Goal: Task Accomplishment & Management: Use online tool/utility

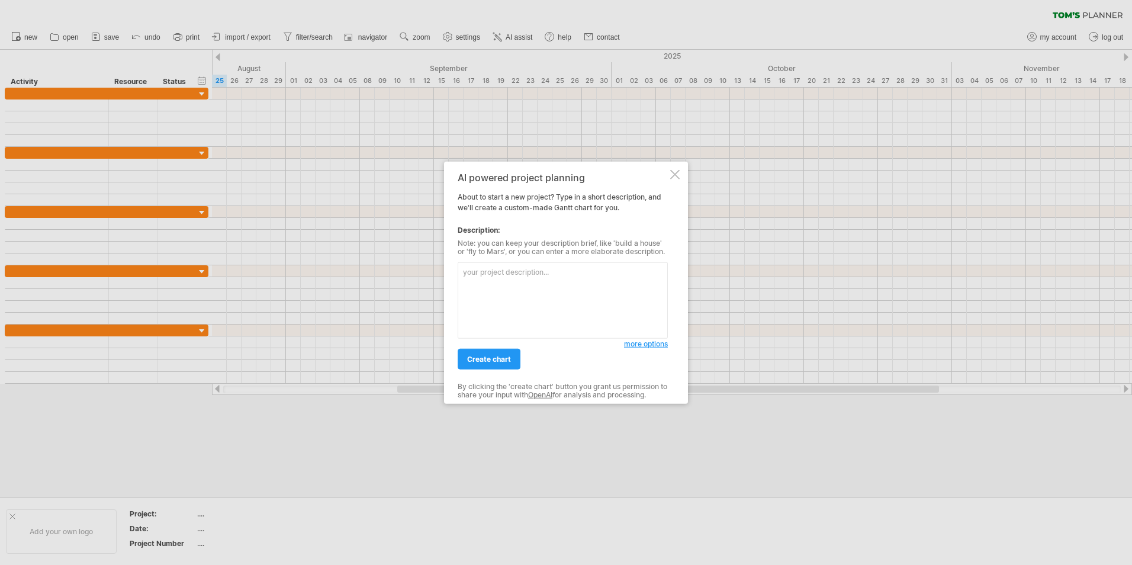
click at [513, 279] on textarea at bounding box center [563, 300] width 210 height 76
type textarea "e"
click at [542, 270] on textarea "repair extier brick wall that requried" at bounding box center [563, 300] width 210 height 76
click at [496, 269] on textarea "repair extier brick wall that requried" at bounding box center [563, 300] width 210 height 76
click at [528, 300] on textarea "repair exterior brick wall that requried" at bounding box center [563, 300] width 210 height 76
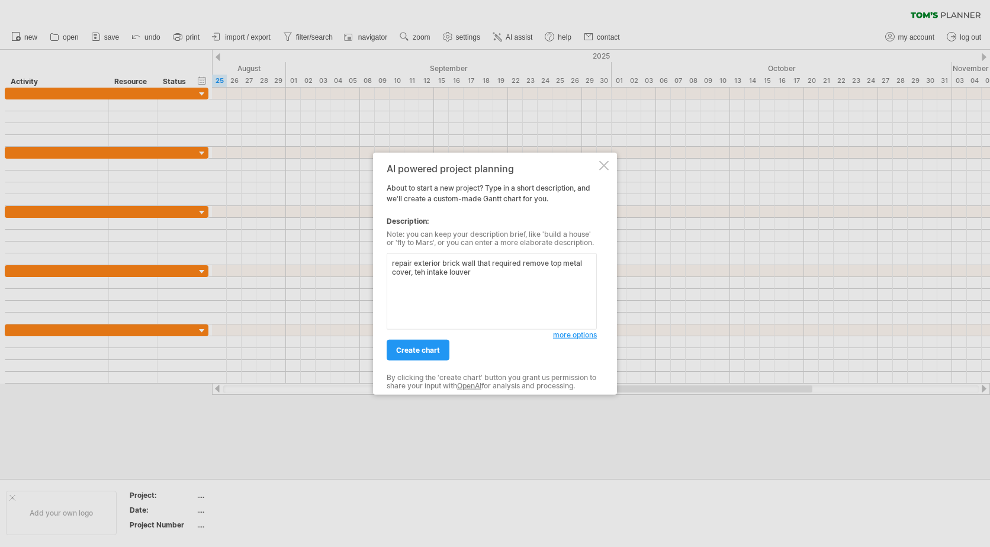
click at [413, 273] on textarea "repair exterior brick wall that required remove top metal cover, teh intake lou…" at bounding box center [492, 291] width 210 height 76
click at [415, 270] on textarea "repair exterior brick wall that required remove top metal cover, teh intake lou…" at bounding box center [492, 291] width 210 height 76
click at [455, 272] on textarea "repair exterior brick wall that required remove top metal cover, Mechnical the …" at bounding box center [492, 291] width 210 height 76
click at [499, 272] on textarea "repair exterior brick wall that required remove top metal cover, Mechnical inta…" at bounding box center [492, 291] width 210 height 76
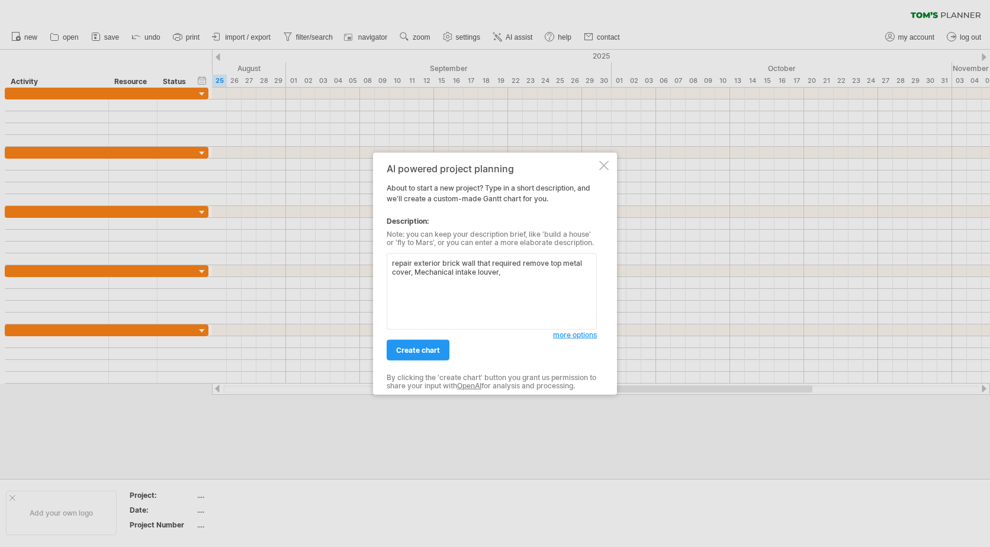
click at [510, 273] on textarea "repair exterior brick wall that required remove top metal cover, Mechanical int…" at bounding box center [492, 291] width 210 height 76
drag, startPoint x: 516, startPoint y: 274, endPoint x: 501, endPoint y: 273, distance: 14.2
click at [501, 273] on textarea "repair exterior brick wall that required remove top metal cover, Mechanical int…" at bounding box center [492, 291] width 210 height 76
paste textarea "HVAC AC unit"
click at [476, 271] on textarea "repair exterior brick wall that required remove top metal cover, Mechanical int…" at bounding box center [492, 291] width 210 height 76
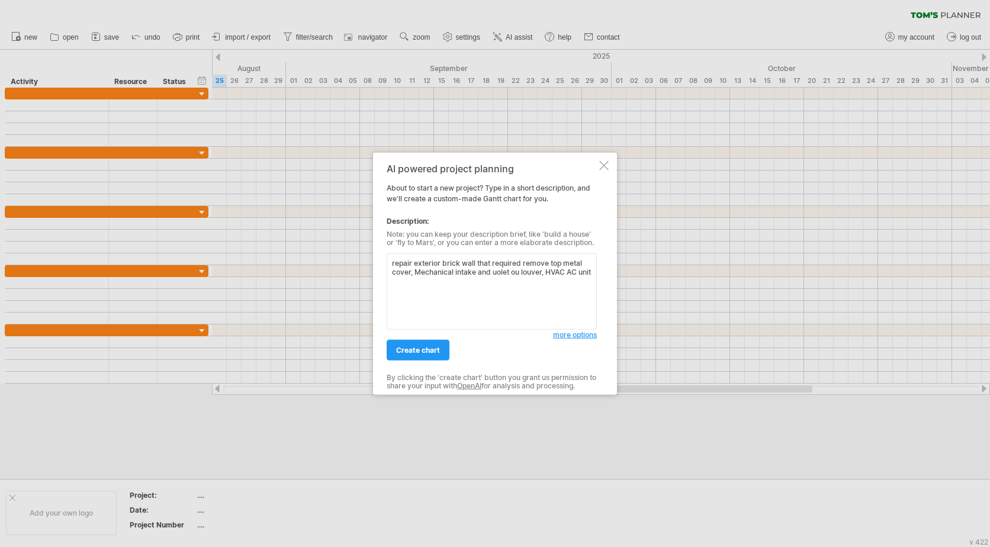
click at [498, 260] on textarea "repair exterior brick wall that required remove top metal cover, Mechanical int…" at bounding box center [492, 291] width 210 height 76
click at [497, 273] on textarea "repair exterior brick wall that required remove top metal cover, Mechanical int…" at bounding box center [492, 291] width 210 height 76
click at [503, 262] on textarea "repair exterior brick wall that required remove top metal cover, Mechanical int…" at bounding box center [492, 291] width 210 height 76
drag, startPoint x: 516, startPoint y: 272, endPoint x: 492, endPoint y: 272, distance: 24.3
click at [492, 272] on textarea "repair exterior brick wall that required remove top metal cover, Mechanical int…" at bounding box center [492, 291] width 210 height 76
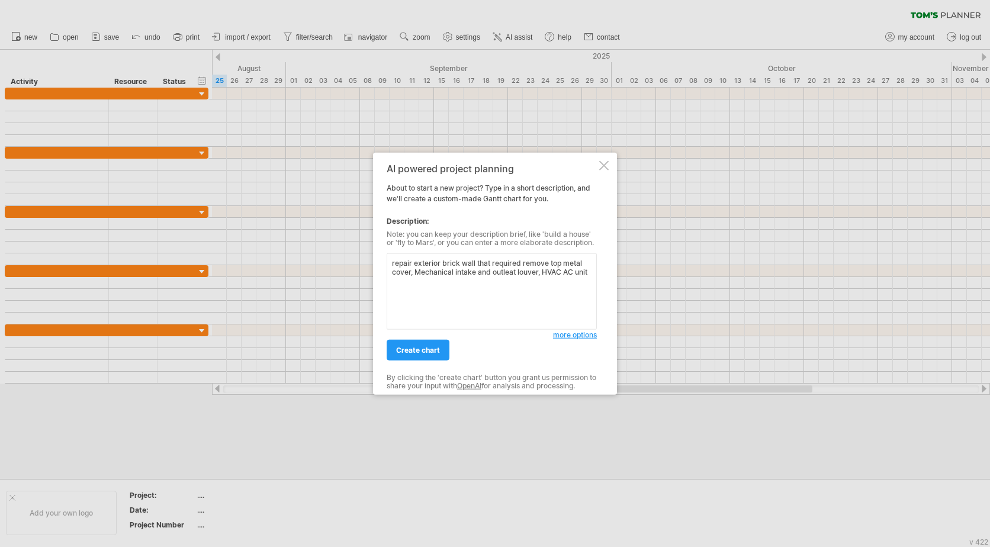
click at [531, 298] on textarea "repair exterior brick wall that required remove top metal cover, Mechanical int…" at bounding box center [492, 291] width 210 height 76
click at [520, 262] on textarea "repair exterior brick wall that required remove top metal cover, Mechanical int…" at bounding box center [492, 291] width 210 height 76
click at [573, 335] on span "more options" at bounding box center [575, 334] width 44 height 9
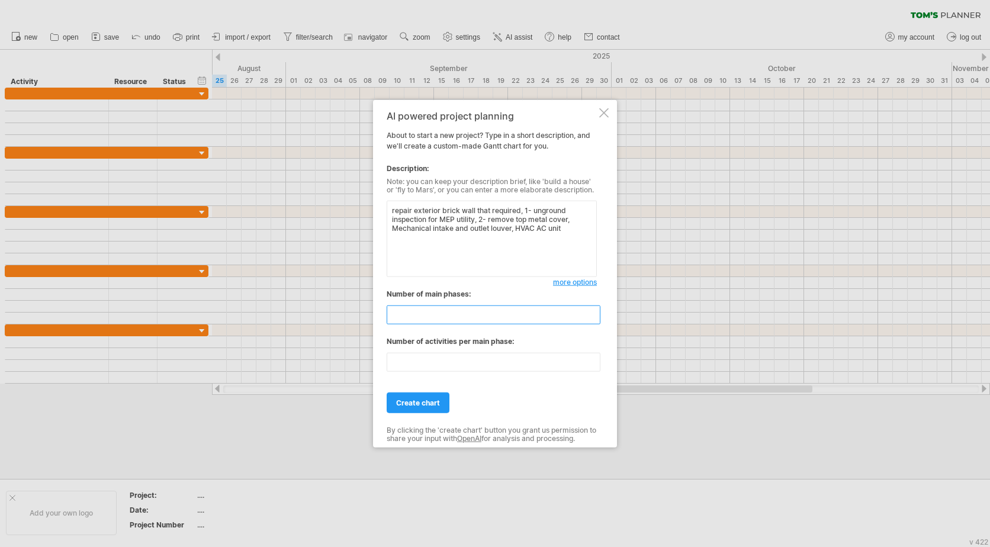
click at [440, 308] on input "**" at bounding box center [494, 314] width 214 height 19
click at [571, 283] on span "more options" at bounding box center [575, 282] width 44 height 9
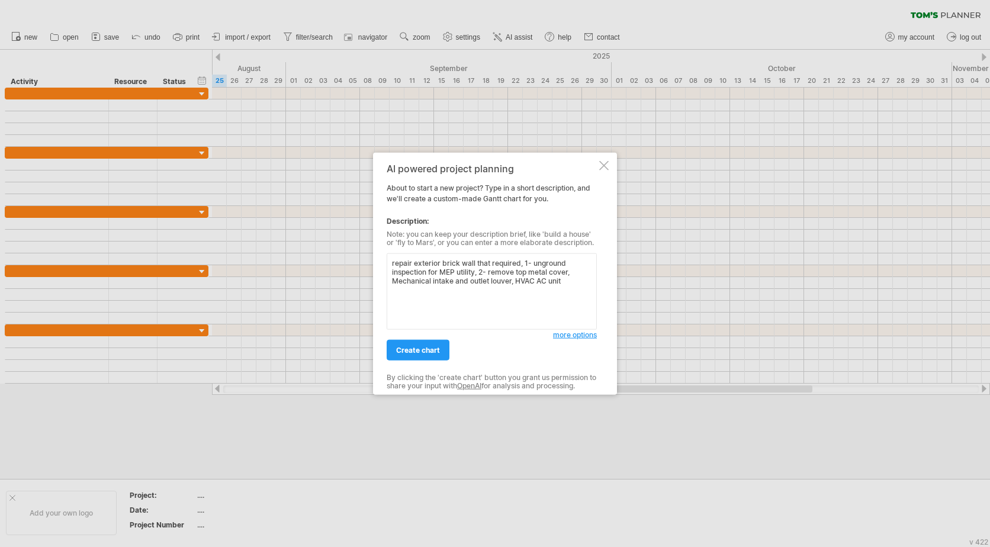
drag, startPoint x: 391, startPoint y: 281, endPoint x: 564, endPoint y: 281, distance: 173.5
click at [564, 281] on textarea "repair exterior brick wall that required, 1- unground inspection for MEP utilit…" at bounding box center [492, 291] width 210 height 76
click at [490, 271] on textarea "repair exterior brick wall that required, 1- unground inspection for MEP utilit…" at bounding box center [492, 291] width 210 height 76
paste textarea "Mechanical intake and outlet louver, HVAC AC unit"
click at [426, 277] on textarea "repair exterior brick wall that required, 1- unground inspection for MEP utilit…" at bounding box center [492, 291] width 210 height 76
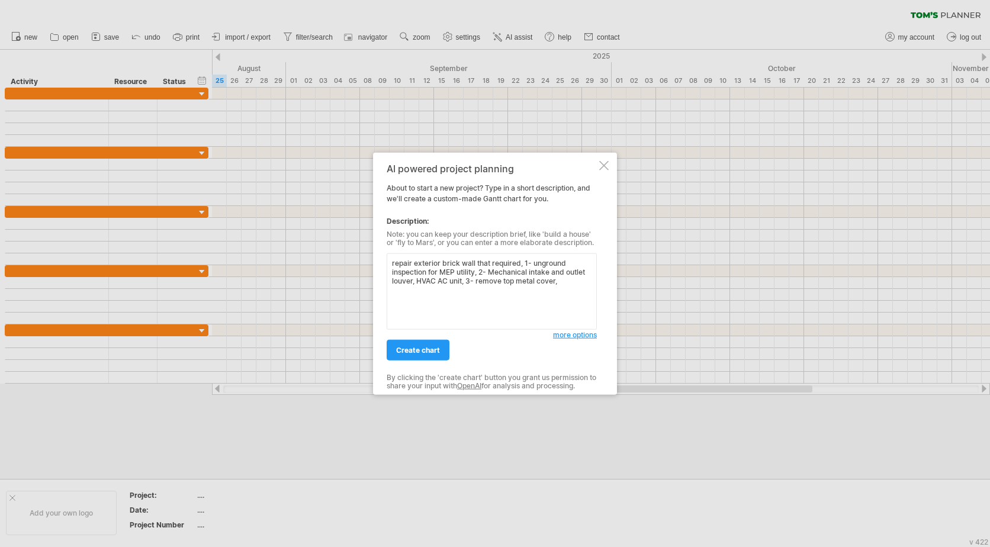
click at [472, 281] on textarea "repair exterior brick wall that required, 1- unground inspection for MEP utilit…" at bounding box center [492, 291] width 210 height 76
click at [483, 281] on textarea "repair exterior brick wall that required, 1- unground inspection for MEP utilit…" at bounding box center [492, 291] width 210 height 76
drag, startPoint x: 485, startPoint y: 310, endPoint x: 382, endPoint y: 256, distance: 117.0
click at [382, 256] on div "AI powered project planning About to start a new project? Type in a short descr…" at bounding box center [495, 274] width 244 height 242
click at [434, 288] on textarea "repair exterior brick wall that required, 1- unground inspection for MEP utilit…" at bounding box center [492, 291] width 210 height 76
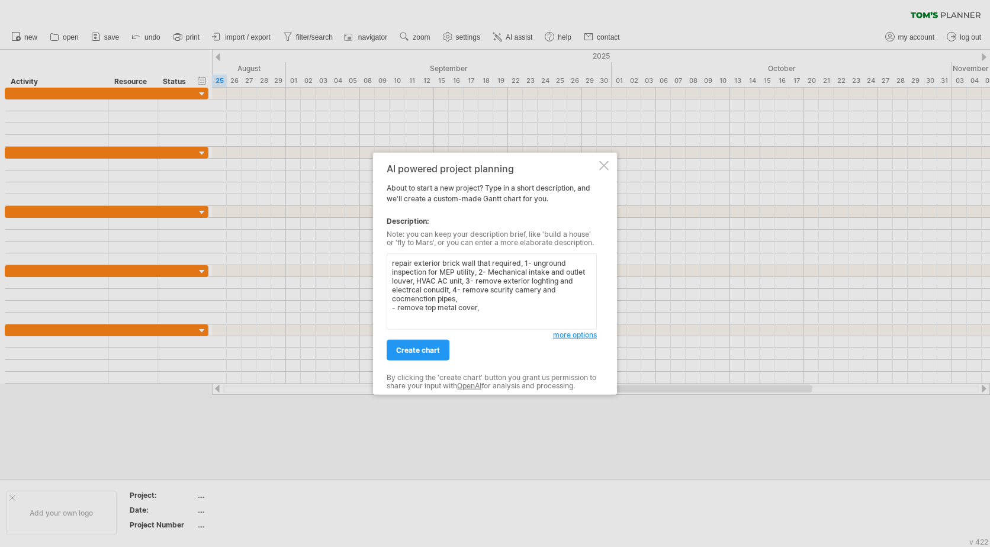
drag, startPoint x: 412, startPoint y: 298, endPoint x: 436, endPoint y: 299, distance: 23.7
click at [436, 299] on textarea "repair exterior brick wall that required, 1- unground inspection for MEP utilit…" at bounding box center [492, 291] width 210 height 76
click at [469, 299] on textarea "repair exterior brick wall that required, 1- unground inspection for MEP utilit…" at bounding box center [492, 291] width 210 height 76
click at [445, 298] on textarea "repair exterior brick wall that required, 1- unground inspection for MEP utilit…" at bounding box center [492, 291] width 210 height 76
click at [419, 300] on textarea "repair exterior brick wall that required, 1- unground inspection for MEP utilit…" at bounding box center [492, 291] width 210 height 76
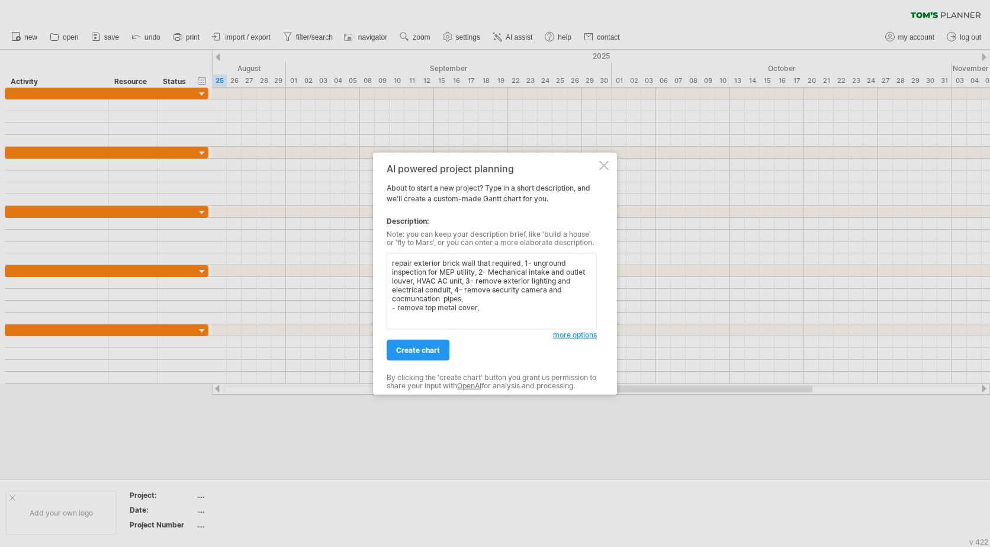
click at [419, 300] on textarea "repair exterior brick wall that required, 1- unground inspection for MEP utilit…" at bounding box center [492, 291] width 210 height 76
click at [468, 298] on textarea "repair exterior brick wall that required, 1- unground inspection for MEP utilit…" at bounding box center [492, 291] width 210 height 76
click at [483, 297] on textarea "repair exterior brick wall that required, 1- unground inspection for MEP utilit…" at bounding box center [492, 291] width 210 height 76
click at [440, 283] on textarea "repair exterior brick wall that required, 1- unground inspection for MEP utilit…" at bounding box center [492, 291] width 210 height 76
click at [472, 294] on textarea "repair exterior brick wall that required, 1- unground inspection for MEP utilit…" at bounding box center [492, 291] width 210 height 76
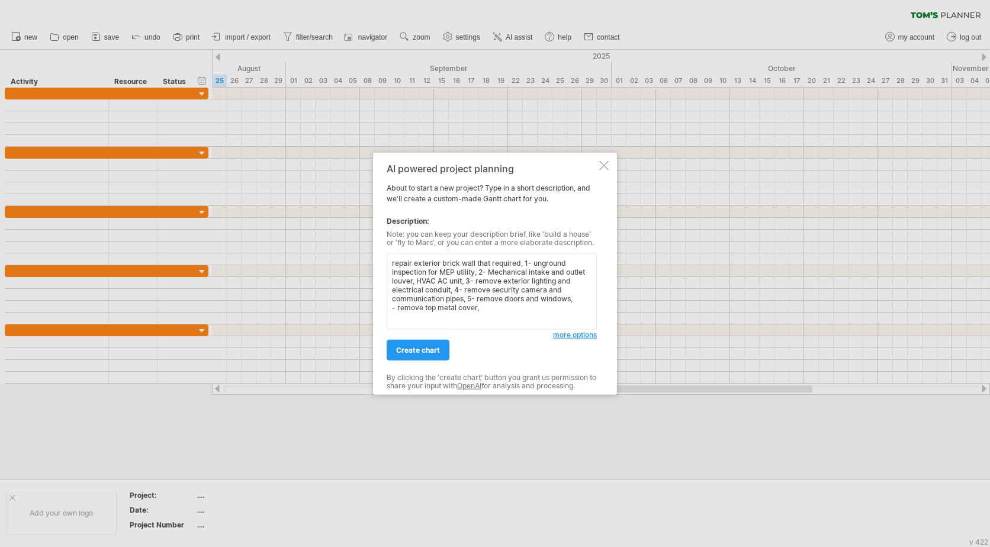
click at [477, 271] on textarea "repair exterior brick wall that required, 1- unground inspection for MEP utilit…" at bounding box center [492, 291] width 210 height 76
click at [474, 287] on textarea "repair exterior brick wall that required, 1- unground inspection for MEP utilit…" at bounding box center [492, 291] width 210 height 76
click at [437, 290] on textarea "repair exterior brick wall that required, 1- unground inspection for MEP utilit…" at bounding box center [492, 291] width 210 height 76
drag, startPoint x: 590, startPoint y: 271, endPoint x: 559, endPoint y: 271, distance: 30.8
click at [559, 271] on textarea "repair exterior brick wall that required, 1- unground inspection for MEP utilit…" at bounding box center [492, 291] width 210 height 76
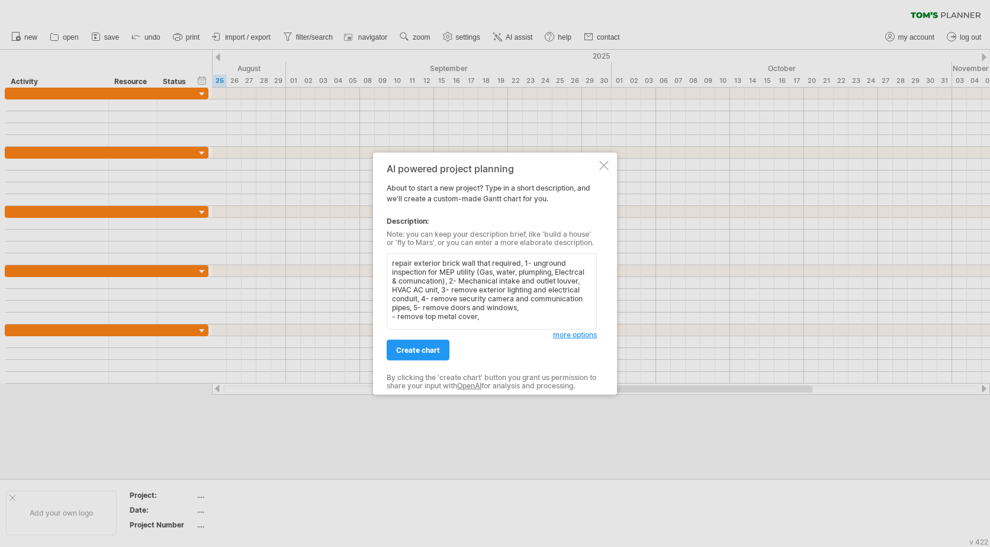
click at [415, 297] on textarea "repair exterior brick wall that required, 1- unground inspection for MEP utilit…" at bounding box center [492, 291] width 210 height 76
click at [540, 294] on textarea "repair exterior brick wall that required, 1- unground inspection for MEP utilit…" at bounding box center [492, 291] width 210 height 76
click at [543, 301] on textarea "repair exterior brick wall that required, 1- unground inspection for MEP utilit…" at bounding box center [492, 291] width 210 height 76
click at [419, 279] on textarea "repair exterior brick wall that required, 1- unground inspection for MEP utilit…" at bounding box center [492, 291] width 210 height 76
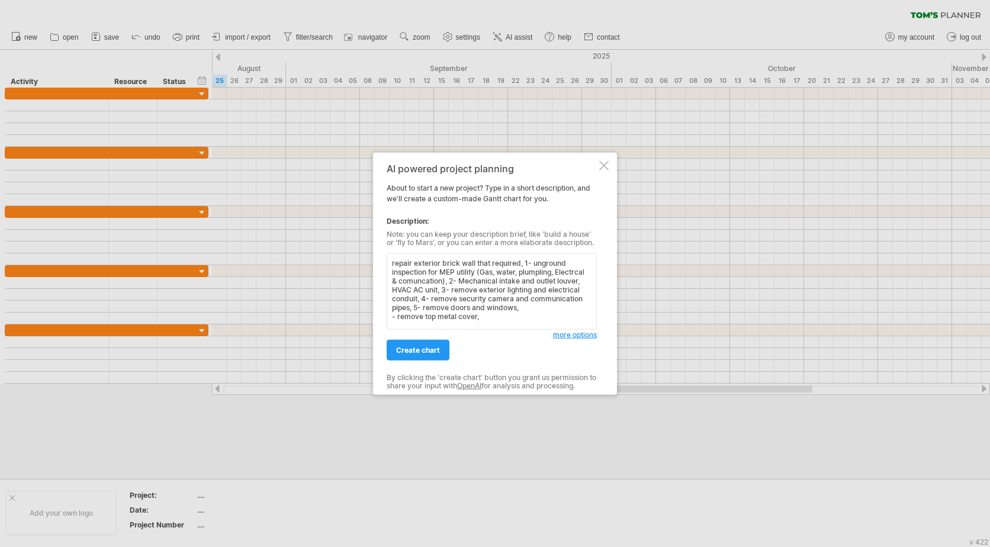
click at [419, 279] on textarea "repair exterior brick wall that required, 1- unground inspection for MEP utilit…" at bounding box center [492, 291] width 210 height 76
paste textarea "munication"
click at [541, 273] on textarea "repair exterior brick wall that required, 1- unground inspection for MEP utilit…" at bounding box center [492, 291] width 210 height 76
click at [541, 297] on textarea "repair exterior brick wall that required, 1- unground inspection for MEP utilit…" at bounding box center [492, 291] width 210 height 76
drag, startPoint x: 589, startPoint y: 271, endPoint x: 558, endPoint y: 270, distance: 30.8
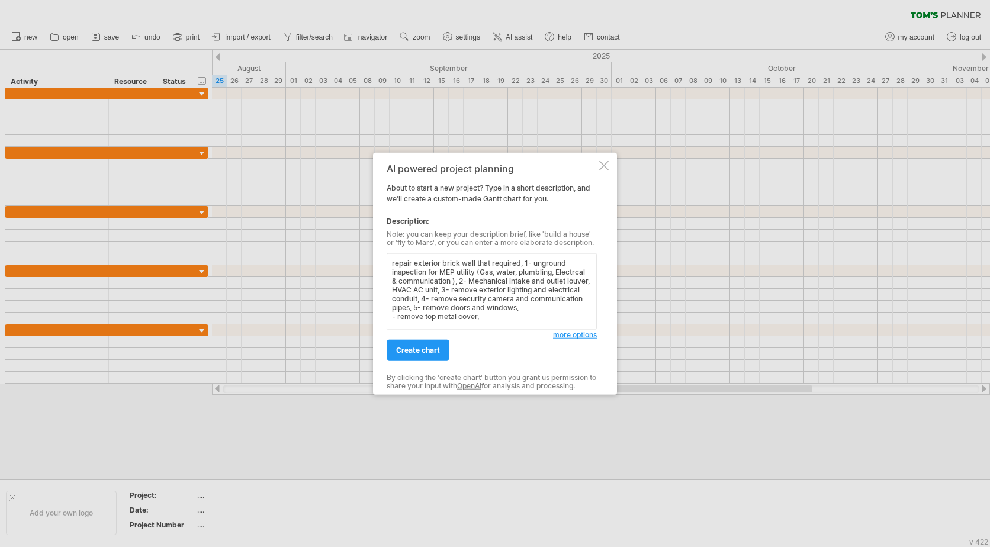
click at [558, 270] on textarea "repair exterior brick wall that required, 1- unground inspection for MEP utilit…" at bounding box center [492, 291] width 210 height 76
click at [542, 300] on textarea "repair exterior brick wall that required, 1- unground inspection for MEP utilit…" at bounding box center [492, 291] width 210 height 76
click at [566, 269] on textarea "repair exterior brick wall that required, 1- unground inspection for MEP utilit…" at bounding box center [492, 291] width 210 height 76
paste textarea "electrical"
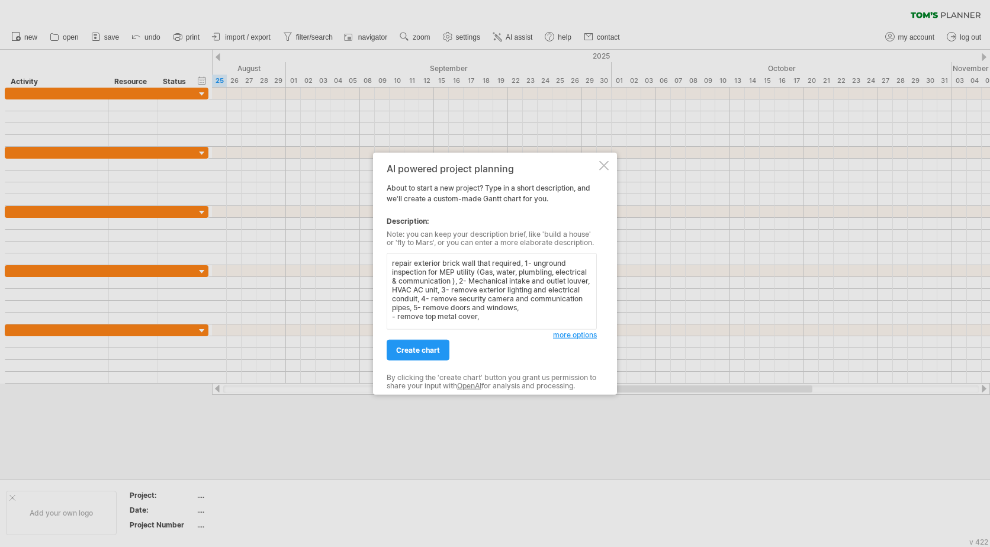
click at [521, 272] on textarea "repair exterior brick wall that required, 1- unground inspection for MEP utilit…" at bounding box center [492, 291] width 210 height 76
click at [468, 307] on textarea "repair exterior brick wall that required, 1- unground inspection for MEP utilit…" at bounding box center [492, 291] width 210 height 76
click at [510, 308] on textarea "repair exterior brick wall that required, 1- unground inspection for MEP utilit…" at bounding box center [492, 291] width 210 height 76
click at [535, 307] on textarea "repair exterior brick wall that required, 1- unground inspection for MEP utilit…" at bounding box center [492, 291] width 210 height 76
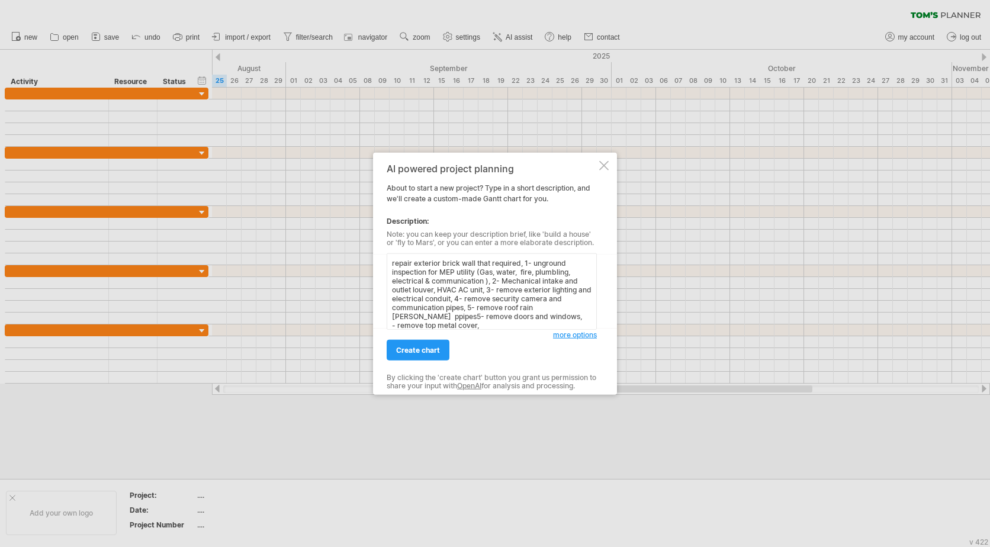
click at [550, 325] on textarea "repair exterior brick wall that required, 1- unground inspection for MEP utilit…" at bounding box center [492, 291] width 210 height 76
click at [414, 316] on textarea "repair exterior brick wall that required, 1- unground inspection for MEP utilit…" at bounding box center [492, 291] width 210 height 76
click at [568, 309] on textarea "repair exterior brick wall that required, 1- unground inspection for MEP utilit…" at bounding box center [492, 291] width 210 height 76
click at [395, 314] on textarea "repair exterior brick wall that required, 1- unground inspection for MEP utilit…" at bounding box center [492, 291] width 210 height 76
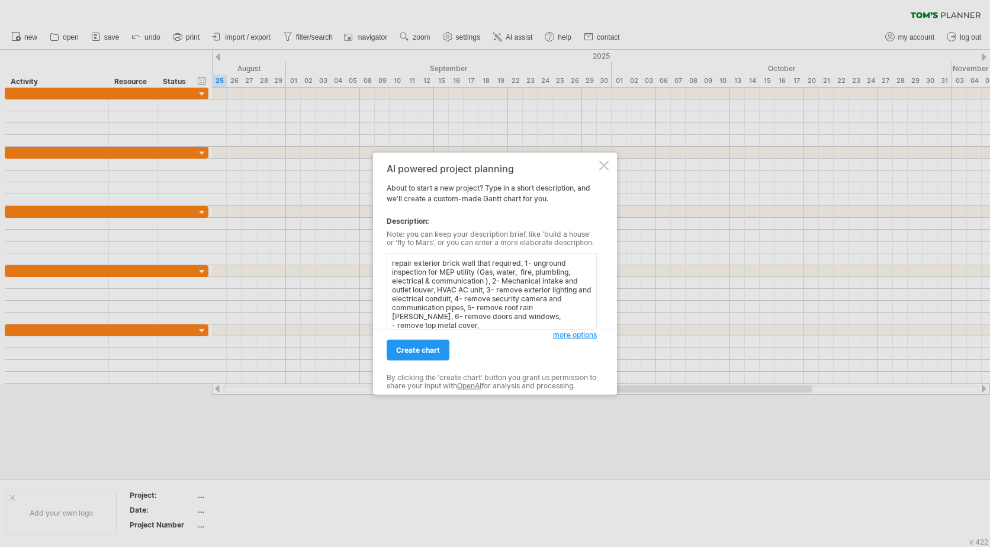
click at [503, 317] on textarea "repair exterior brick wall that required, 1- unground inspection for MEP utilit…" at bounding box center [492, 291] width 210 height 76
click at [409, 326] on textarea "repair exterior brick wall that required, 1- unground inspection for MEP utilit…" at bounding box center [492, 291] width 210 height 76
click at [409, 327] on textarea "repair exterior brick wall that required, 1- unground inspection for MEP utilit…" at bounding box center [492, 291] width 210 height 76
click at [410, 326] on textarea "repair exterior brick wall that required, 1- unground inspection for MEP utilit…" at bounding box center [492, 291] width 210 height 76
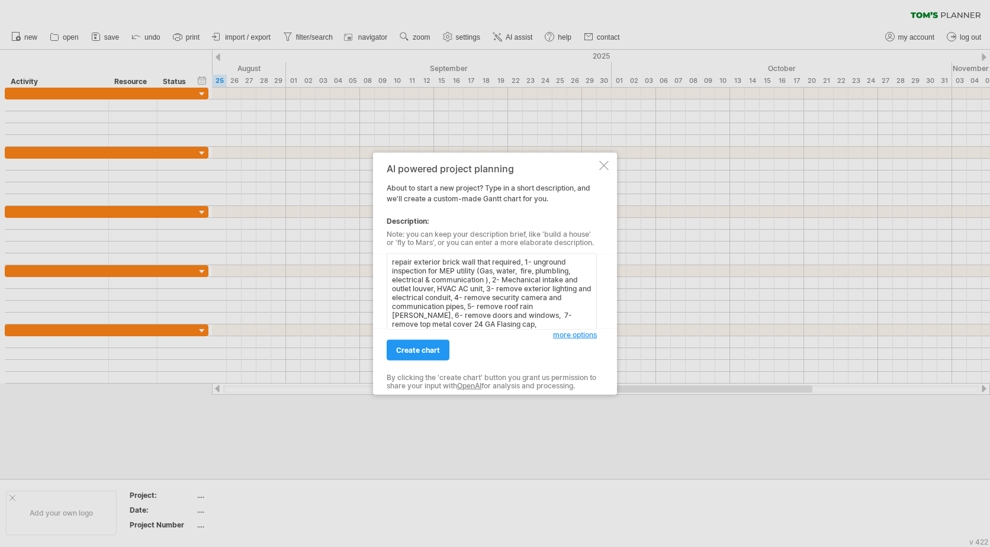
click at [474, 324] on textarea "repair exterior brick wall that required, 1- unground inspection for MEP utilit…" at bounding box center [492, 291] width 210 height 76
click at [504, 316] on textarea "repair exterior brick wall that required, 1- unground inspection for MEP utilit…" at bounding box center [492, 291] width 210 height 76
click at [495, 325] on textarea "repair exterior brick wall that required, 1- unground inspection for MEP utilit…" at bounding box center [492, 291] width 210 height 76
click at [446, 324] on textarea "repair exterior brick wall that required, 1- unground inspection for MEP utilit…" at bounding box center [492, 291] width 210 height 76
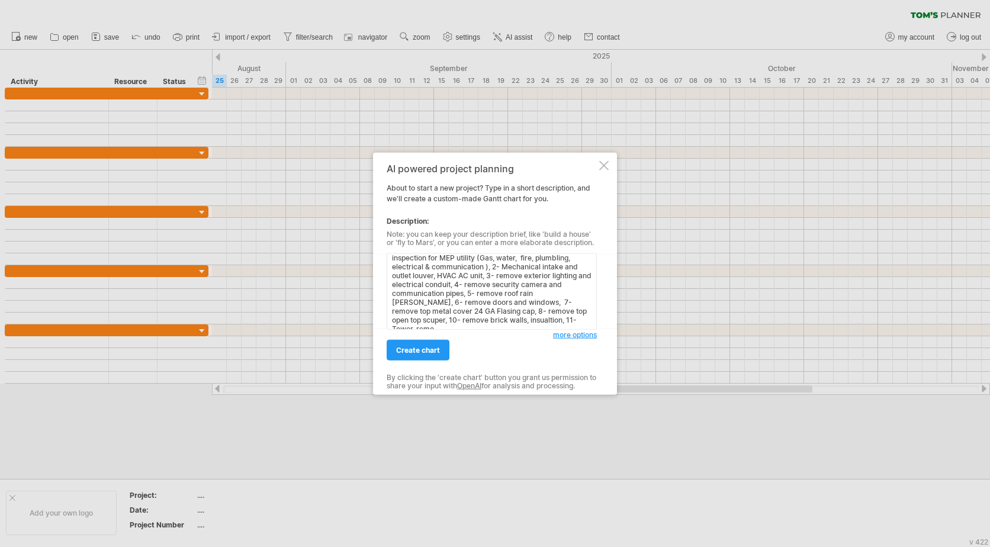
scroll to position [19, 0]
click at [511, 320] on textarea "repair exterior brick wall that required, 1- unground inspection for MEP utilit…" at bounding box center [492, 291] width 210 height 76
click at [504, 325] on textarea "repair exterior brick wall that required, 1- unground inspection for MEP utilit…" at bounding box center [492, 291] width 210 height 76
paste textarea "insulation wall boa"
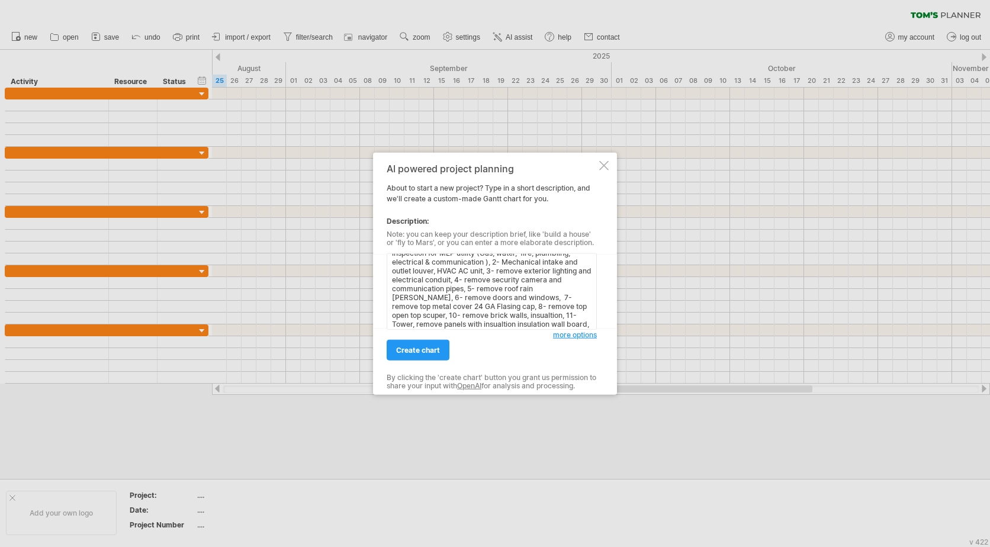
click at [477, 323] on textarea "repair exterior brick wall that required, 1- unground inspection for MEP utilit…" at bounding box center [492, 291] width 210 height 76
click at [541, 322] on textarea "repair exterior brick wall that required, 1- unground inspection for MEP utilit…" at bounding box center [492, 291] width 210 height 76
click at [443, 325] on textarea "repair exterior brick wall that required, 1- unground inspection for MEP utilit…" at bounding box center [492, 291] width 210 height 76
drag, startPoint x: 542, startPoint y: 316, endPoint x: 536, endPoint y: 315, distance: 5.9
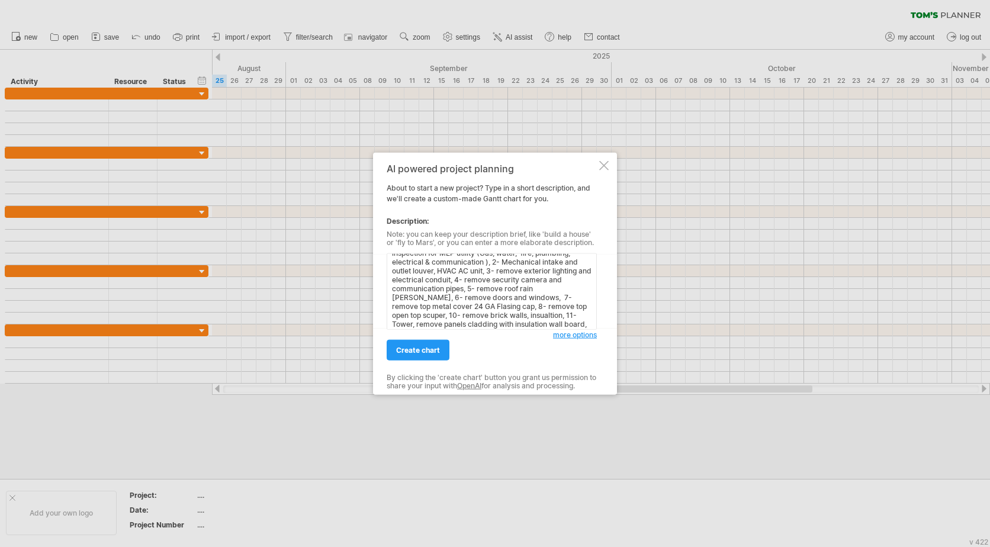
click at [536, 315] on textarea "repair exterior brick wall that required, 1- unground inspection for MEP utilit…" at bounding box center [492, 291] width 210 height 76
click at [567, 320] on textarea "repair exterior brick wall that required, 1- unground inspection for MEP utilit…" at bounding box center [492, 291] width 210 height 76
click at [514, 324] on textarea "repair exterior brick wall that required, 1- unground inspection for MEP utilit…" at bounding box center [492, 291] width 210 height 76
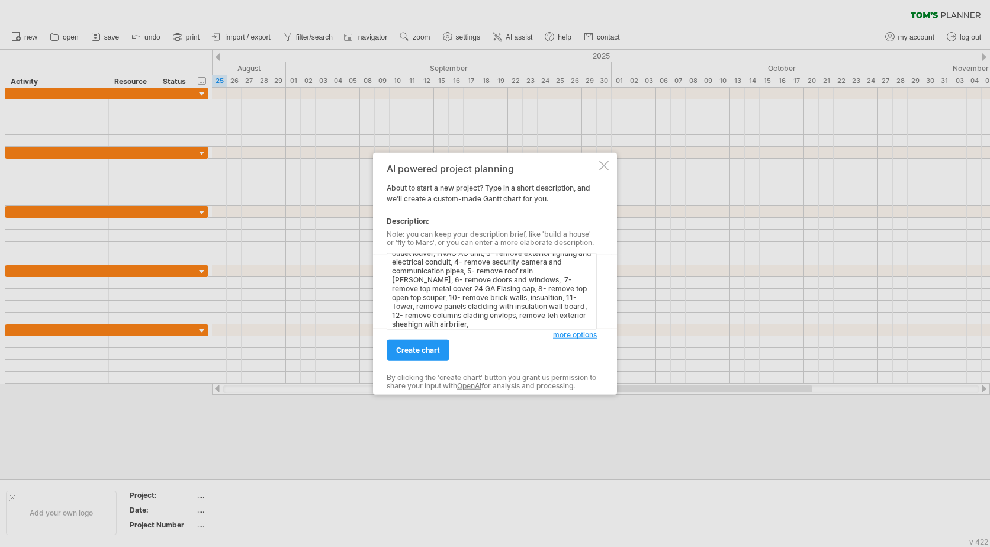
drag, startPoint x: 472, startPoint y: 324, endPoint x: 393, endPoint y: 320, distance: 79.4
click at [393, 320] on textarea "repair exterior brick wall that required, 1- unground inspection for MEP utilit…" at bounding box center [492, 291] width 210 height 76
click at [514, 292] on textarea "repair exterior brick wall that required, 1- unground inspection for MEP utilit…" at bounding box center [492, 291] width 210 height 76
click at [496, 321] on textarea "repair exterior brick wall that required, 1- unground inspection for MEP utilit…" at bounding box center [492, 291] width 210 height 76
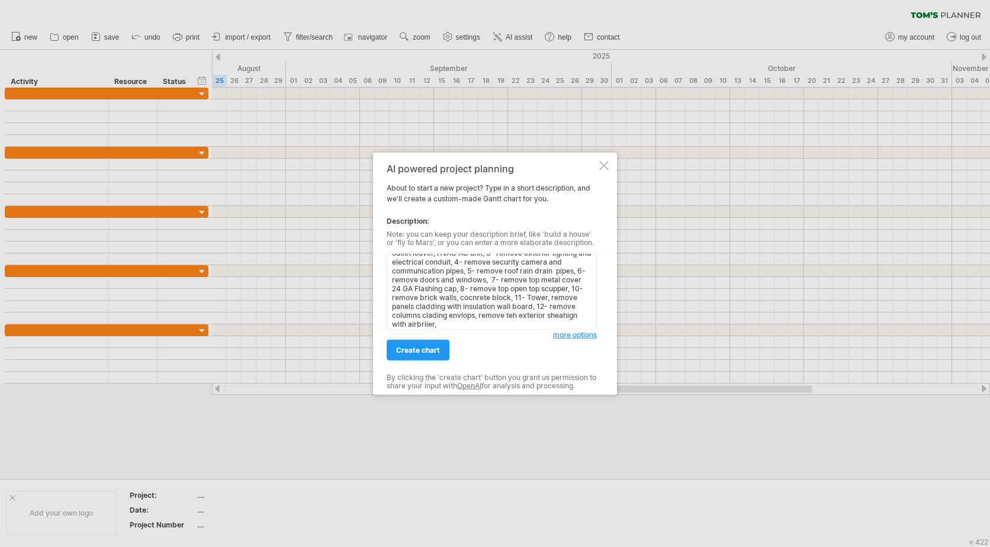
click at [496, 321] on textarea "repair exterior brick wall that required, 1- unground inspection for MEP utilit…" at bounding box center [492, 291] width 210 height 76
click at [493, 319] on textarea "repair exterior brick wall that required, 1- unground inspection for MEP utilit…" at bounding box center [492, 291] width 210 height 76
click at [485, 324] on textarea "repair exterior brick wall that required, 1- unground inspection for MEP utilit…" at bounding box center [492, 291] width 210 height 76
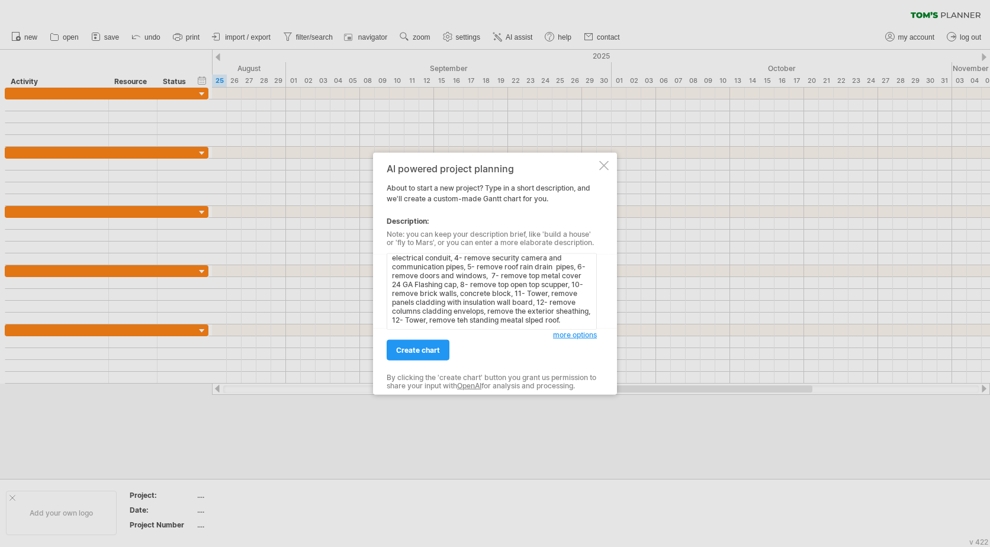
click at [475, 314] on textarea "repair exterior brick wall that required, 1- unground inspection for MEP utilit…" at bounding box center [492, 291] width 210 height 76
click at [419, 322] on textarea "repair exterior brick wall that required, 1- unground inspection for MEP utilit…" at bounding box center [492, 291] width 210 height 76
click at [465, 322] on textarea "repair exterior brick wall that required, 1- unground inspection for MEP utilit…" at bounding box center [492, 291] width 210 height 76
click at [461, 320] on textarea "repair exterior brick wall that required, 1- unground inspection for MEP utilit…" at bounding box center [492, 291] width 210 height 76
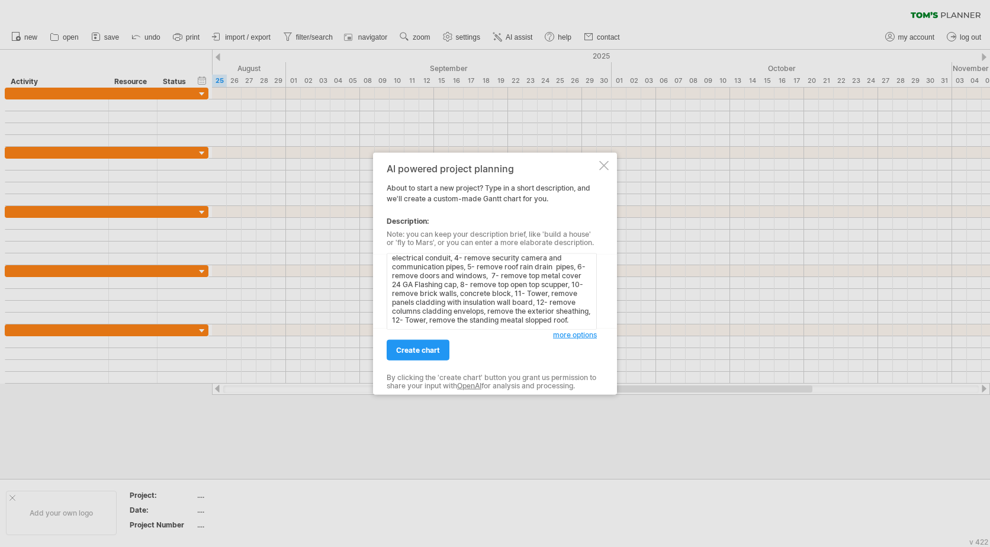
scroll to position [0, 0]
drag, startPoint x: 474, startPoint y: 318, endPoint x: 362, endPoint y: 240, distance: 136.6
click at [362, 240] on div "Trying to reach [DOMAIN_NAME] Connected again... 0% clear filter new" at bounding box center [495, 273] width 990 height 547
click at [543, 287] on textarea "repair exterior brick wall that required, 1- unground inspection for MEP utilit…" at bounding box center [492, 291] width 210 height 76
click at [515, 292] on textarea "repair exterior brick wall that required, 1- unground inspection for MEP utilit…" at bounding box center [492, 291] width 210 height 76
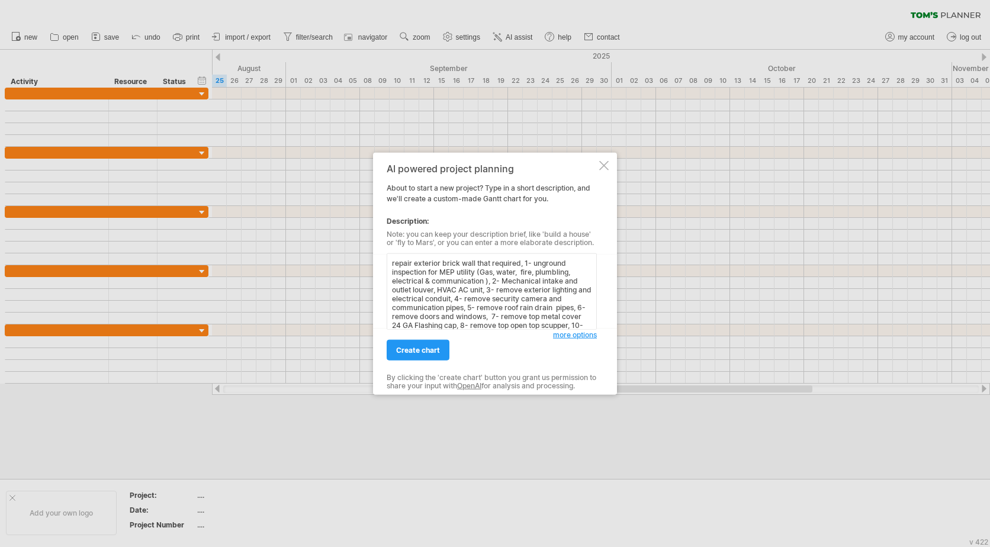
drag, startPoint x: 419, startPoint y: 297, endPoint x: 371, endPoint y: 247, distance: 68.7
click at [371, 247] on div "Trying to reach [DOMAIN_NAME] Connected again... 0% clear filter new" at bounding box center [495, 273] width 990 height 547
type textarea "repair exterior brick wall that required, 1- unground inspection for MEP utilit…"
click at [523, 294] on textarea "repair exterior brick wall that required, 1- unground inspection for MEP utilit…" at bounding box center [492, 291] width 210 height 76
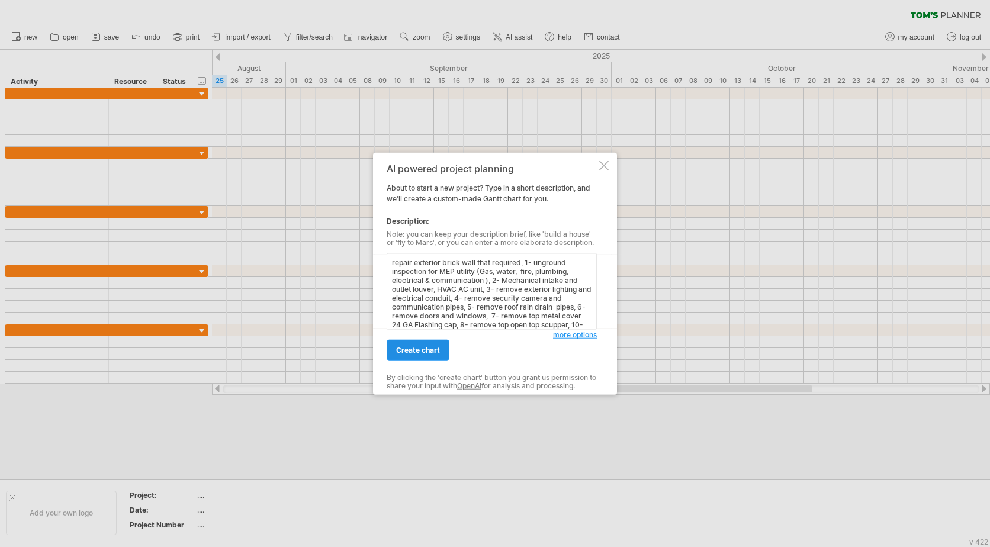
click at [417, 350] on span "create chart" at bounding box center [418, 350] width 44 height 9
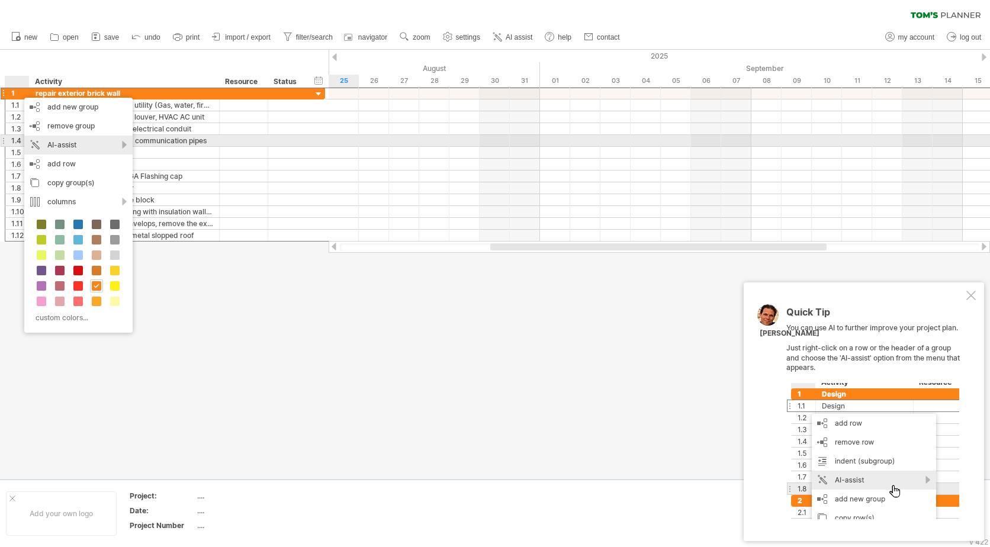
click at [68, 146] on div "AI-assist" at bounding box center [78, 145] width 108 height 19
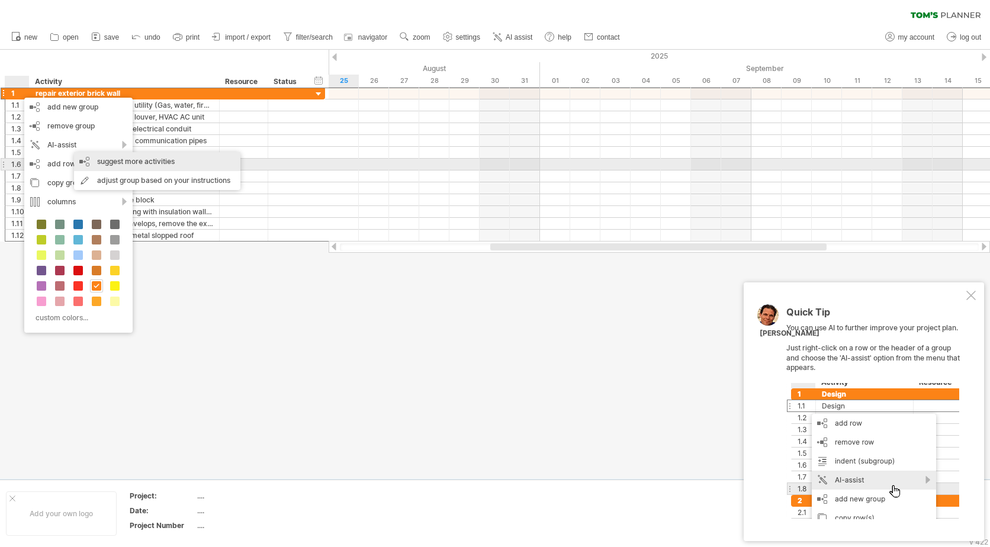
click at [143, 160] on div "suggest more activities" at bounding box center [157, 161] width 166 height 19
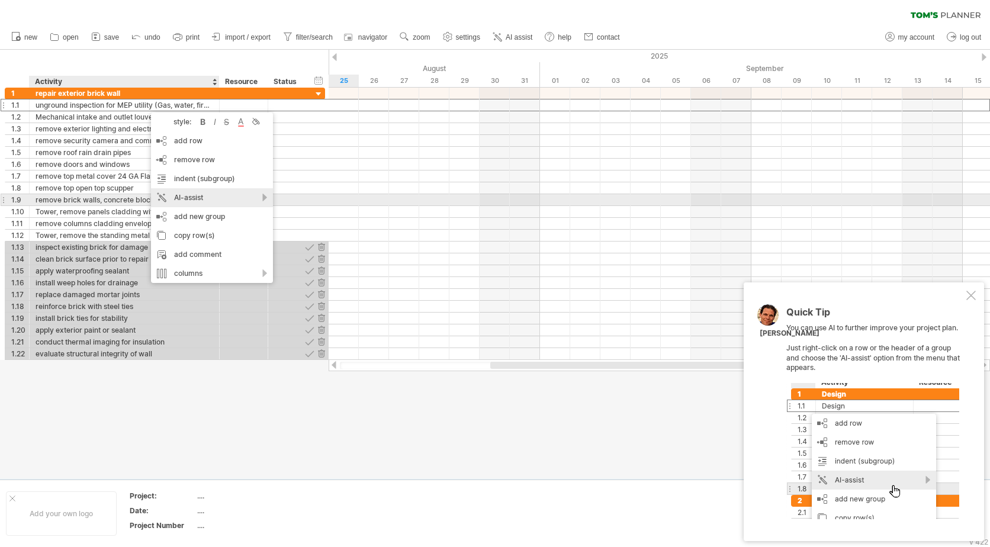
click at [263, 198] on div "AI-assist" at bounding box center [212, 197] width 122 height 19
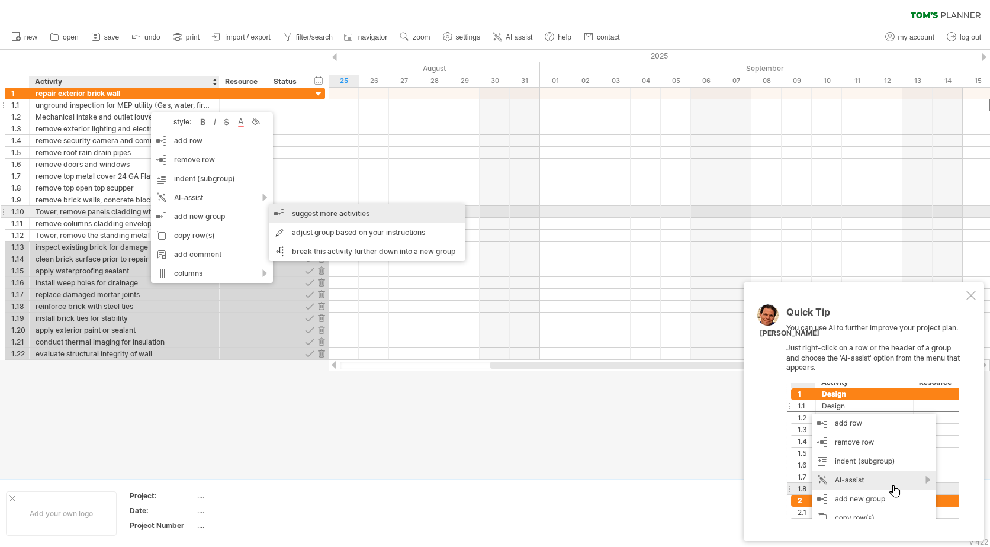
click at [304, 214] on div "suggest more activities" at bounding box center [367, 213] width 197 height 19
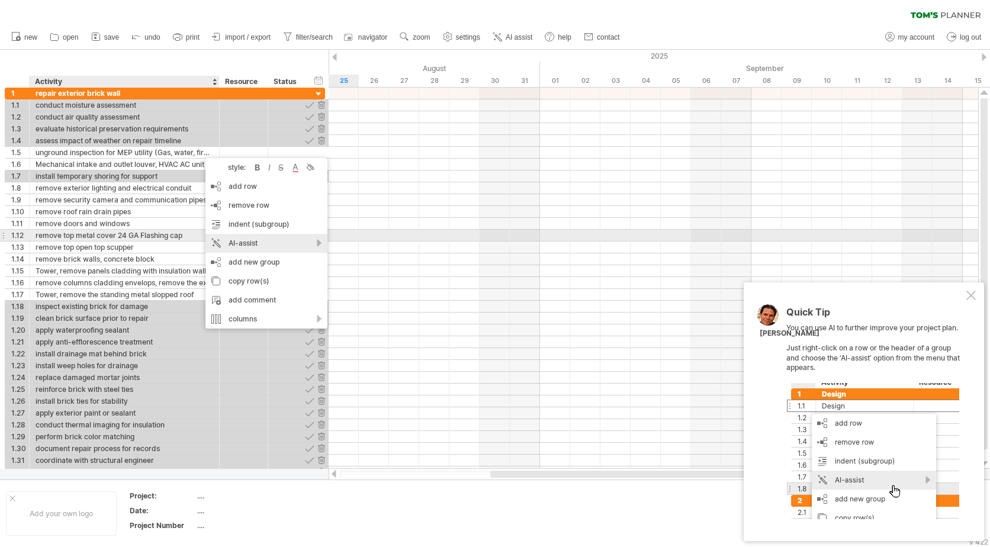
click at [285, 240] on div "AI-assist" at bounding box center [266, 243] width 122 height 19
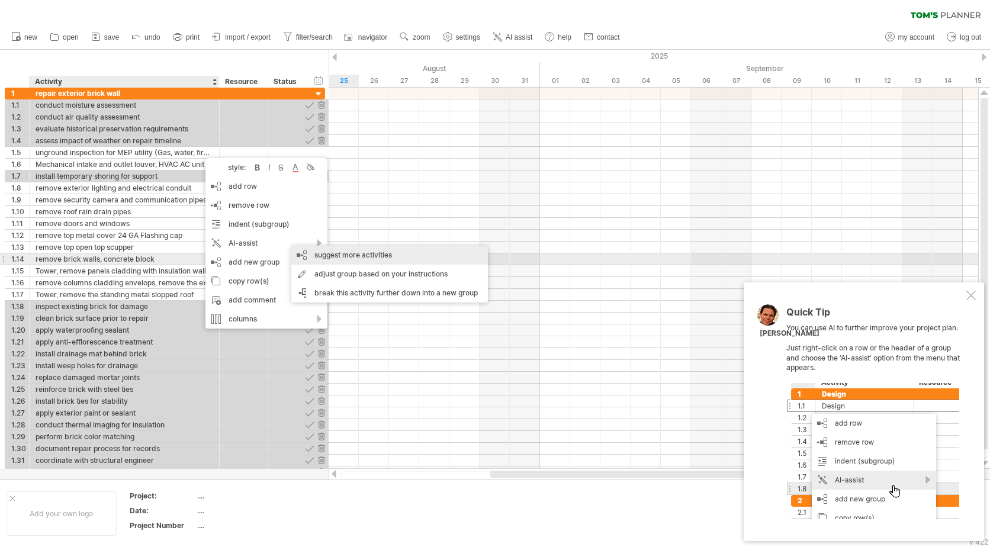
click at [323, 254] on div "suggest more activities" at bounding box center [389, 255] width 197 height 19
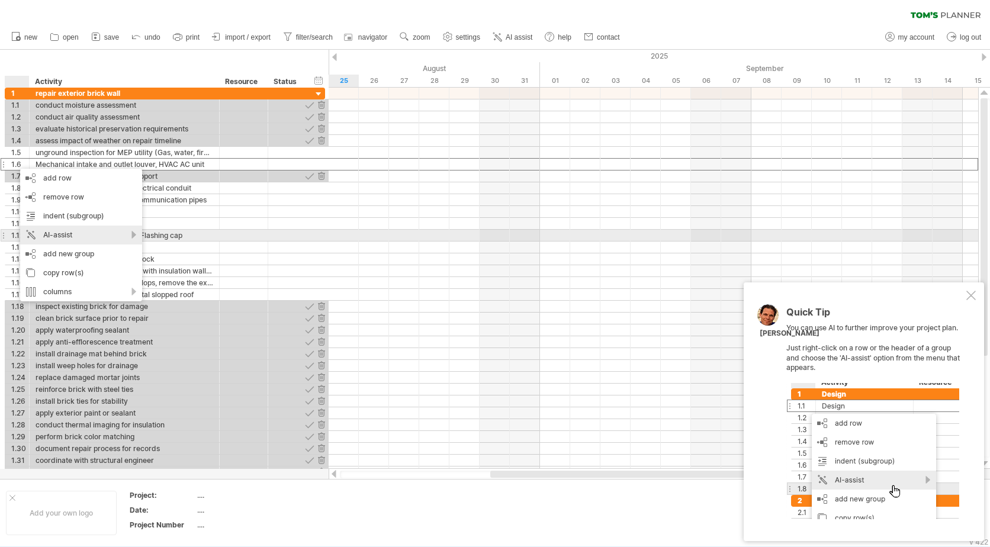
click at [106, 230] on div "AI-assist" at bounding box center [81, 235] width 122 height 19
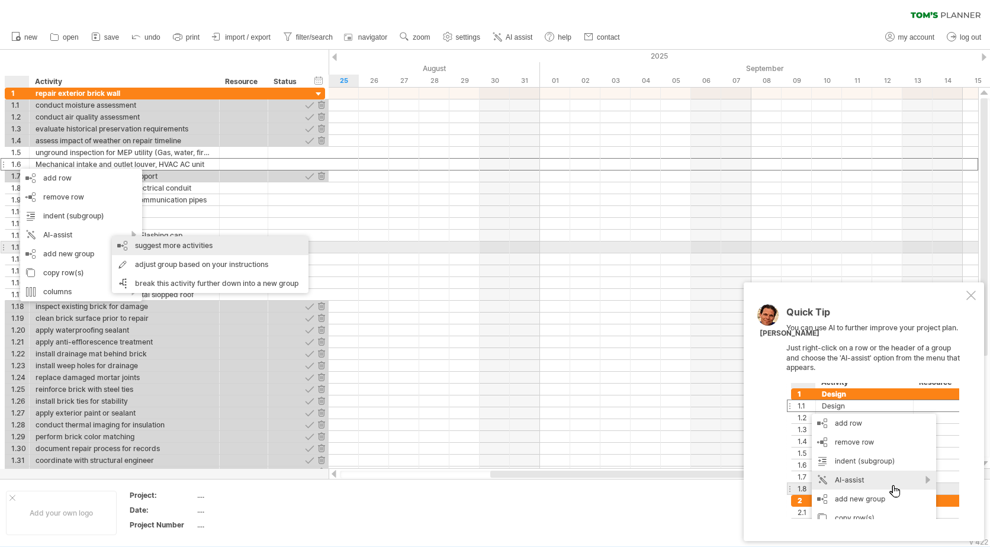
click at [156, 244] on div "suggest more activities" at bounding box center [210, 245] width 197 height 19
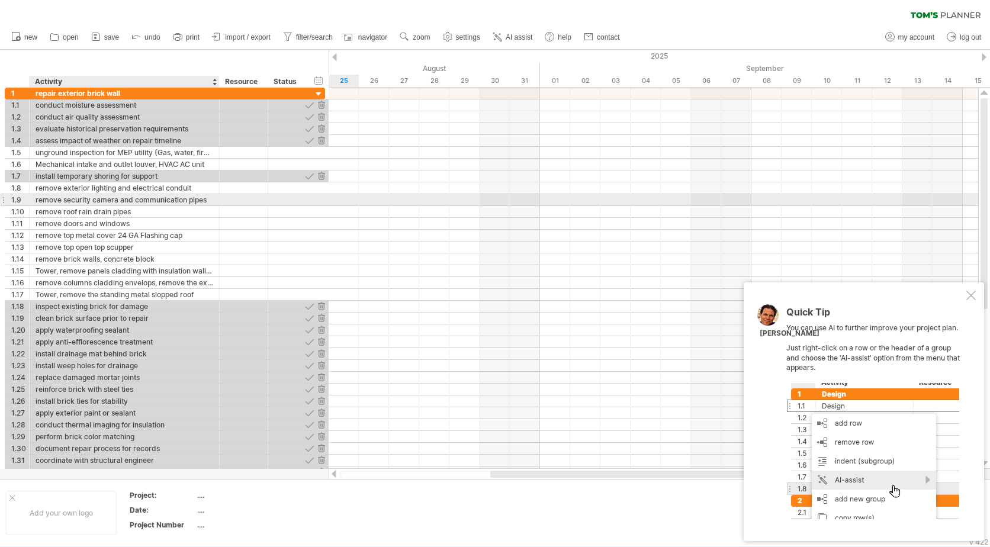
click at [139, 205] on div "remove security camera and communication pipes" at bounding box center [125, 199] width 178 height 11
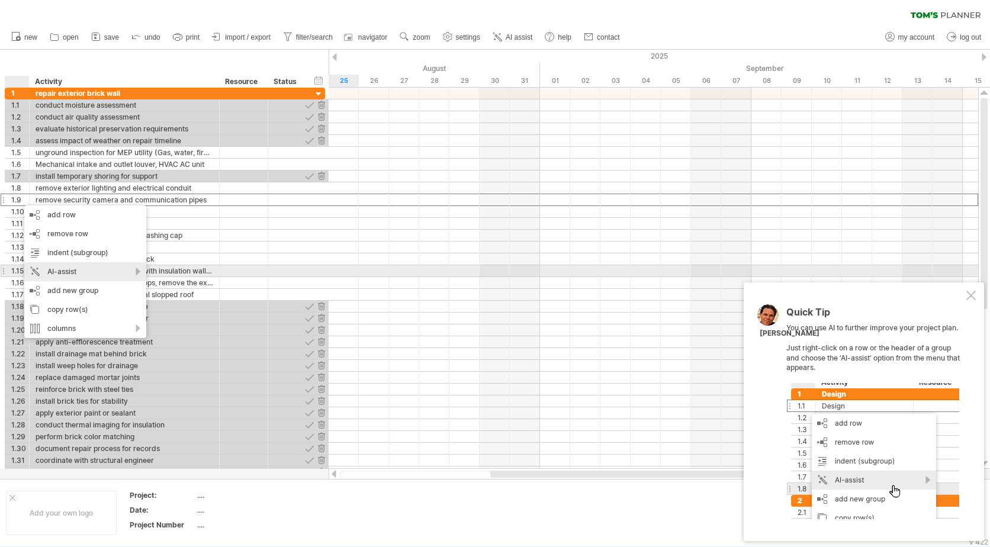
click at [63, 271] on div "AI-assist" at bounding box center [85, 271] width 122 height 19
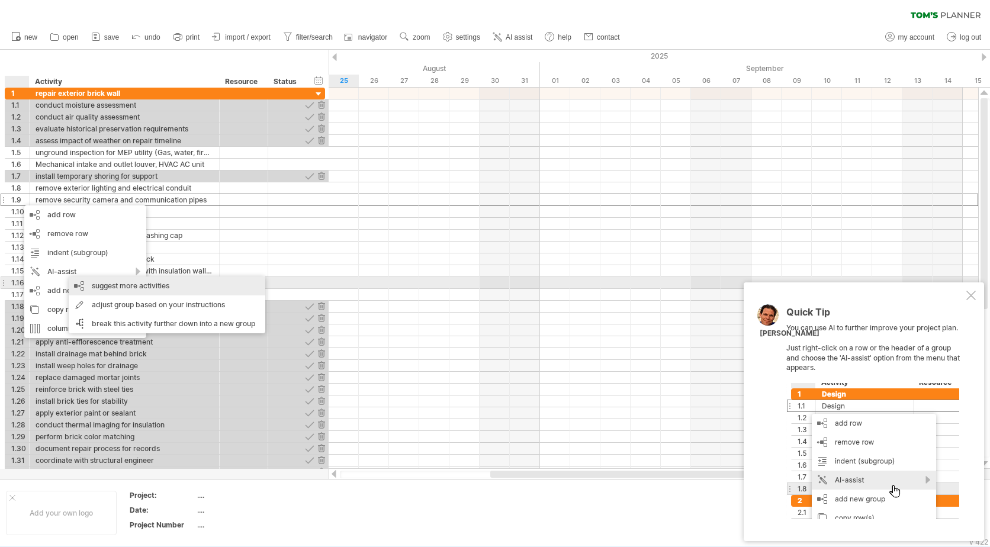
click at [115, 284] on div "suggest more activities" at bounding box center [167, 285] width 197 height 19
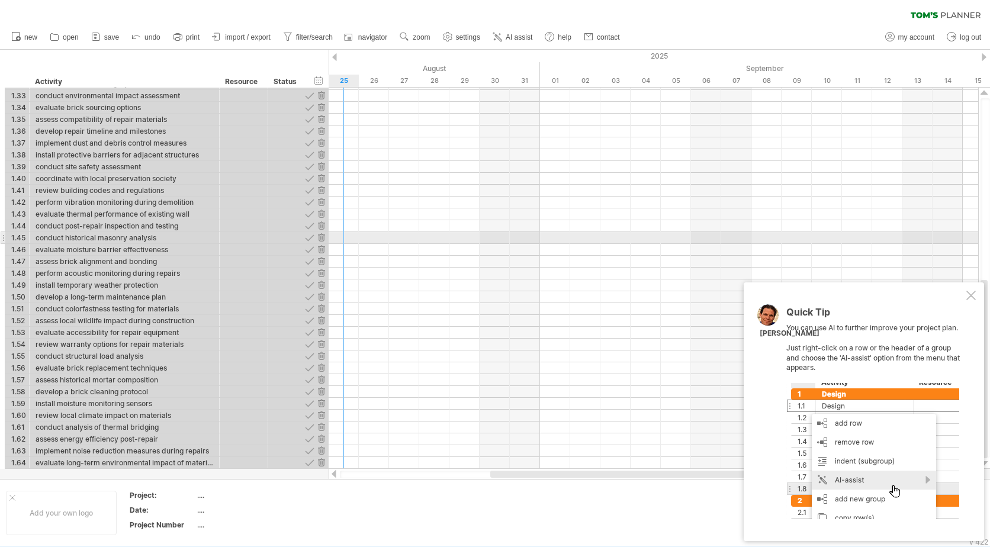
click at [344, 236] on div at bounding box center [653, 238] width 649 height 12
drag, startPoint x: 491, startPoint y: 262, endPoint x: 500, endPoint y: 262, distance: 9.5
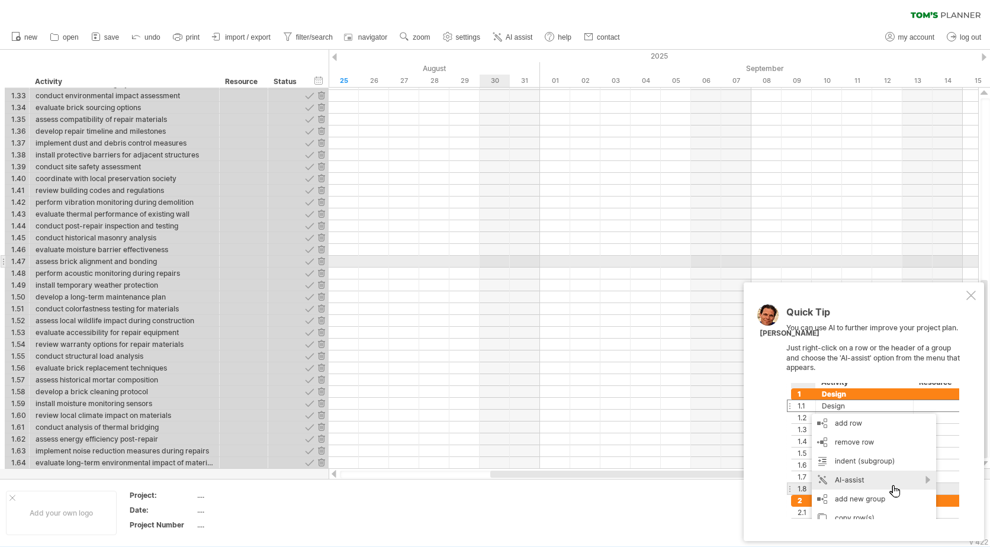
click at [500, 262] on div at bounding box center [653, 262] width 649 height 12
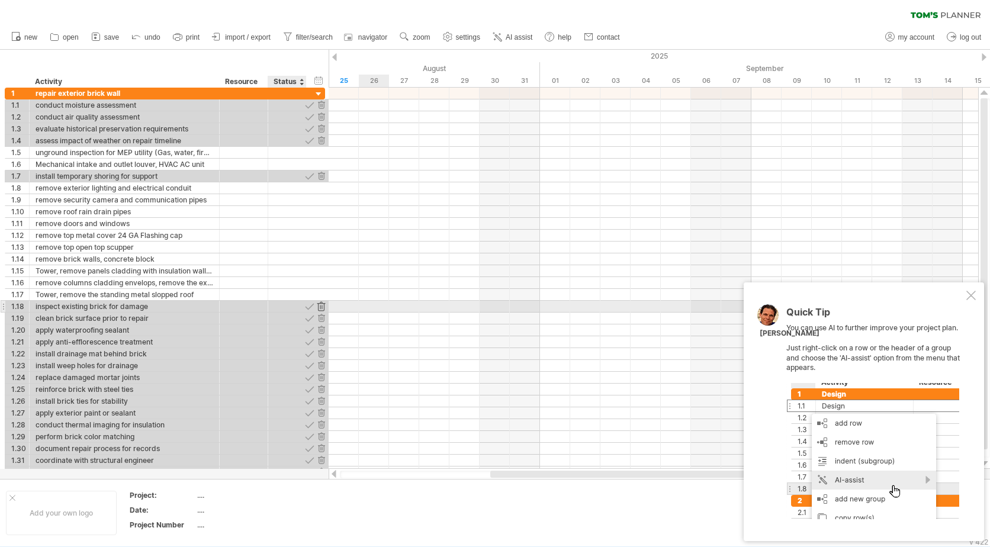
click at [320, 305] on div at bounding box center [321, 306] width 11 height 11
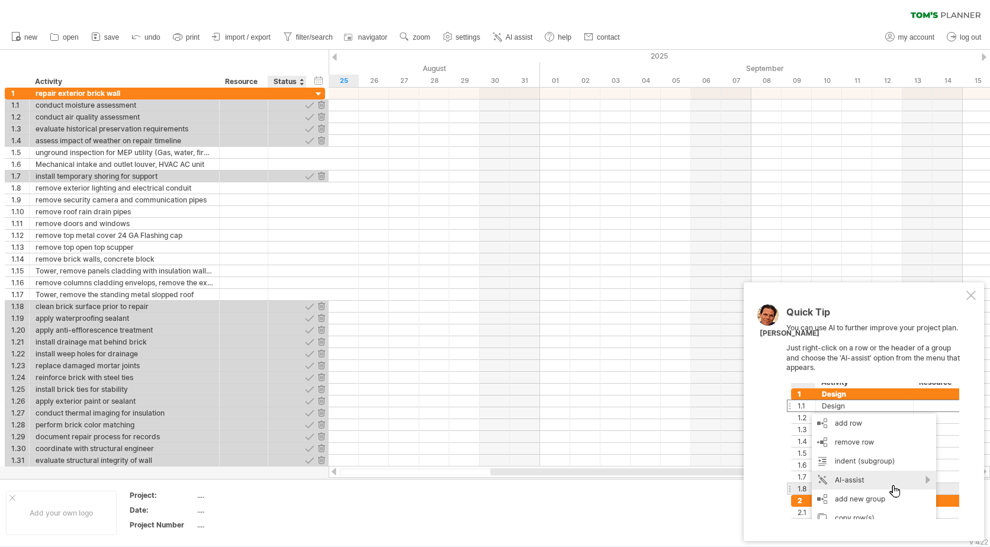
click at [320, 305] on div at bounding box center [321, 306] width 11 height 11
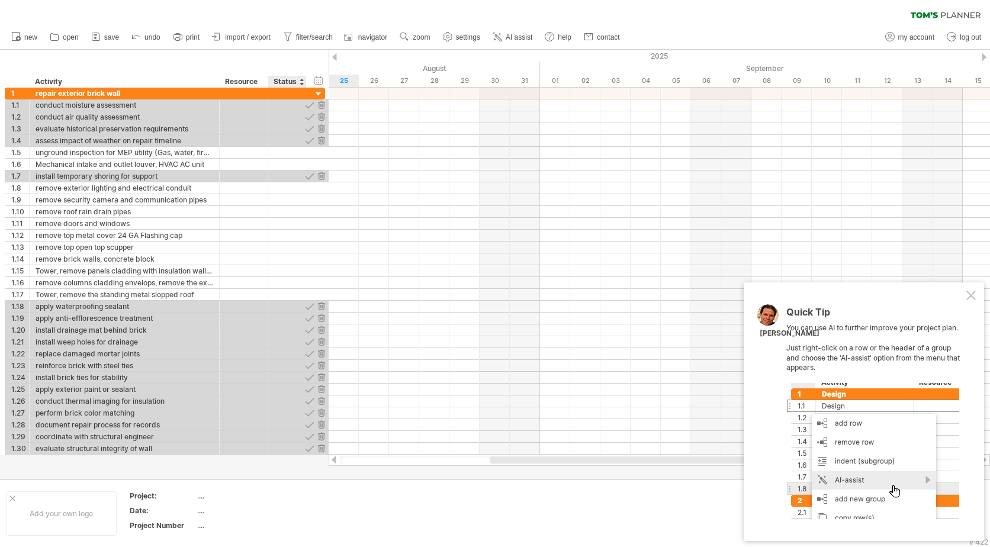
click at [320, 305] on div at bounding box center [321, 306] width 11 height 11
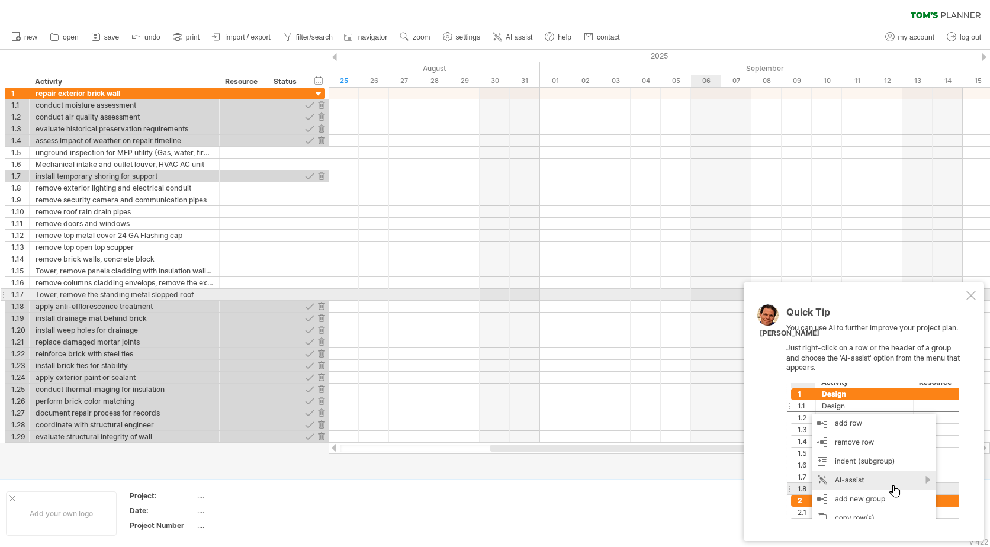
click at [970, 295] on div at bounding box center [970, 295] width 9 height 9
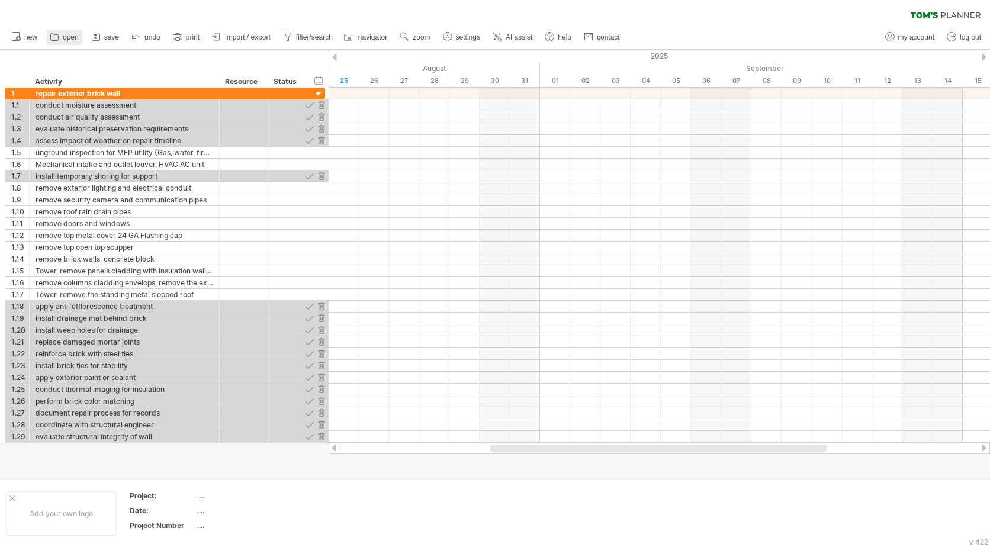
click at [69, 38] on span "open" at bounding box center [71, 37] width 16 height 8
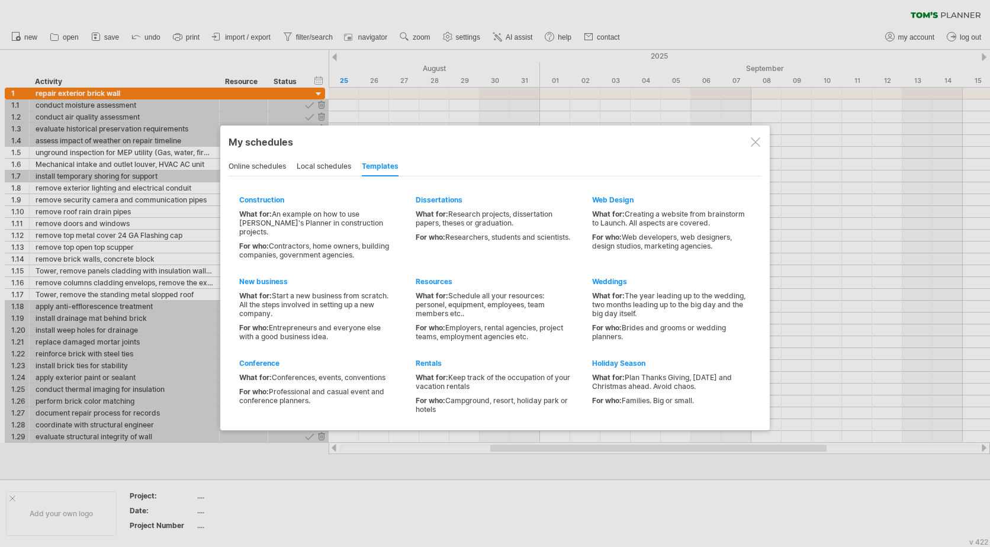
click at [257, 171] on div "online schedules" at bounding box center [257, 166] width 57 height 19
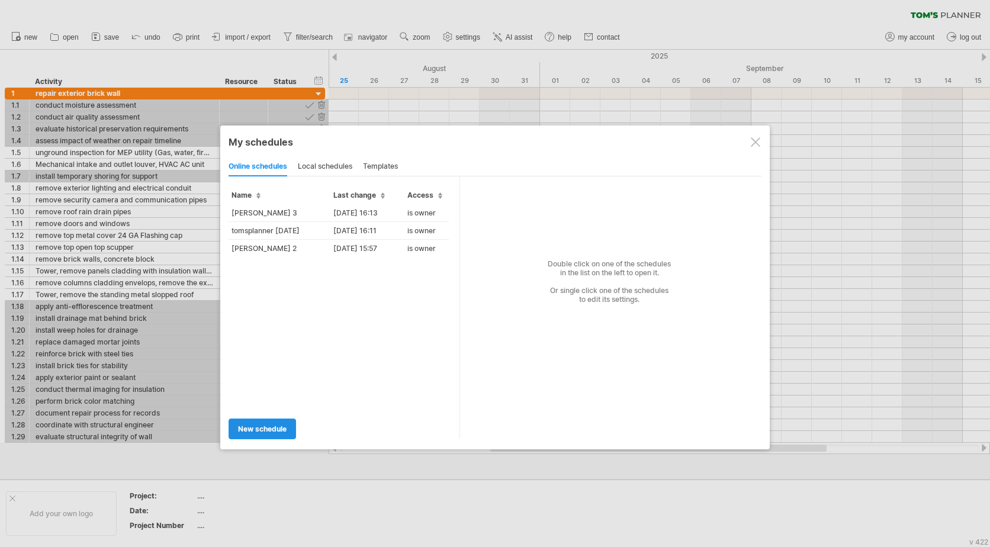
click at [276, 428] on span "new schedule" at bounding box center [262, 428] width 49 height 9
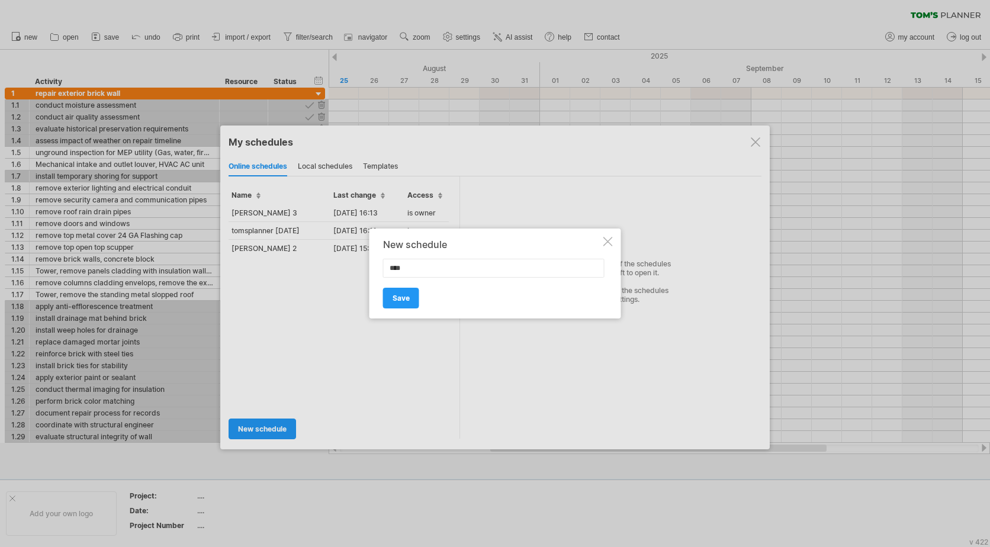
type input "*****"
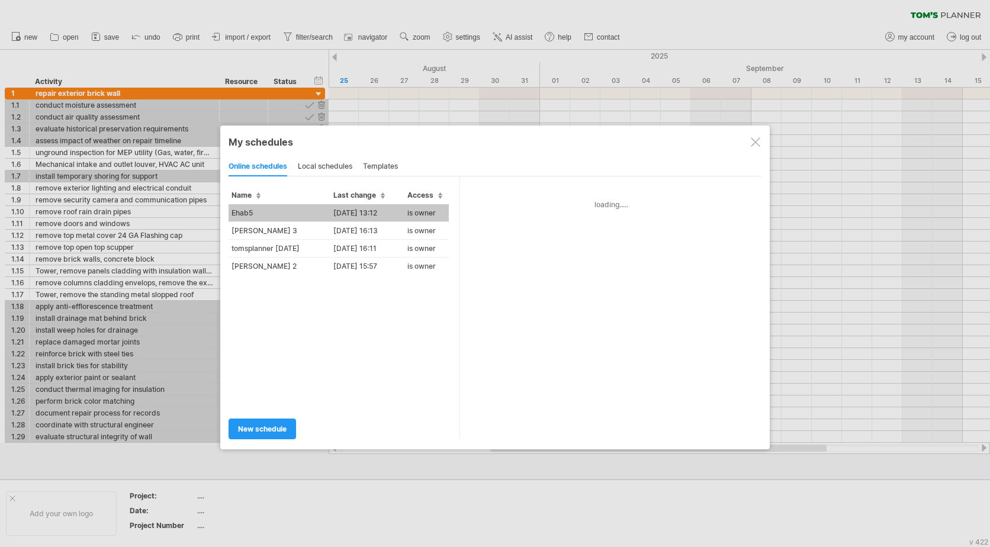
type input "*****"
type input "**********"
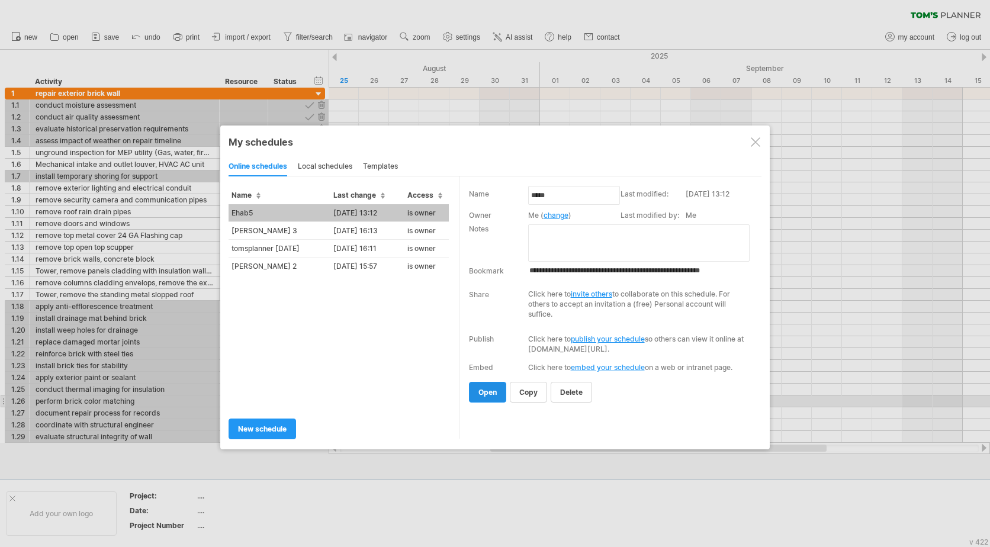
drag, startPoint x: 493, startPoint y: 399, endPoint x: 494, endPoint y: 390, distance: 9.0
click at [494, 390] on span "open" at bounding box center [487, 392] width 18 height 9
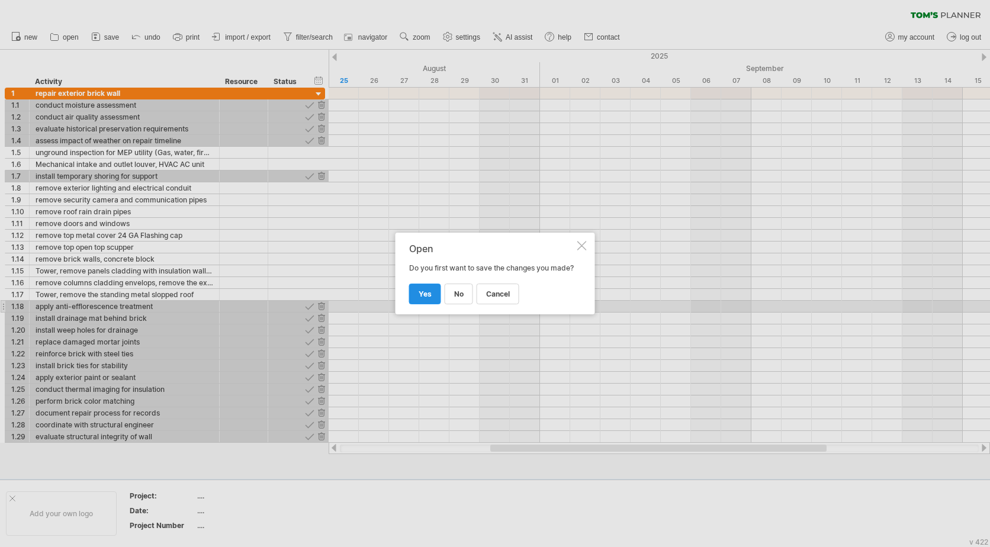
click at [423, 298] on span "yes" at bounding box center [425, 294] width 13 height 9
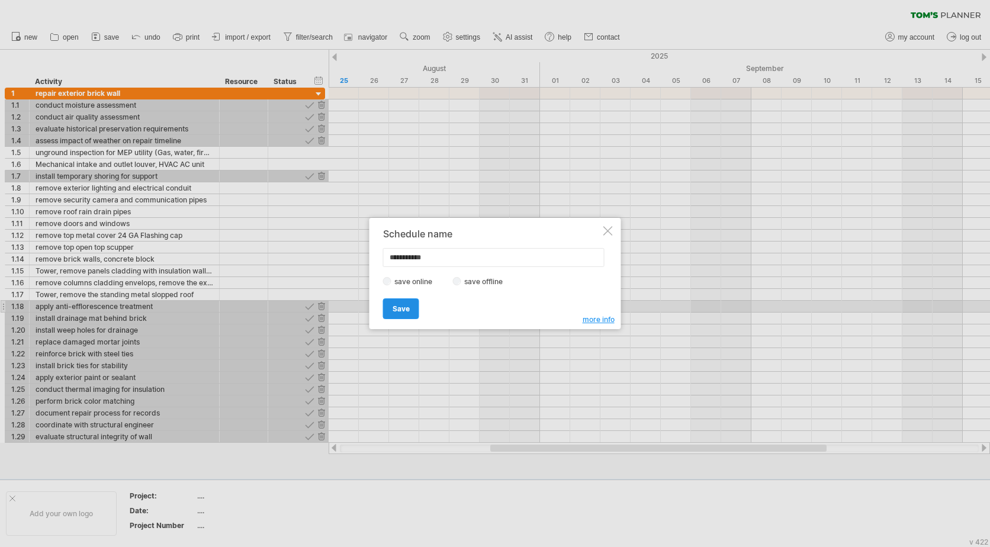
click at [406, 307] on span "Save" at bounding box center [401, 308] width 17 height 9
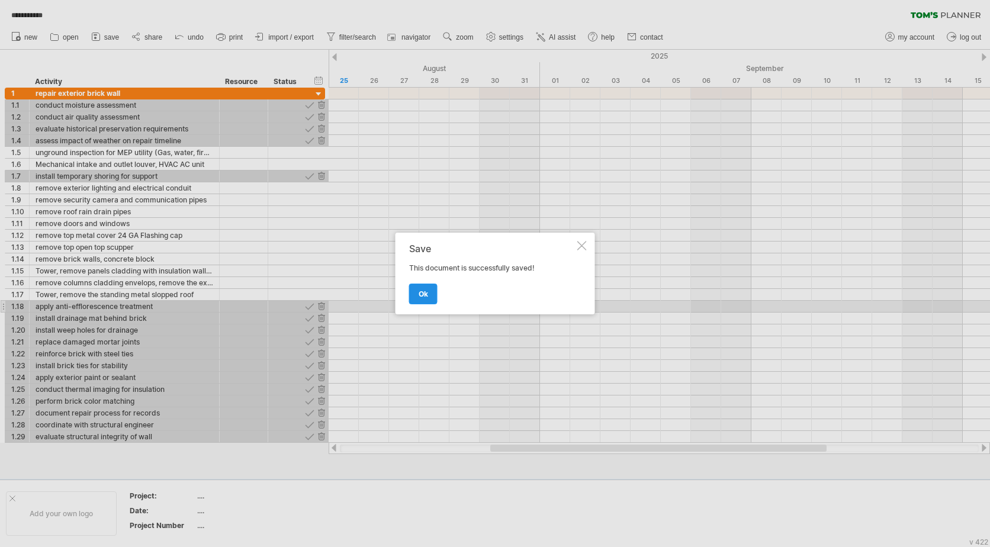
click at [424, 291] on span "ok" at bounding box center [423, 294] width 9 height 9
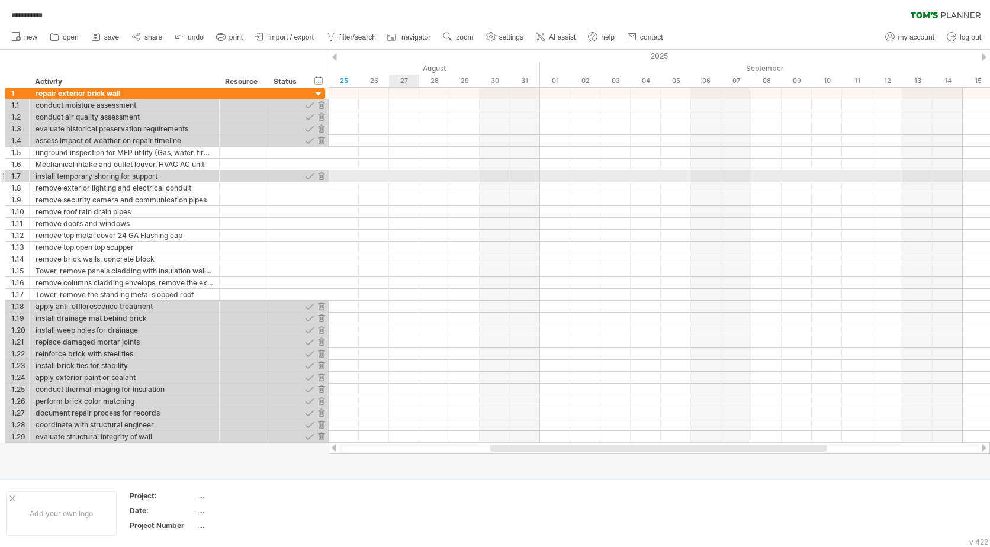
click at [403, 172] on div at bounding box center [659, 177] width 661 height 12
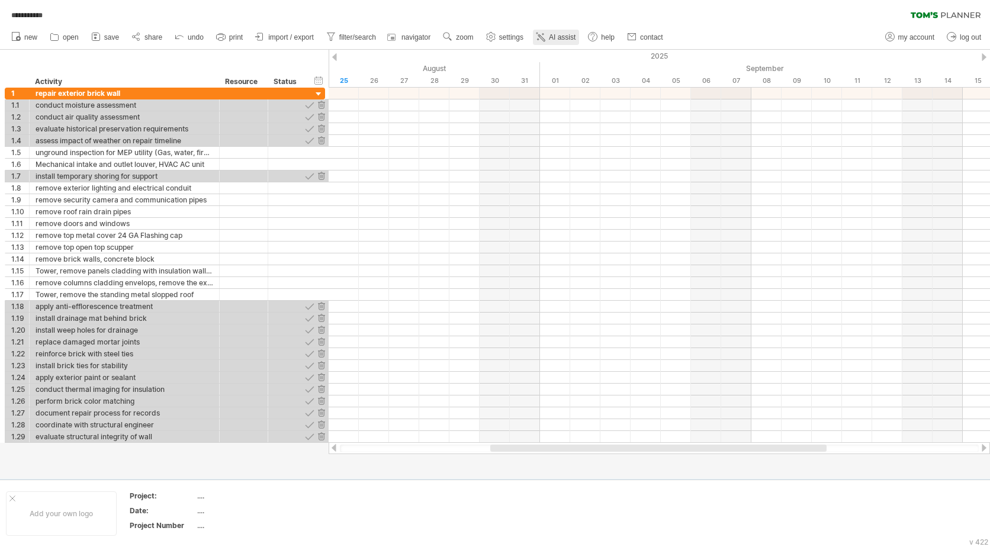
click at [557, 34] on span "AI assist" at bounding box center [562, 37] width 27 height 8
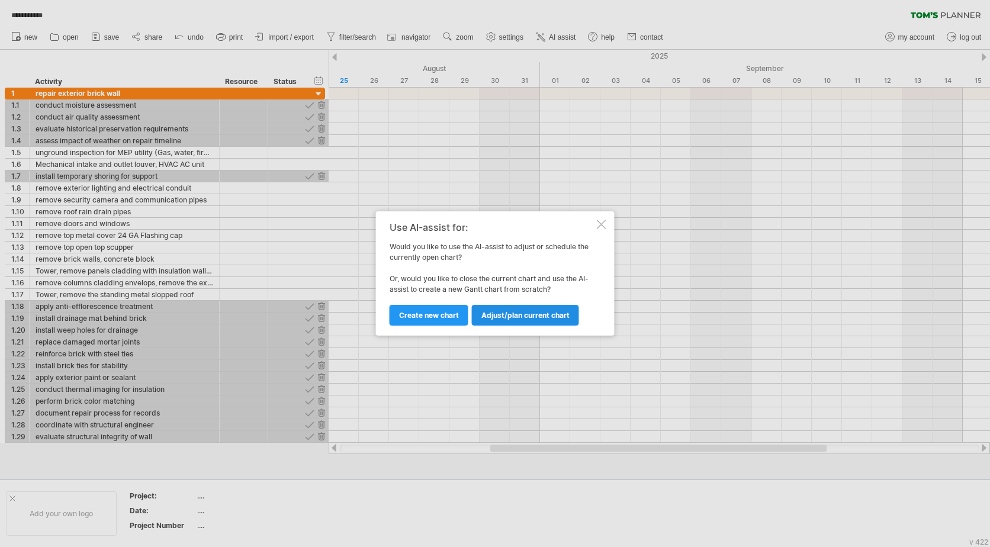
click at [519, 316] on span "Adjust/plan current chart" at bounding box center [525, 315] width 88 height 9
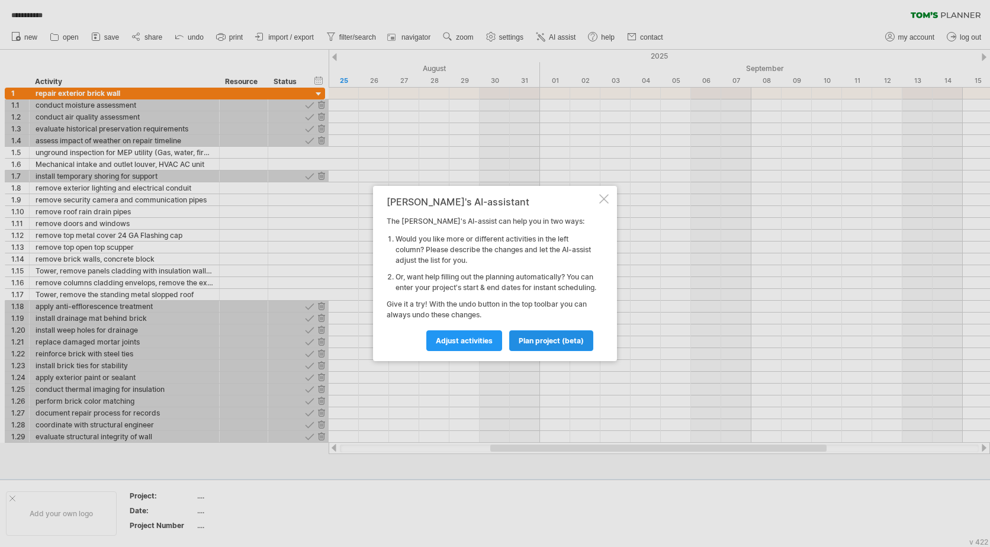
click at [541, 345] on span "plan project (beta)" at bounding box center [551, 340] width 65 height 9
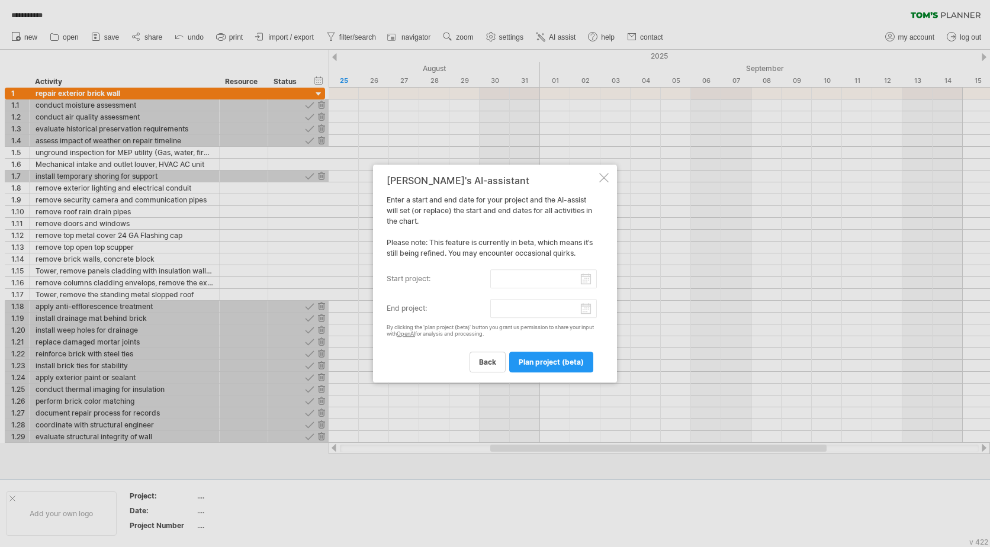
click at [586, 278] on input "start project:" at bounding box center [543, 278] width 107 height 19
click at [498, 291] on link "next" at bounding box center [499, 290] width 9 height 9
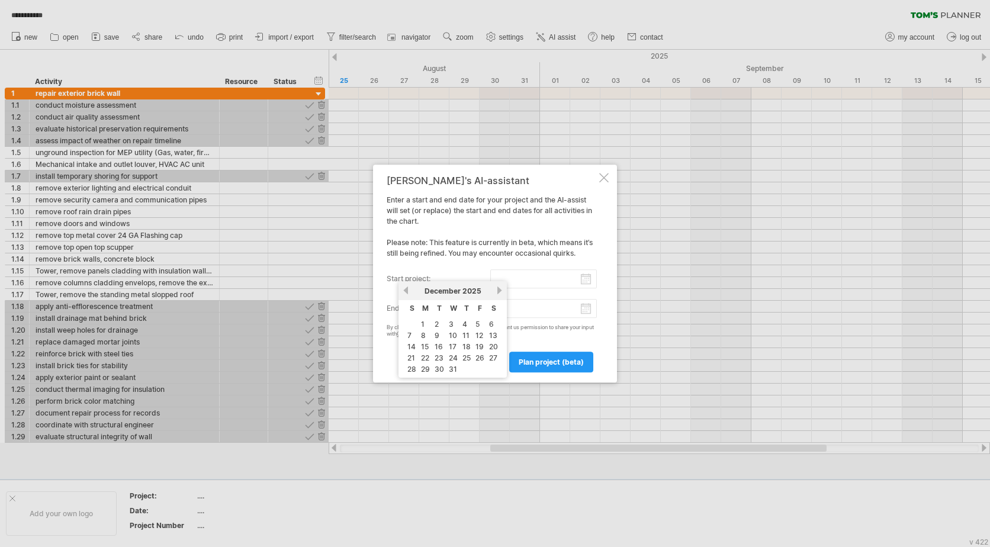
click at [498, 291] on link "next" at bounding box center [499, 290] width 9 height 9
click at [464, 326] on link "1" at bounding box center [463, 324] width 6 height 11
type input "********"
click at [584, 311] on input "end project:" at bounding box center [543, 308] width 107 height 19
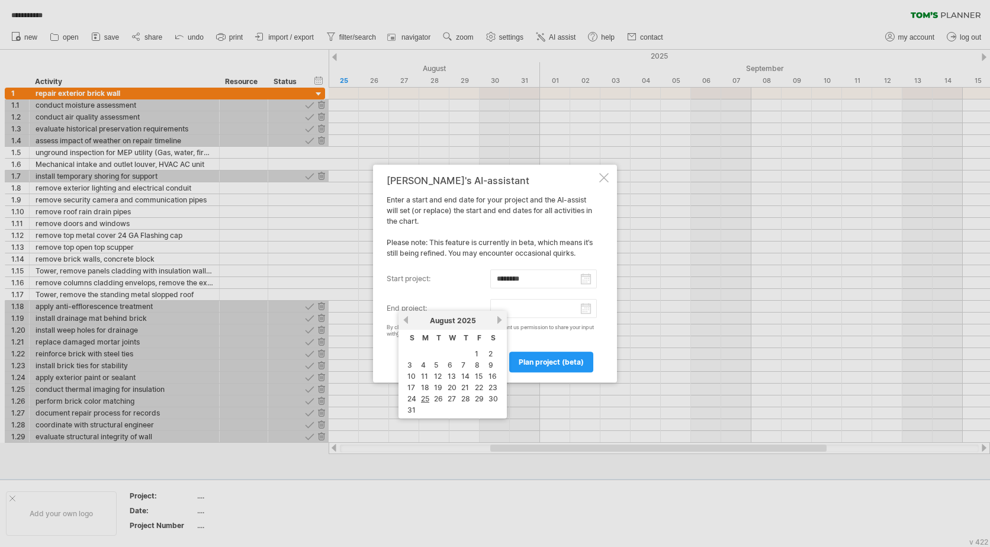
click at [500, 320] on link "next" at bounding box center [499, 320] width 9 height 9
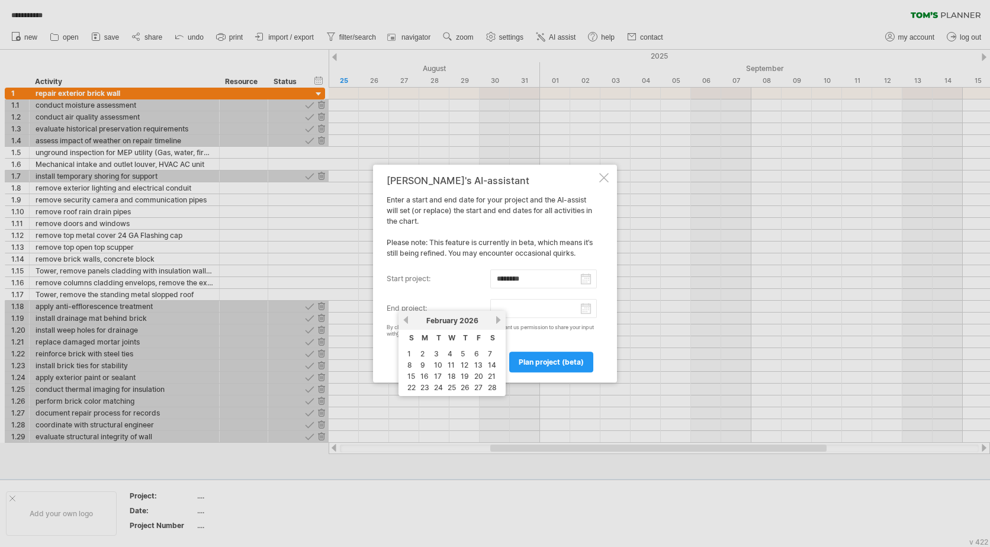
click at [500, 320] on link "next" at bounding box center [498, 320] width 9 height 9
click at [500, 320] on link "next" at bounding box center [499, 320] width 9 height 9
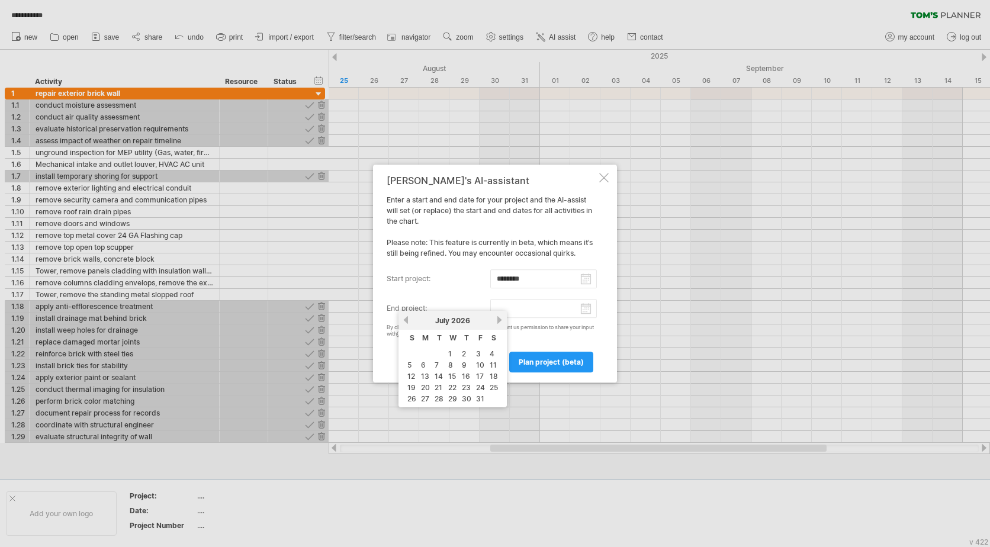
click at [500, 320] on link "next" at bounding box center [499, 320] width 9 height 9
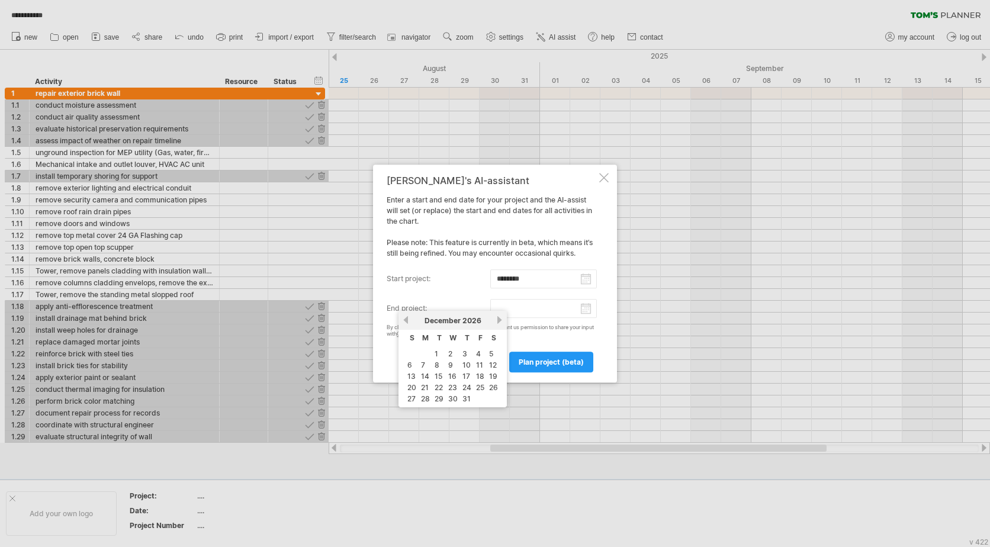
click at [500, 320] on link "next" at bounding box center [499, 320] width 9 height 9
click at [500, 320] on link "next" at bounding box center [498, 320] width 9 height 9
click at [500, 320] on link "next" at bounding box center [499, 320] width 9 height 9
click at [467, 355] on td "1" at bounding box center [465, 354] width 12 height 10
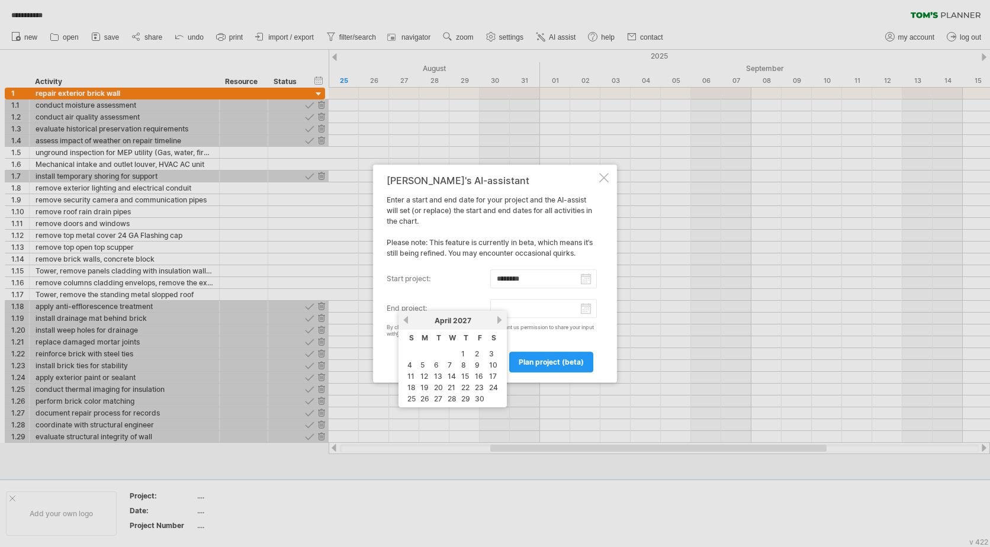
type input "********"
click at [545, 362] on span "plan project (beta)" at bounding box center [551, 362] width 65 height 9
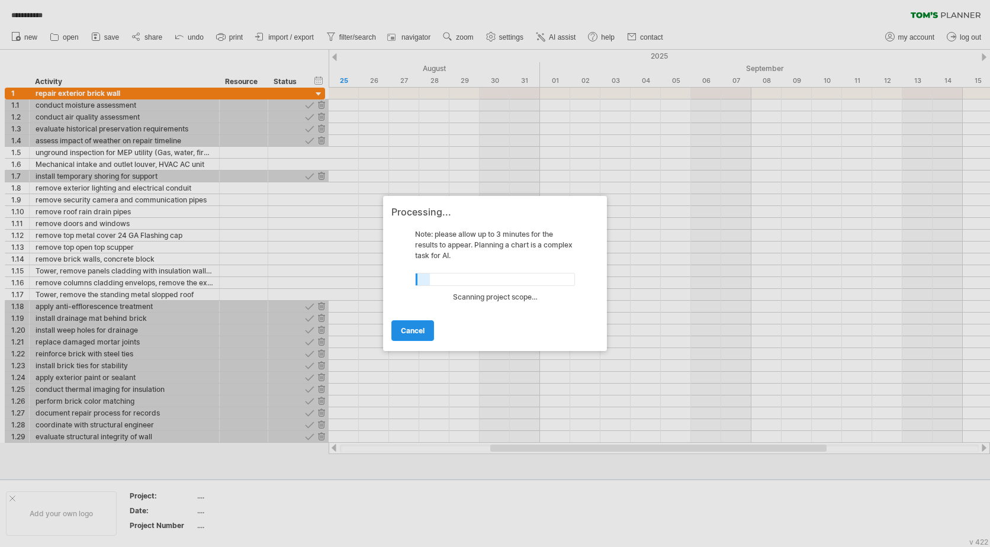
click at [416, 333] on span "cancel" at bounding box center [413, 330] width 24 height 9
click at [408, 332] on span "cancel" at bounding box center [413, 330] width 24 height 9
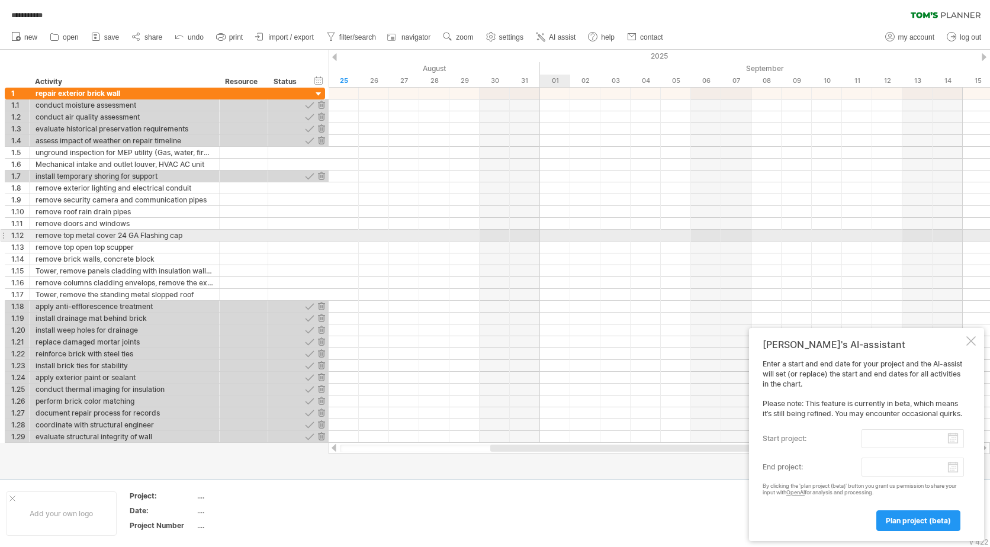
click at [549, 230] on div at bounding box center [659, 236] width 661 height 12
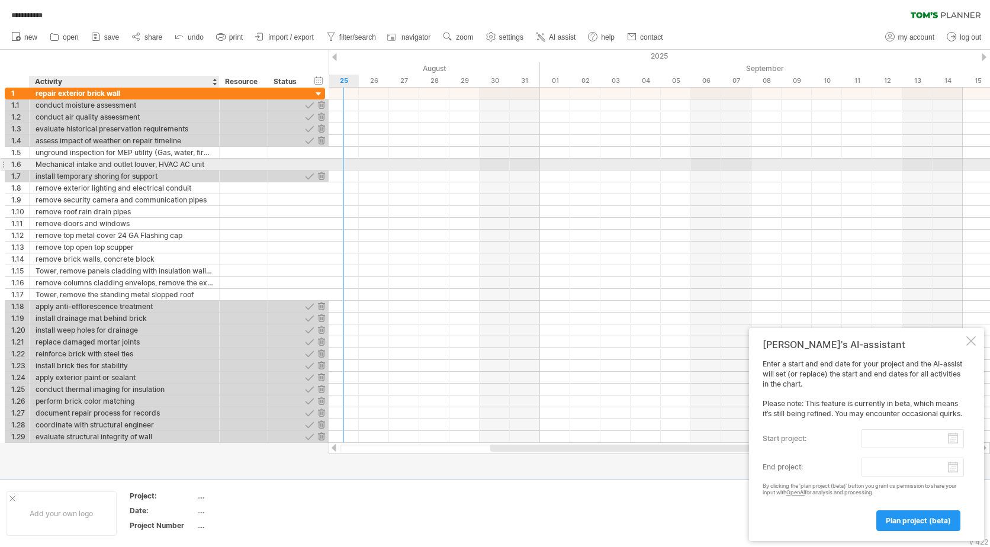
click at [37, 170] on div "Mechanical intake and outlet louver, HVAC AC unit" at bounding box center [125, 164] width 178 height 11
click at [37, 167] on input "**********" at bounding box center [125, 164] width 178 height 11
click at [35, 164] on div "**********" at bounding box center [125, 164] width 190 height 11
click at [37, 170] on div "Mechanical intake and outlet louver, HVAC AC unit" at bounding box center [125, 164] width 178 height 11
click at [37, 164] on input "**********" at bounding box center [125, 164] width 178 height 11
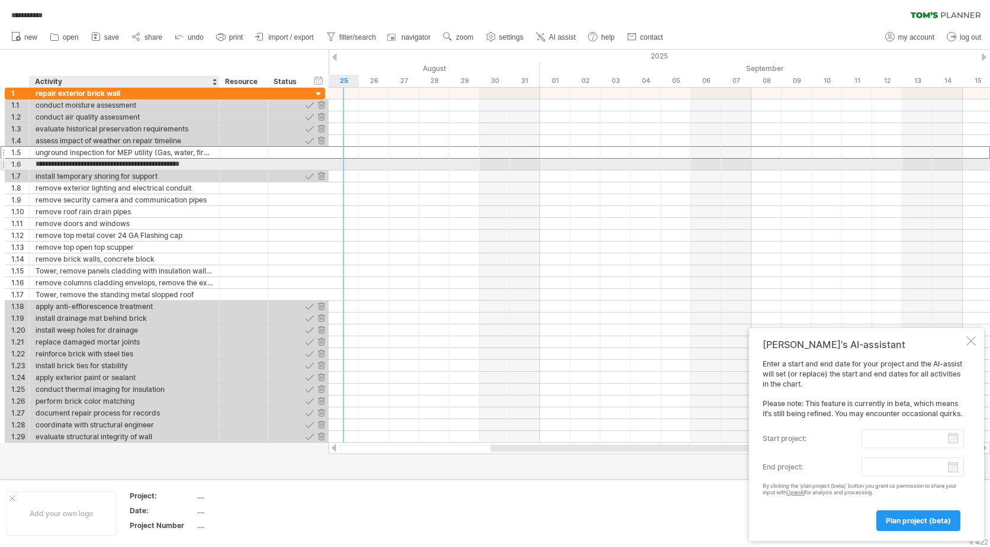
click at [122, 158] on div "unground inspection for MEP utility (Gas, water, fire, plumbing, electrical & c…" at bounding box center [125, 152] width 178 height 11
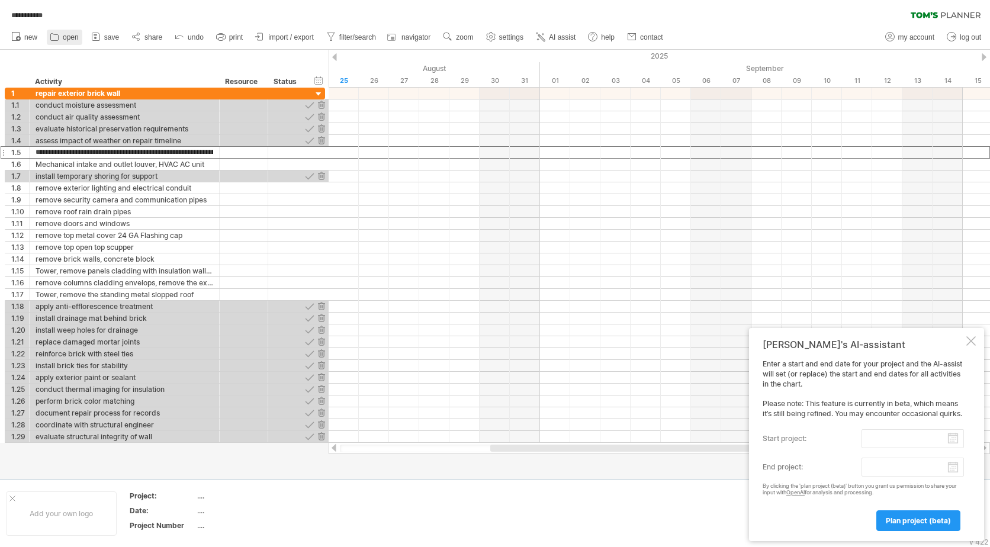
click at [62, 40] on link "open" at bounding box center [65, 37] width 36 height 15
type input "**********"
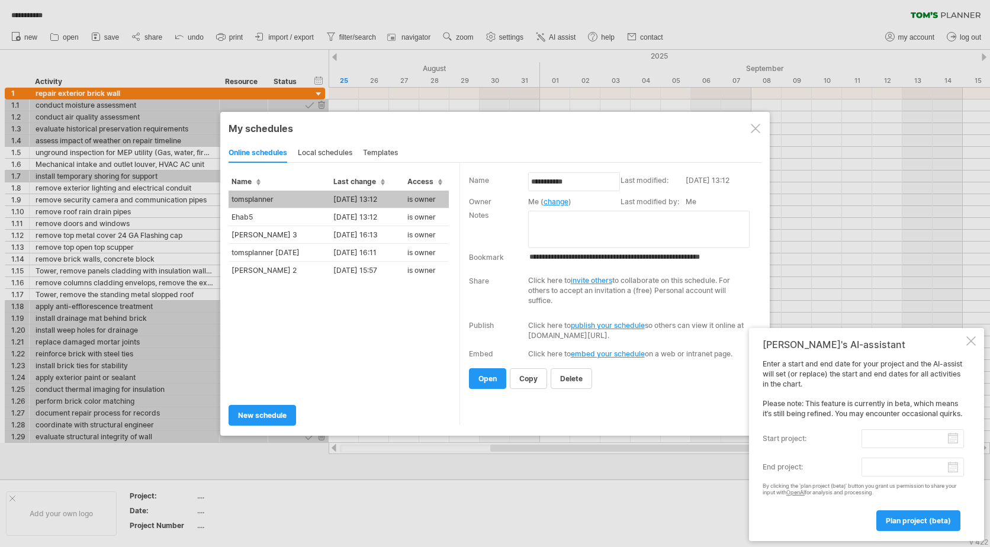
click at [557, 201] on link "change" at bounding box center [555, 201] width 25 height 9
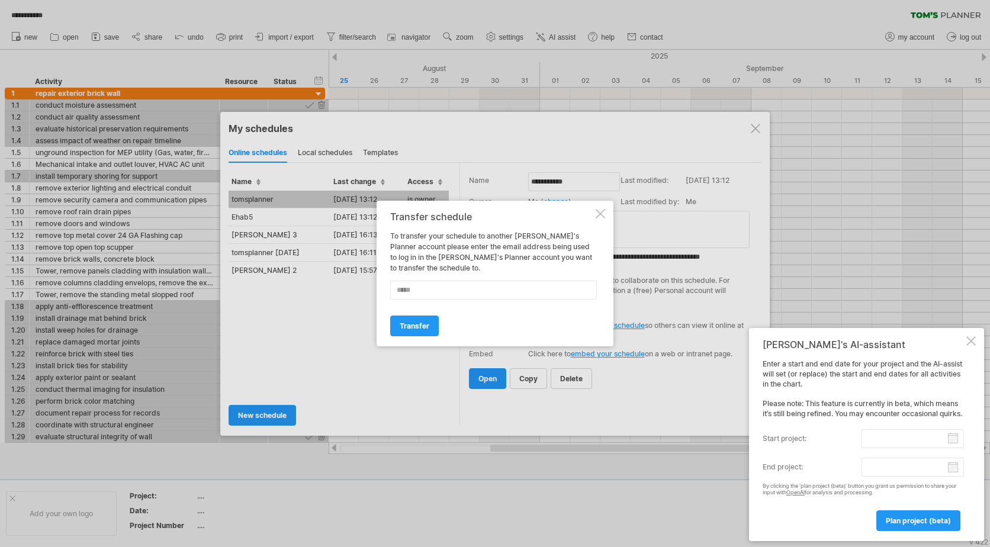
click at [591, 215] on div "Transfer schedule" at bounding box center [491, 216] width 203 height 11
click at [602, 215] on div at bounding box center [600, 213] width 9 height 9
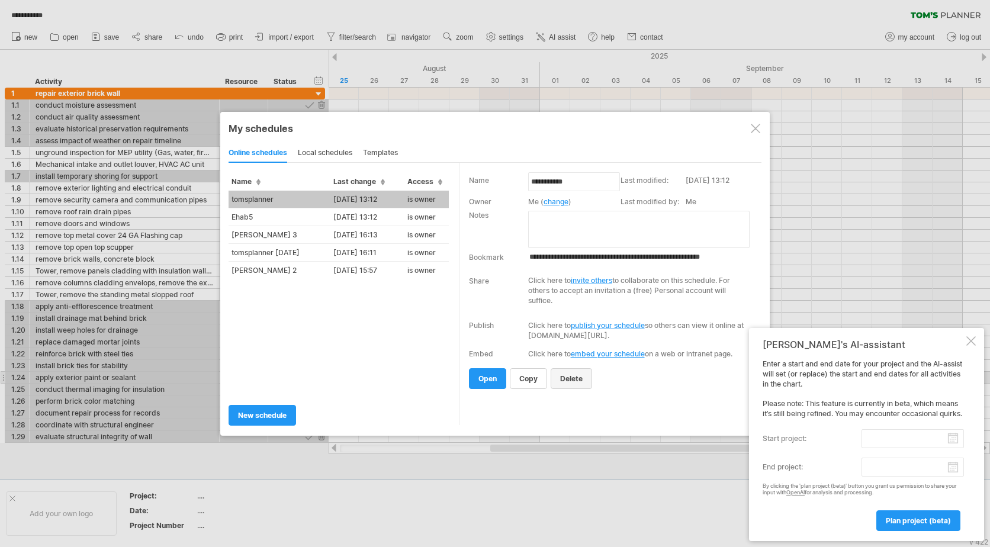
click at [571, 380] on span "delete" at bounding box center [571, 378] width 22 height 9
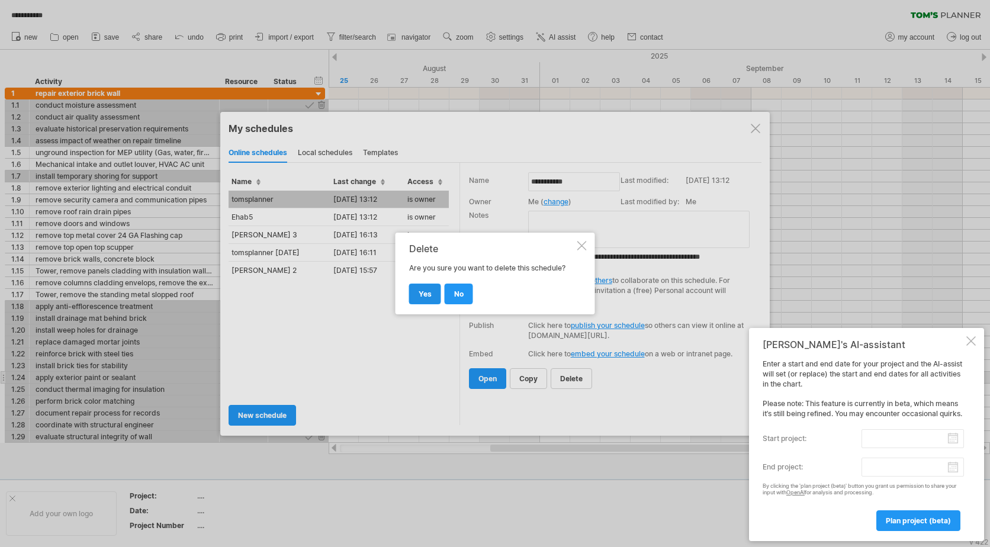
click at [425, 296] on span "yes" at bounding box center [425, 294] width 13 height 9
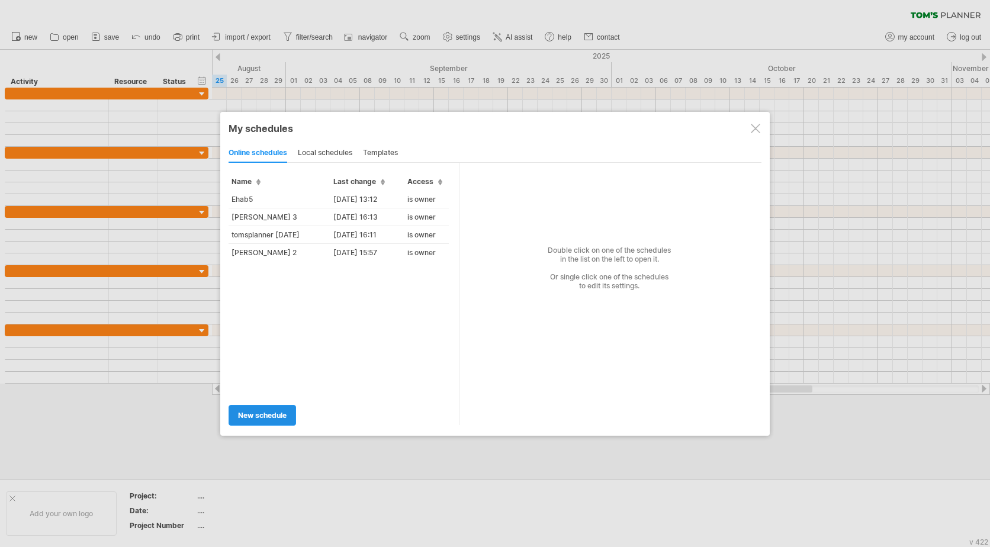
click at [253, 416] on span "new schedule" at bounding box center [262, 415] width 49 height 9
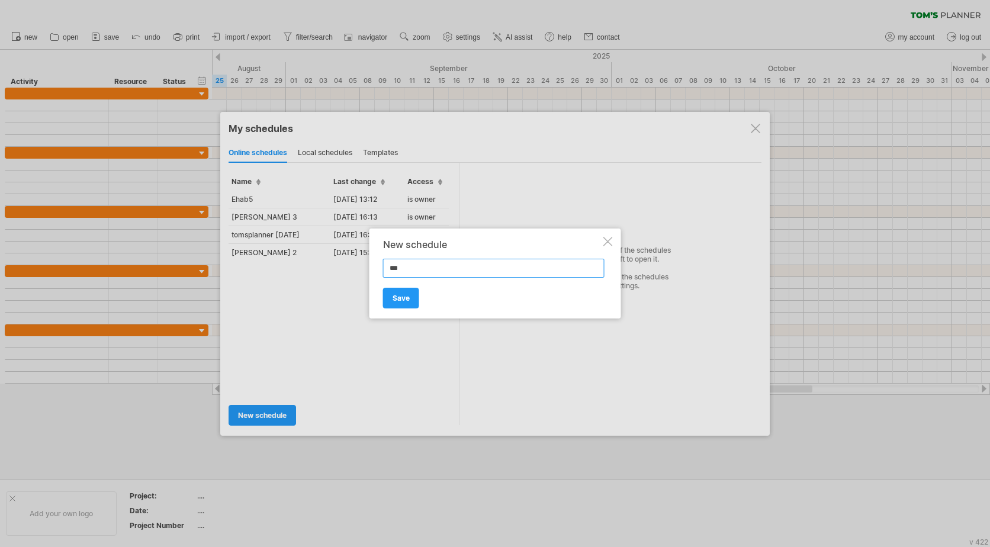
type input "****"
click at [397, 300] on span "Save" at bounding box center [401, 298] width 17 height 9
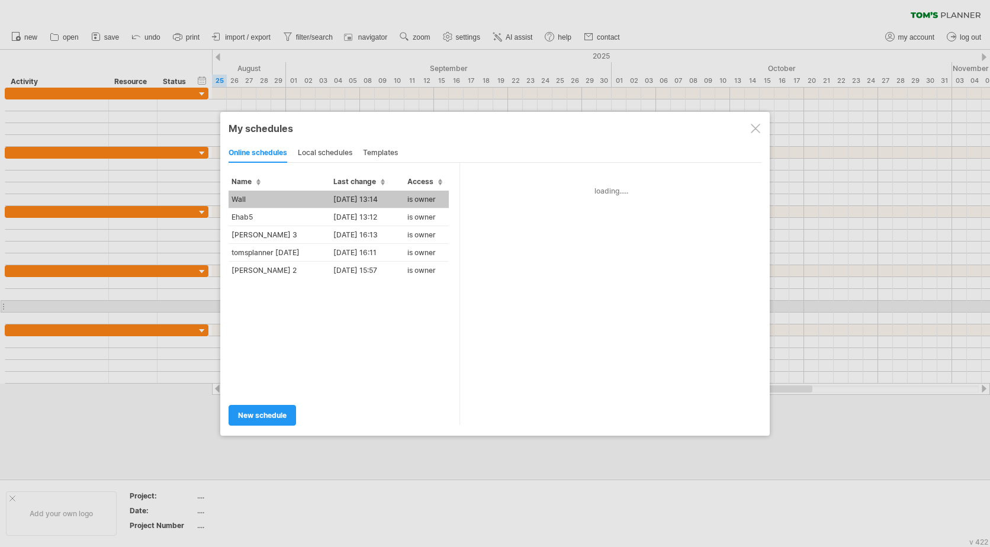
type input "****"
type input "**********"
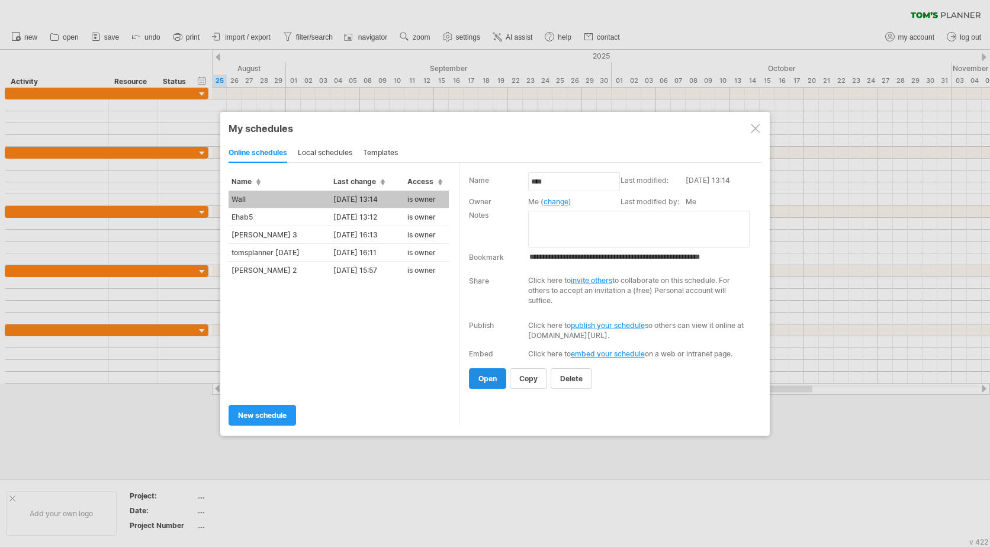
drag, startPoint x: 491, startPoint y: 385, endPoint x: 491, endPoint y: 378, distance: 7.1
click at [491, 378] on span "open" at bounding box center [487, 378] width 18 height 9
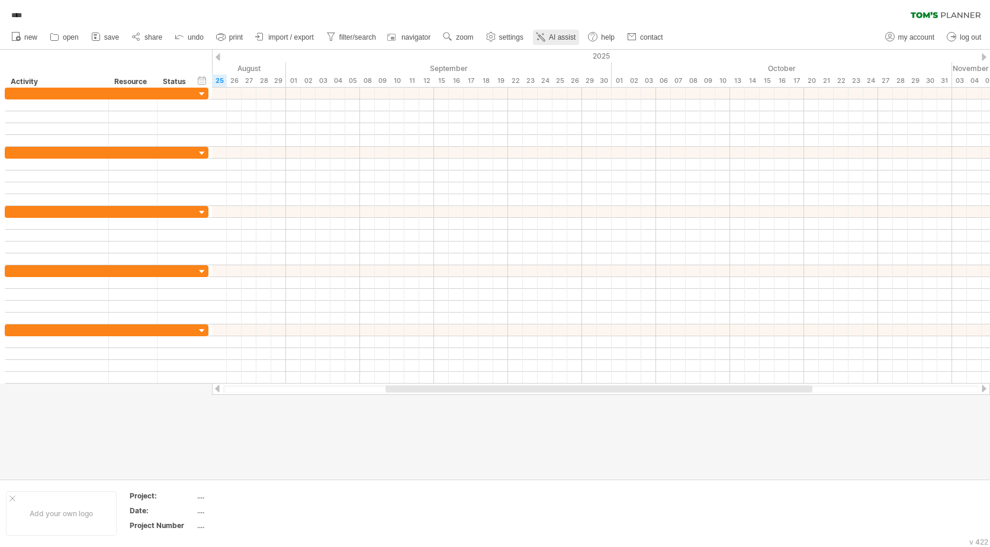
click at [558, 37] on span "AI assist" at bounding box center [562, 37] width 27 height 8
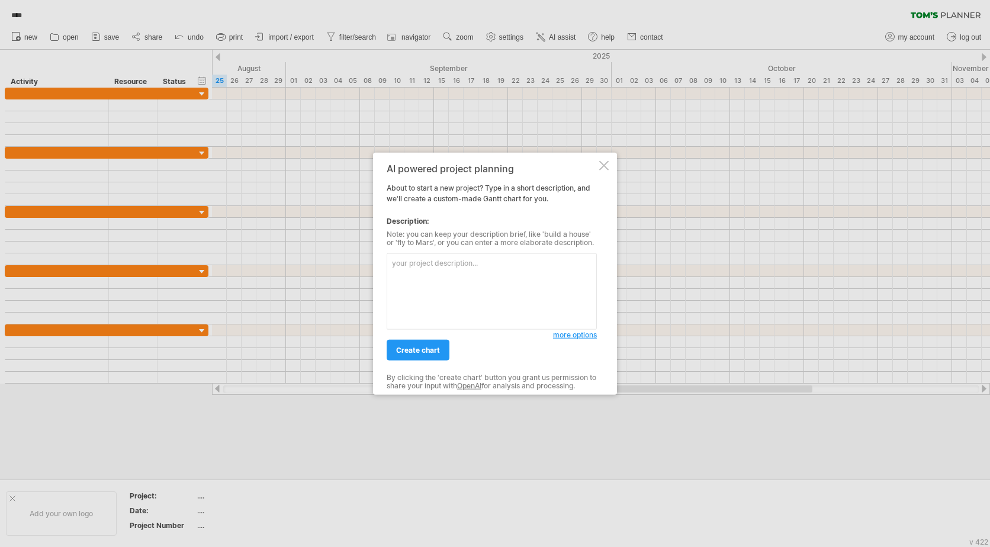
click at [470, 290] on textarea at bounding box center [492, 291] width 210 height 76
paste textarea "Repair exterior brick wall that required, 1- Unground inspection for MEP utilit…"
type textarea "Repair exterior brick wall that required, 1- Unground inspection for MEP utilit…"
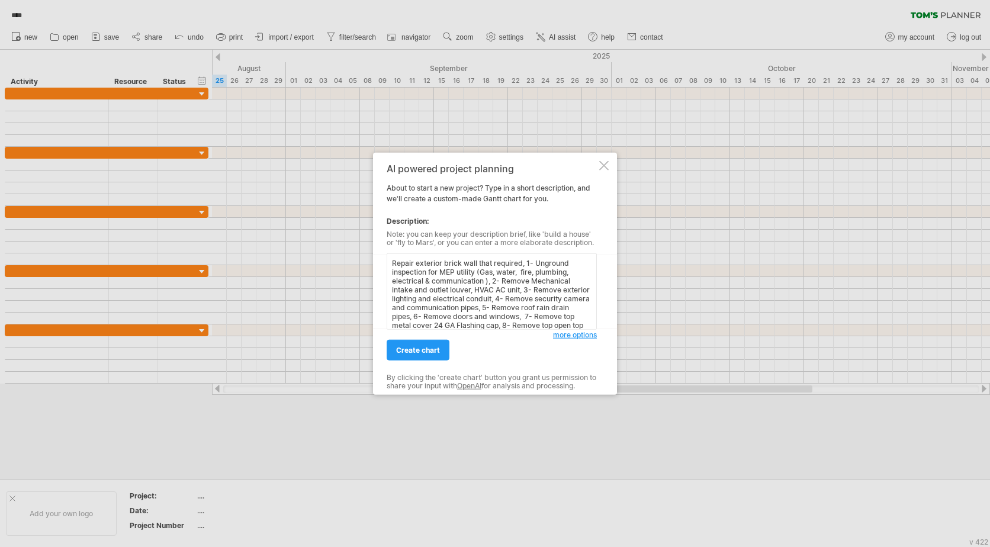
scroll to position [46, 0]
click at [419, 356] on link "create chart" at bounding box center [418, 350] width 63 height 21
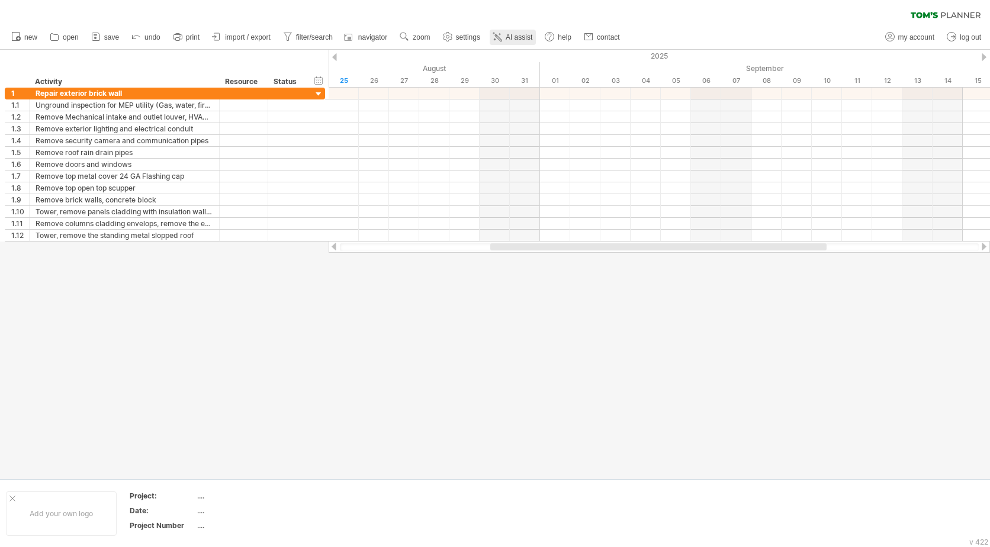
click at [520, 37] on span "AI assist" at bounding box center [519, 37] width 27 height 8
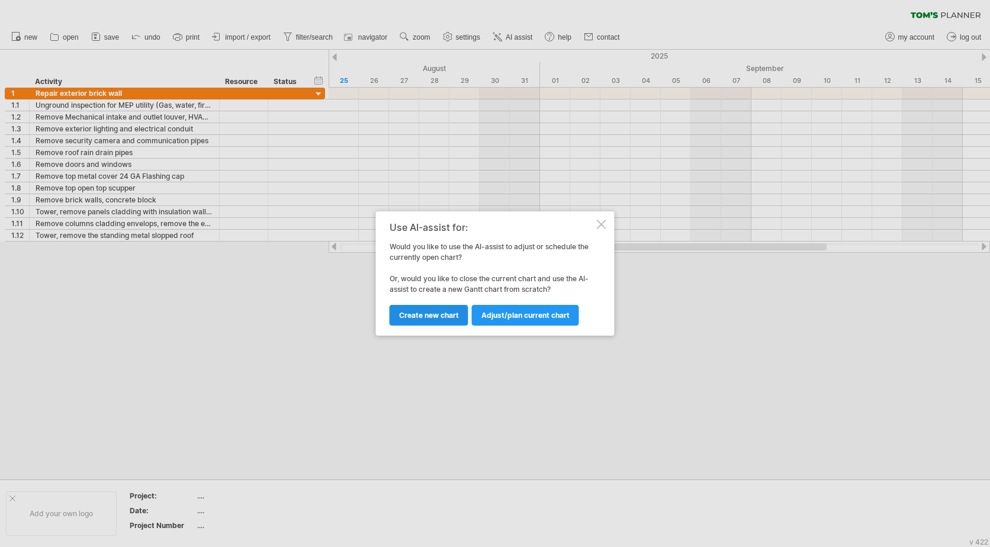
click at [438, 314] on span "Create new chart" at bounding box center [429, 315] width 60 height 9
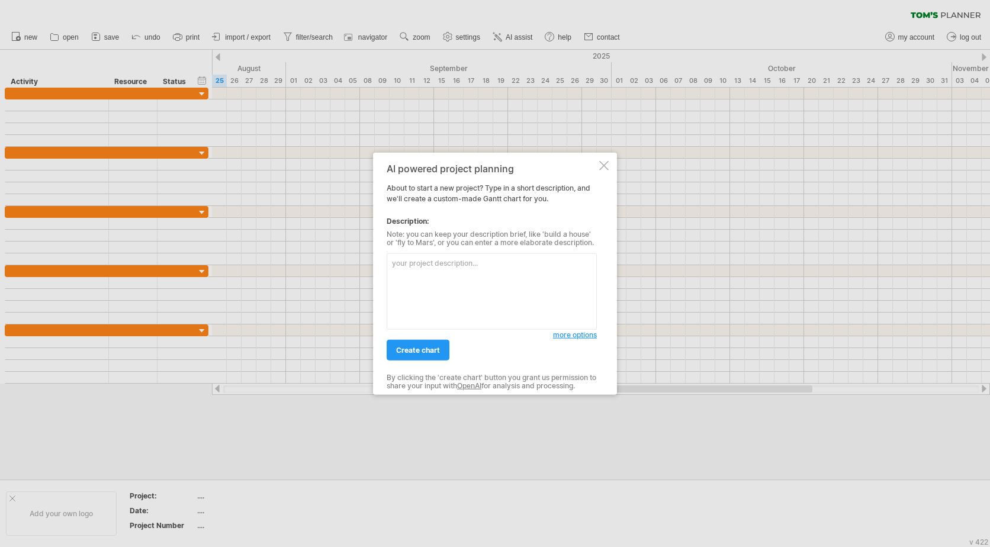
type textarea "Repair exterior brick wall that required, 1- Unground inspection for MEP utilit…"
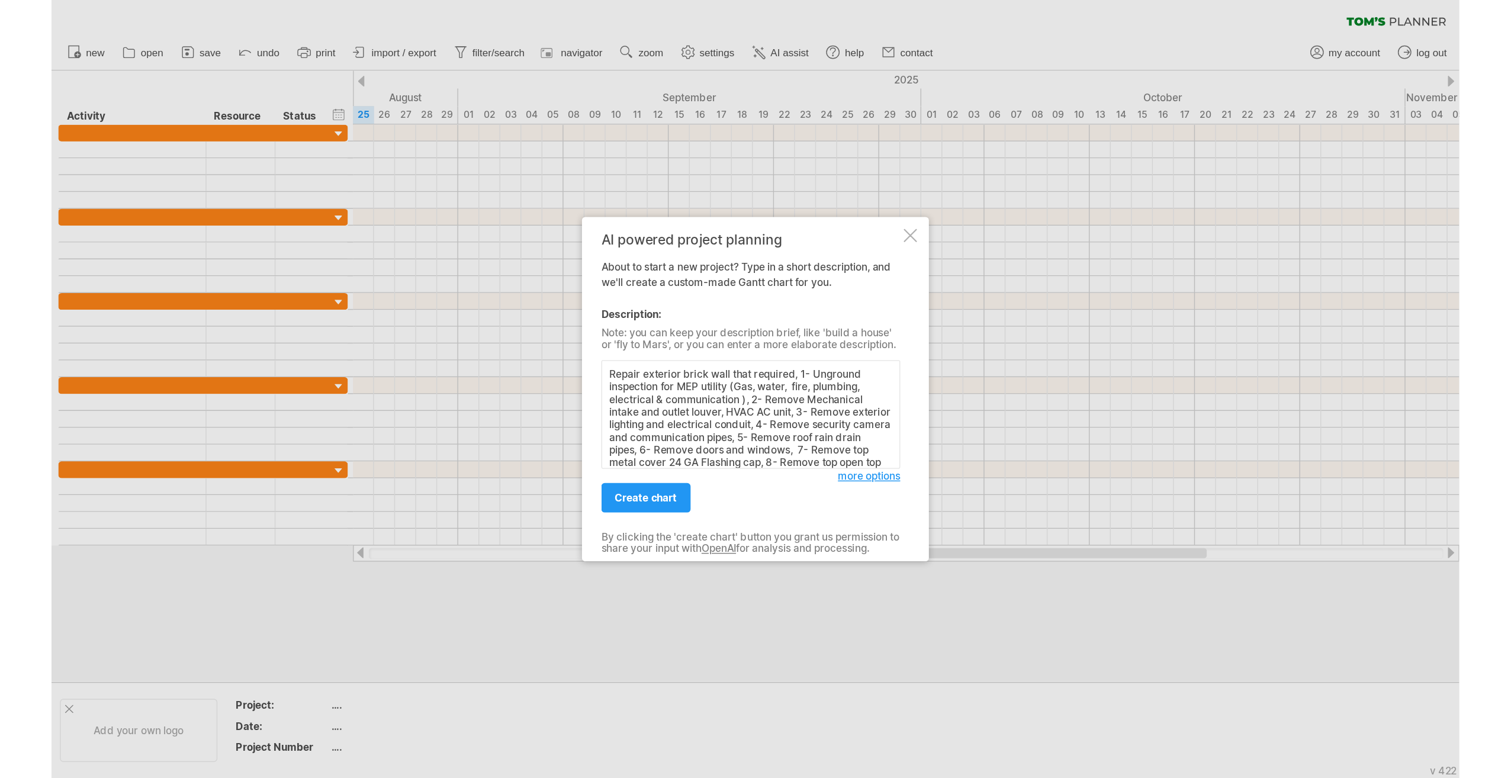
scroll to position [46, 0]
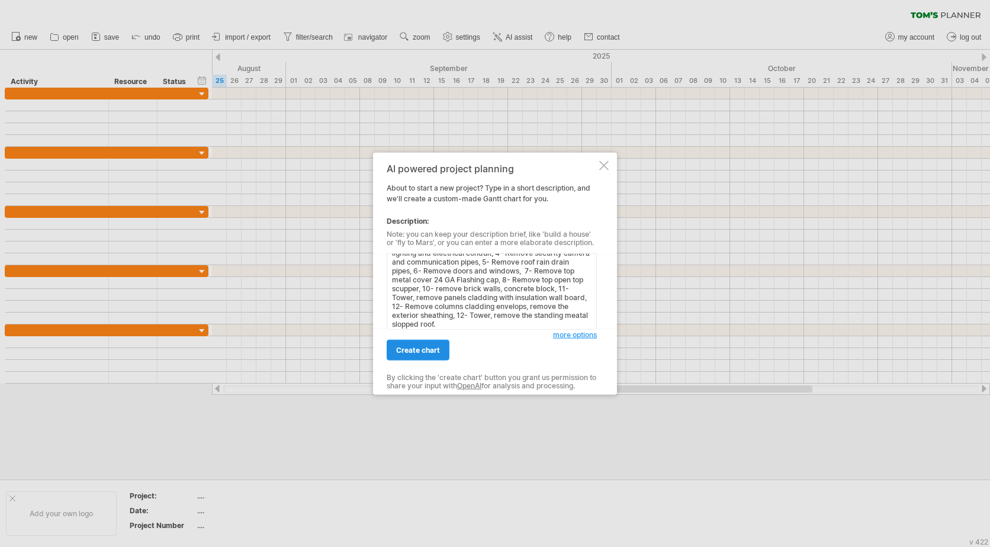
click at [413, 353] on span "create chart" at bounding box center [418, 350] width 44 height 9
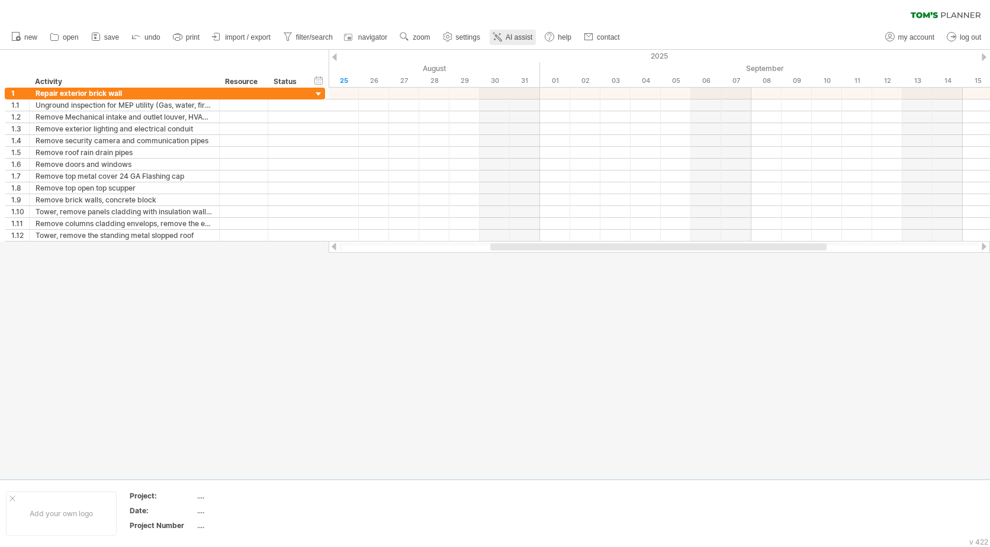
click at [511, 41] on span "AI assist" at bounding box center [519, 37] width 27 height 8
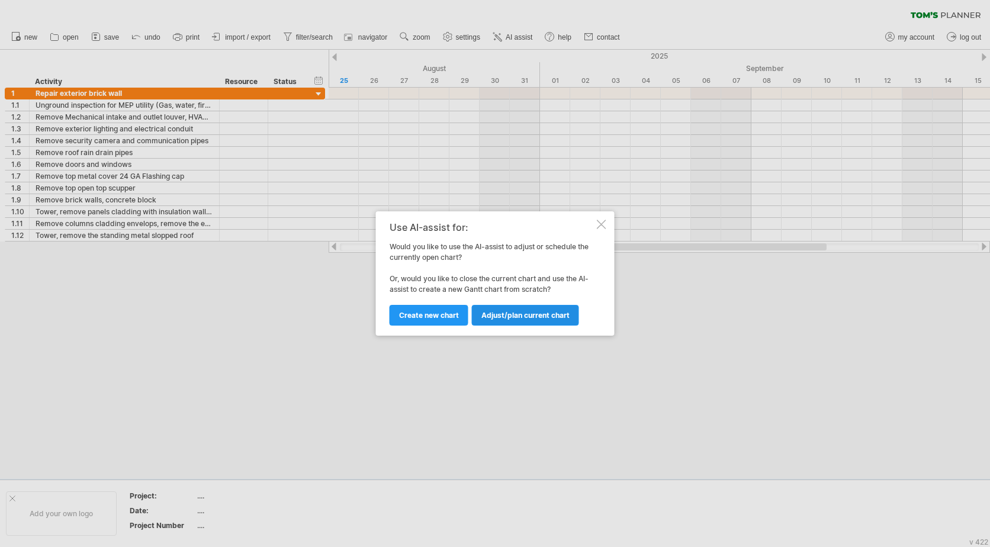
click at [516, 315] on span "Adjust/plan current chart" at bounding box center [525, 315] width 88 height 9
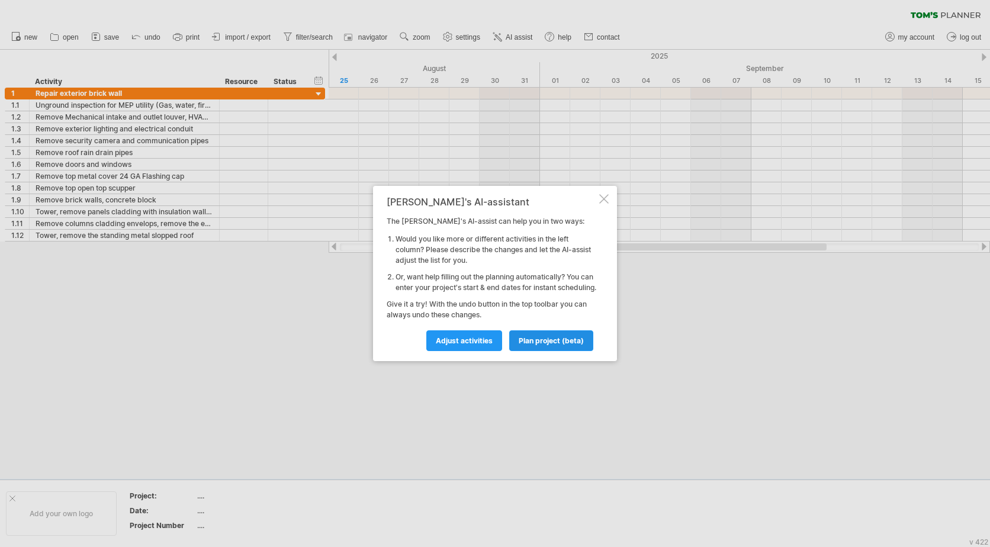
click at [549, 345] on span "plan project (beta)" at bounding box center [551, 340] width 65 height 9
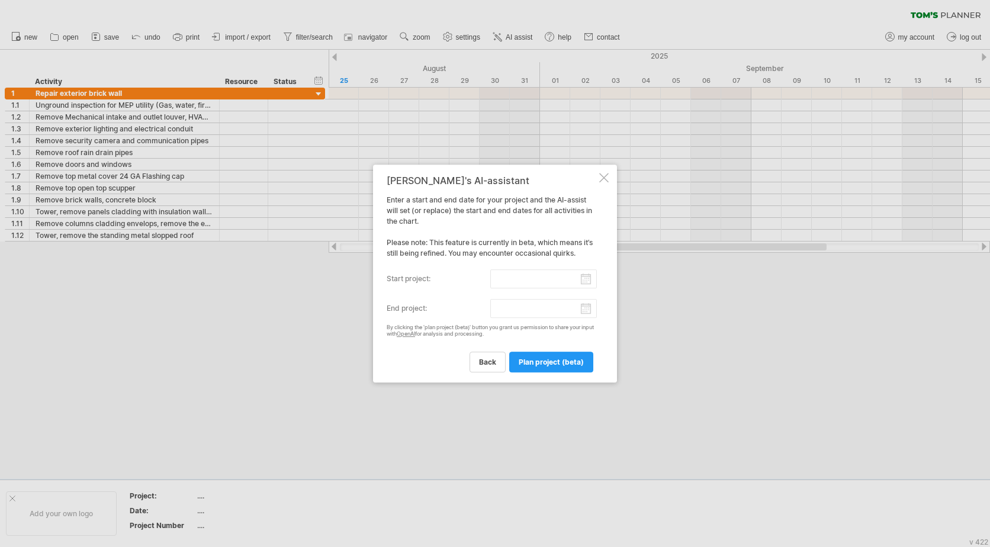
click at [587, 280] on input "start project:" at bounding box center [543, 278] width 107 height 19
click at [496, 291] on div "[DATE]" at bounding box center [453, 291] width 86 height 9
click at [498, 291] on link "next" at bounding box center [499, 290] width 9 height 9
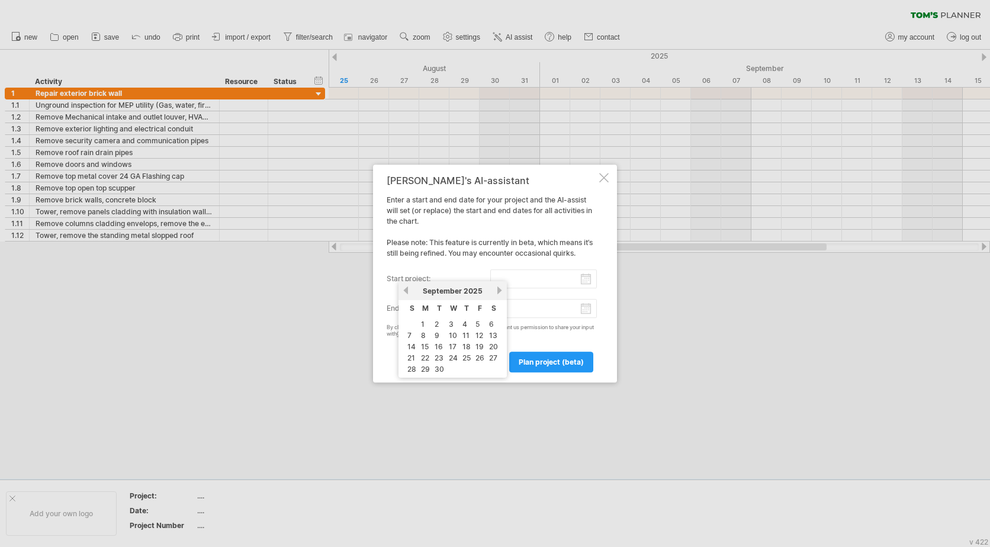
click at [498, 291] on link "next" at bounding box center [499, 290] width 9 height 9
click at [464, 326] on link "1" at bounding box center [463, 324] width 6 height 11
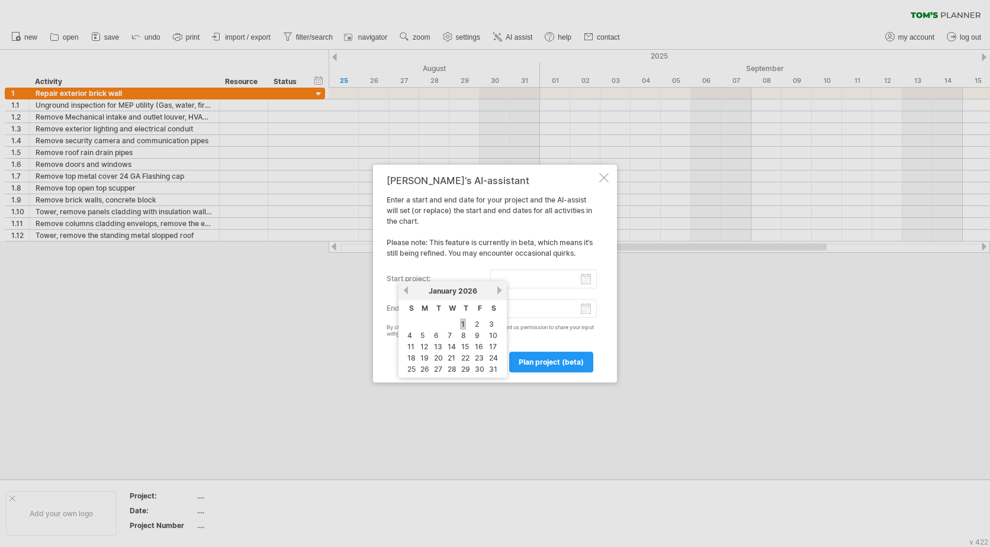
type input "********"
click at [583, 310] on input "end project:" at bounding box center [543, 308] width 107 height 19
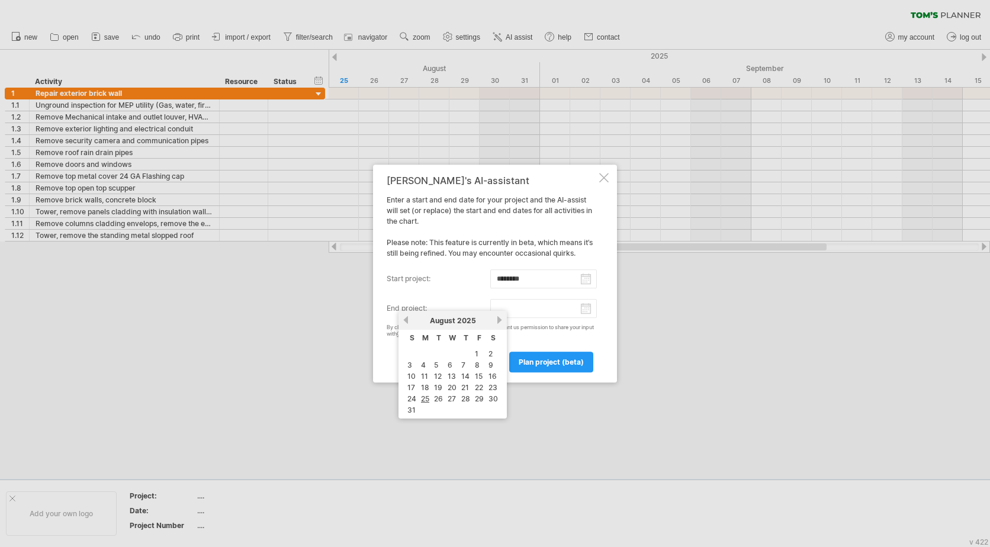
click at [498, 319] on link "next" at bounding box center [499, 320] width 9 height 9
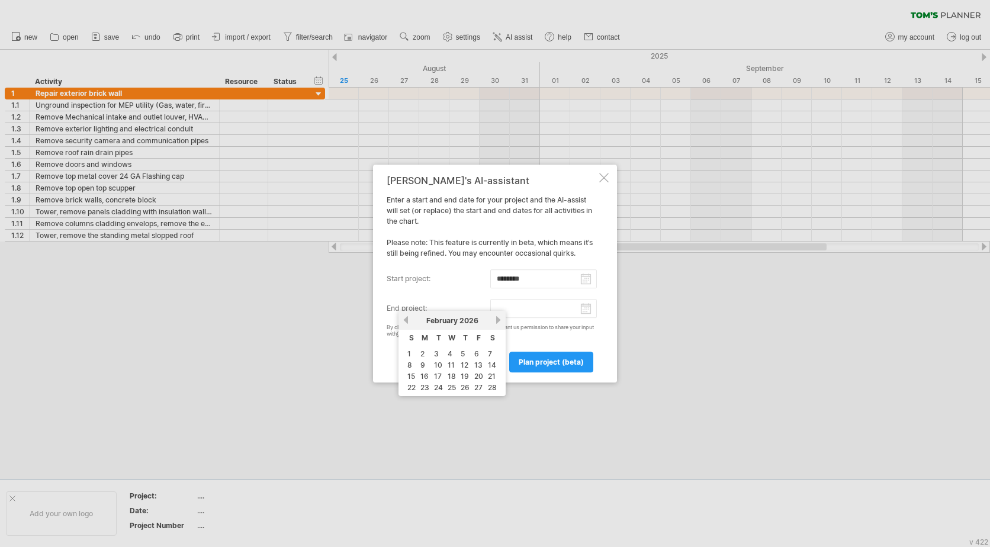
click at [498, 319] on link "next" at bounding box center [498, 320] width 9 height 9
click at [498, 319] on link "next" at bounding box center [499, 320] width 9 height 9
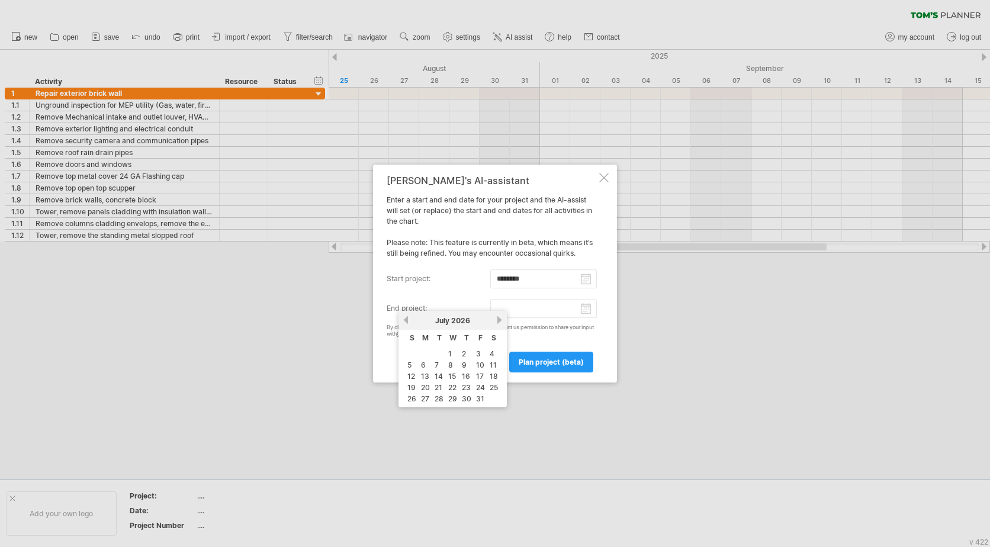
click at [498, 319] on link "next" at bounding box center [499, 320] width 9 height 9
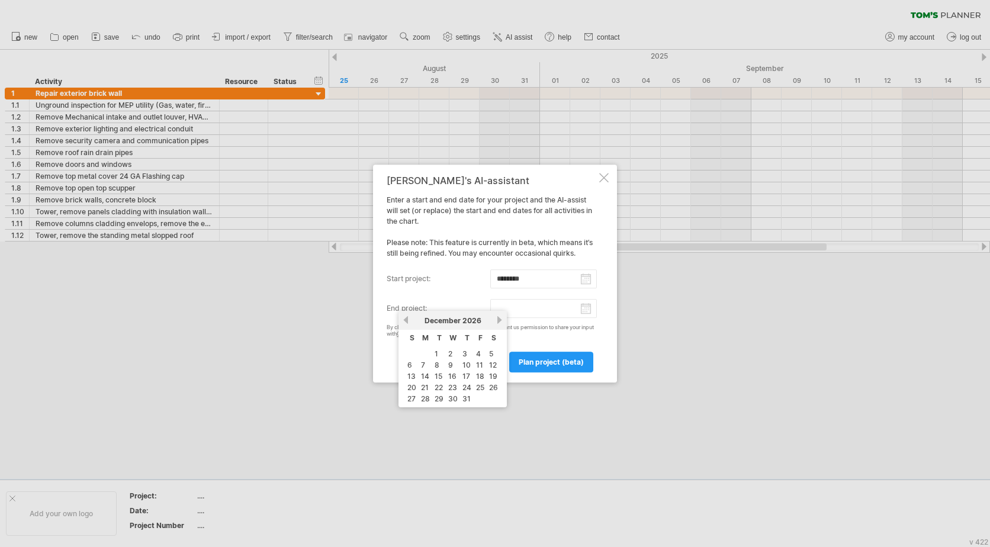
click at [498, 319] on link "next" at bounding box center [499, 320] width 9 height 9
click at [498, 319] on link "next" at bounding box center [498, 320] width 9 height 9
click at [498, 319] on link "next" at bounding box center [499, 320] width 9 height 9
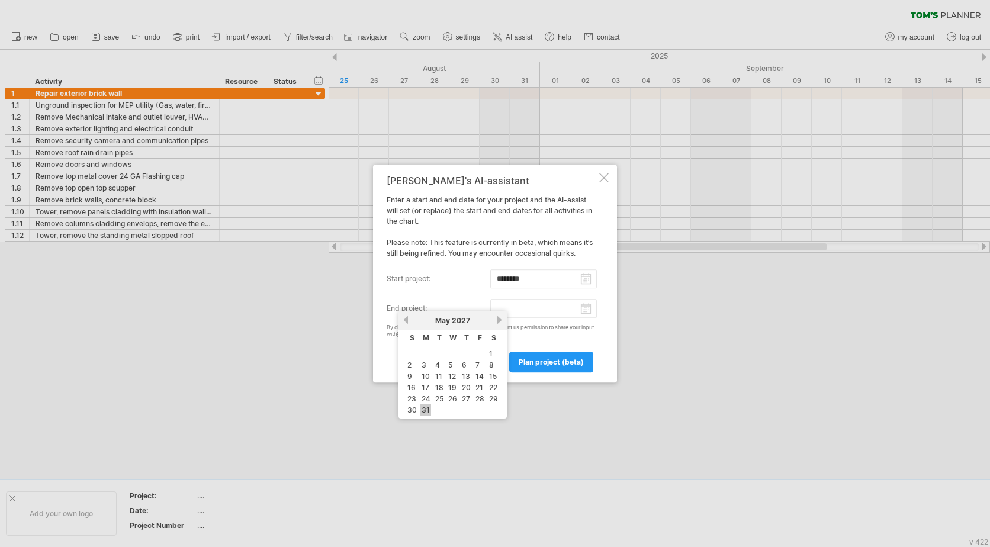
click at [426, 410] on link "31" at bounding box center [425, 409] width 11 height 11
type input "********"
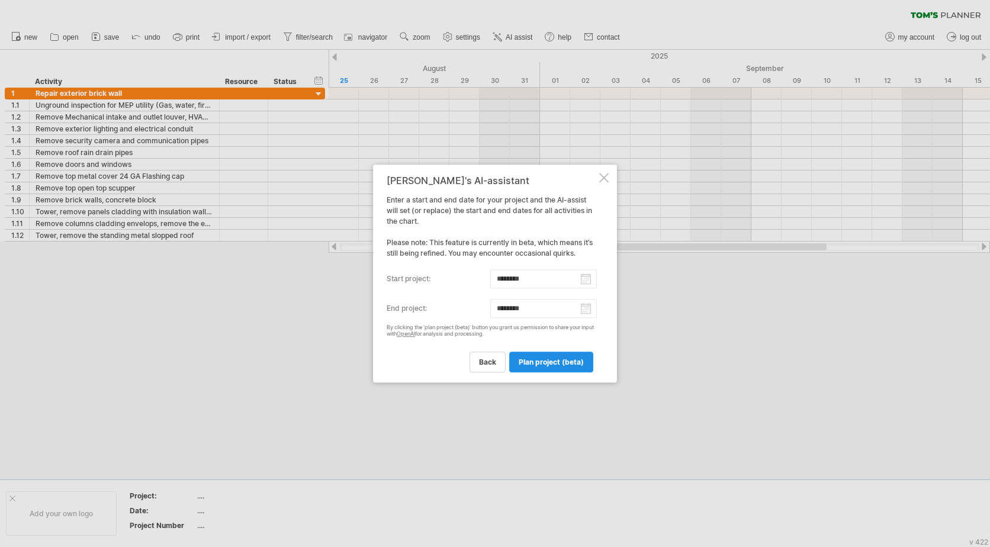
click at [555, 362] on span "plan project (beta)" at bounding box center [551, 362] width 65 height 9
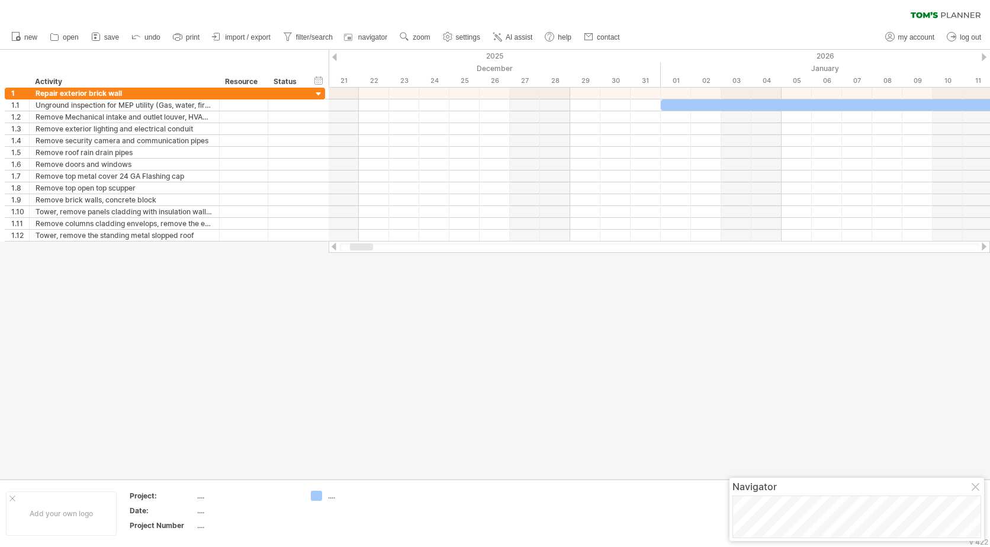
click at [455, 249] on div at bounding box center [659, 247] width 639 height 8
click at [462, 37] on span "settings" at bounding box center [468, 37] width 24 height 8
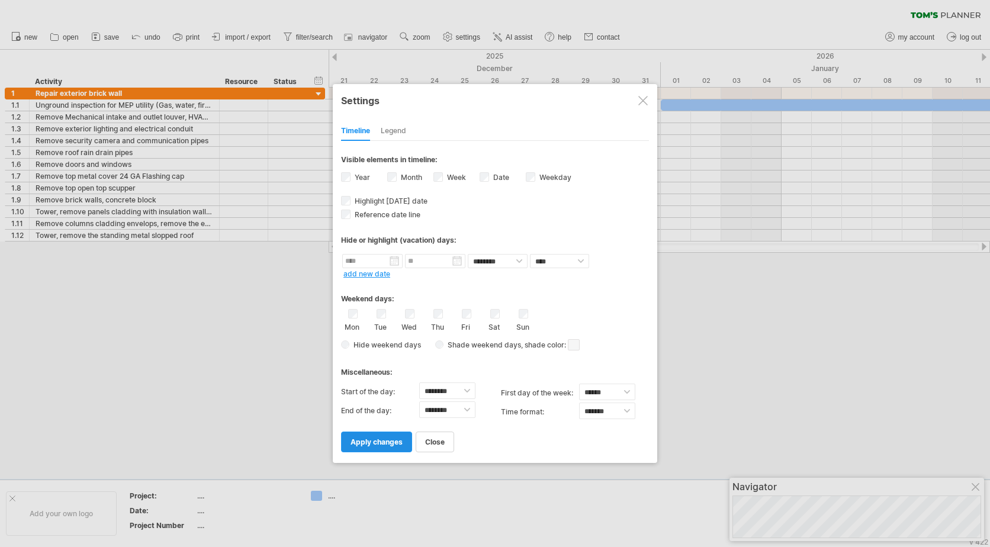
click at [377, 440] on span "apply changes" at bounding box center [376, 442] width 52 height 9
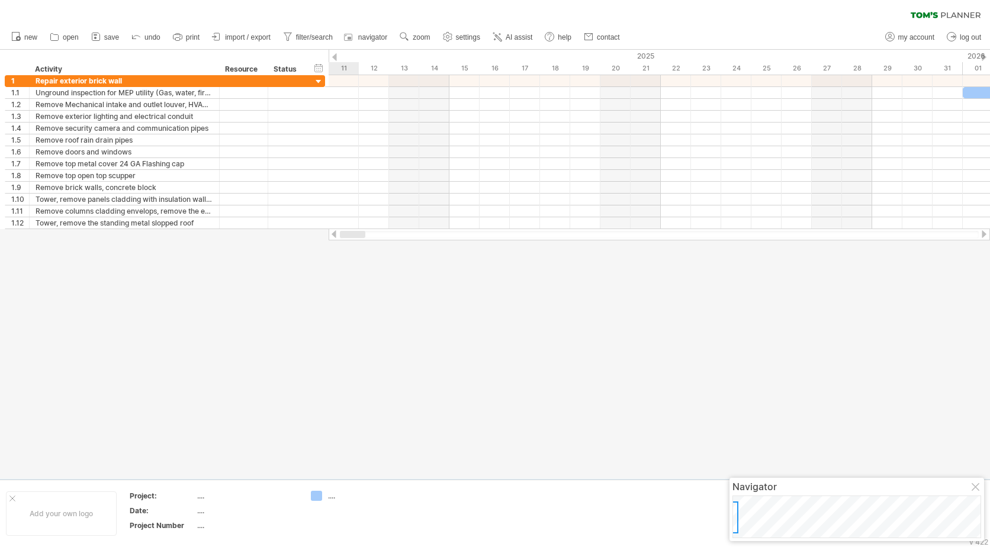
drag, startPoint x: 369, startPoint y: 232, endPoint x: 321, endPoint y: 240, distance: 48.7
click at [321, 240] on div "Trying to reach [DOMAIN_NAME] Connected again... 0% clear filter new 1" at bounding box center [495, 273] width 990 height 547
click at [320, 84] on div at bounding box center [318, 81] width 11 height 11
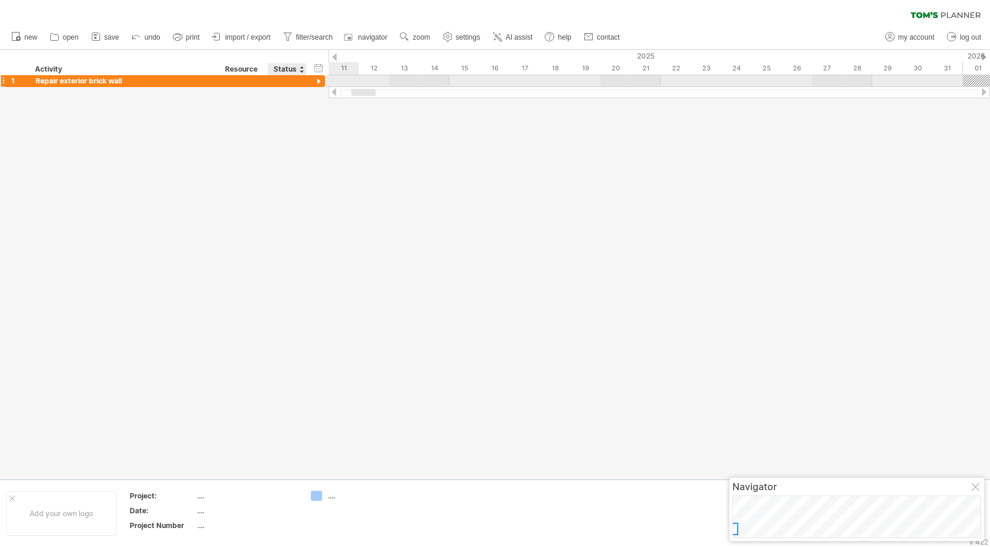
click at [318, 83] on div at bounding box center [318, 81] width 11 height 11
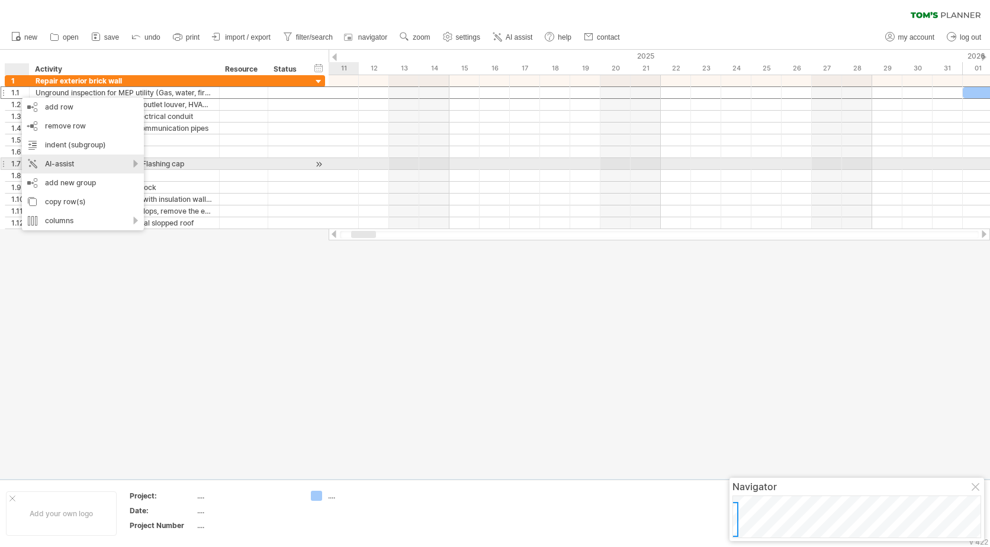
click at [123, 162] on div "AI-assist" at bounding box center [83, 164] width 122 height 19
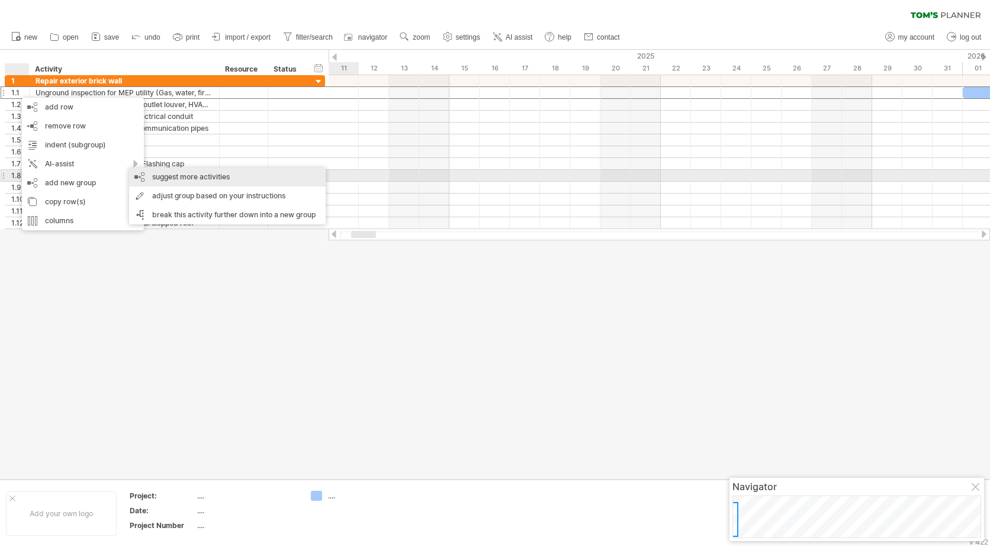
click at [169, 178] on div "suggest more activities" at bounding box center [227, 177] width 197 height 19
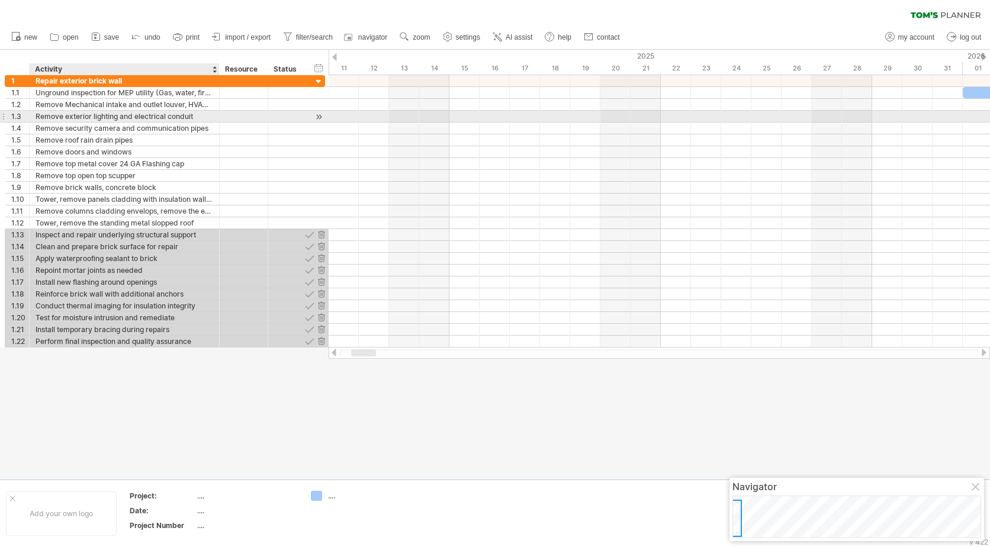
click at [75, 122] on div "Remove exterior lighting and electrical conduit" at bounding box center [125, 116] width 178 height 11
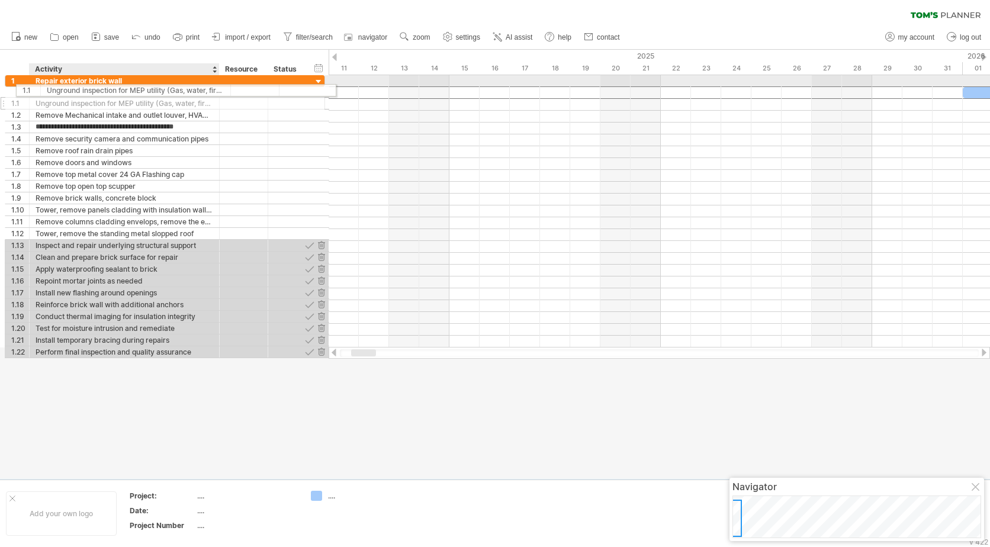
drag, startPoint x: 47, startPoint y: 94, endPoint x: 55, endPoint y: 88, distance: 9.4
click at [55, 88] on div "**********" at bounding box center [165, 216] width 320 height 283
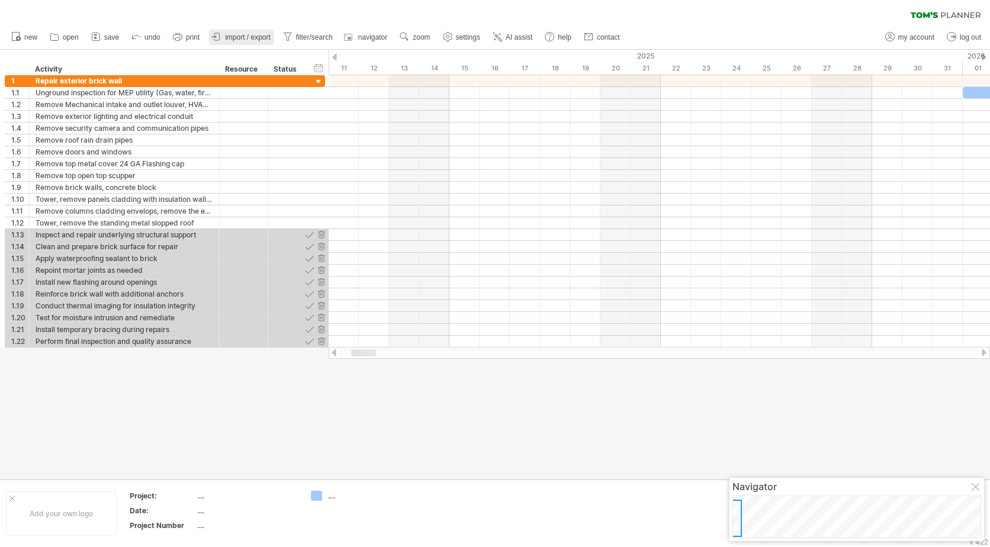
click at [262, 37] on span "import / export" at bounding box center [248, 37] width 46 height 8
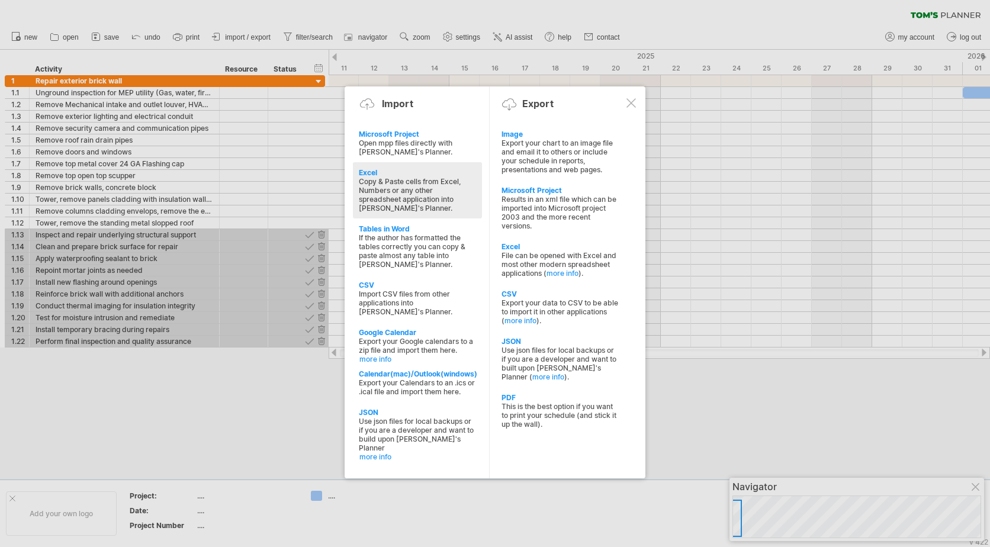
click at [393, 189] on div "Copy & Paste cells from Excel, Numbers or any other spreadsheet application int…" at bounding box center [417, 195] width 117 height 36
type textarea "**********"
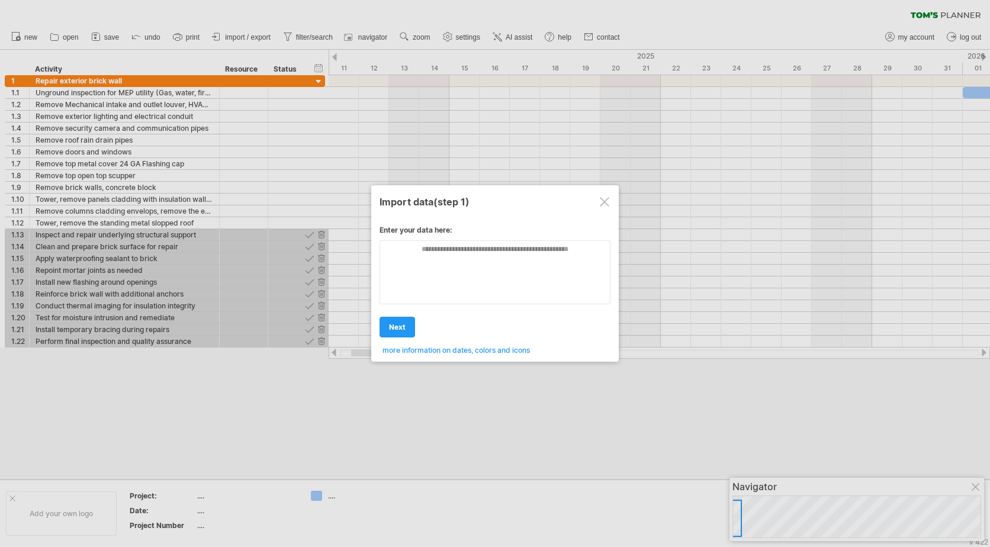
click at [427, 272] on textarea at bounding box center [494, 272] width 231 height 64
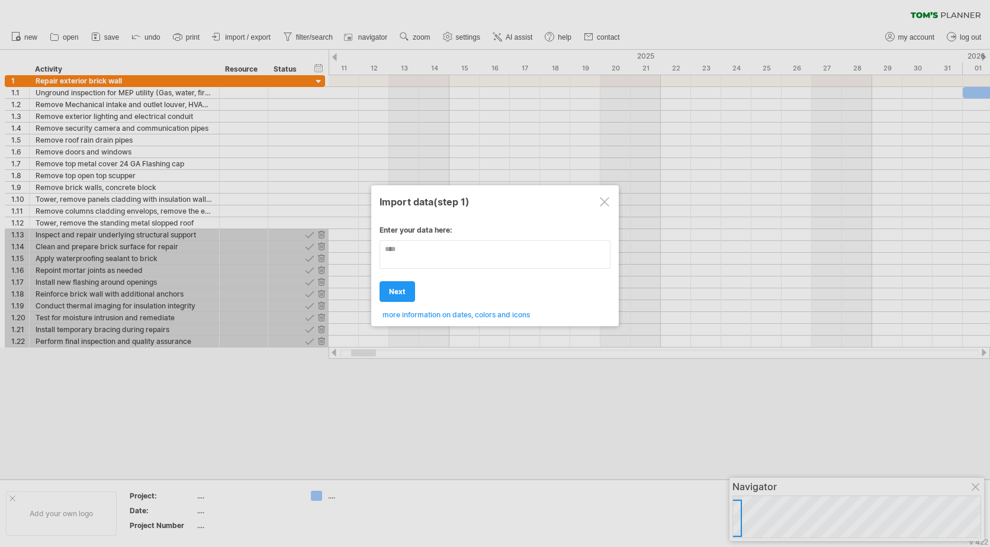
type textarea "****"
click at [404, 290] on span "next" at bounding box center [397, 291] width 17 height 9
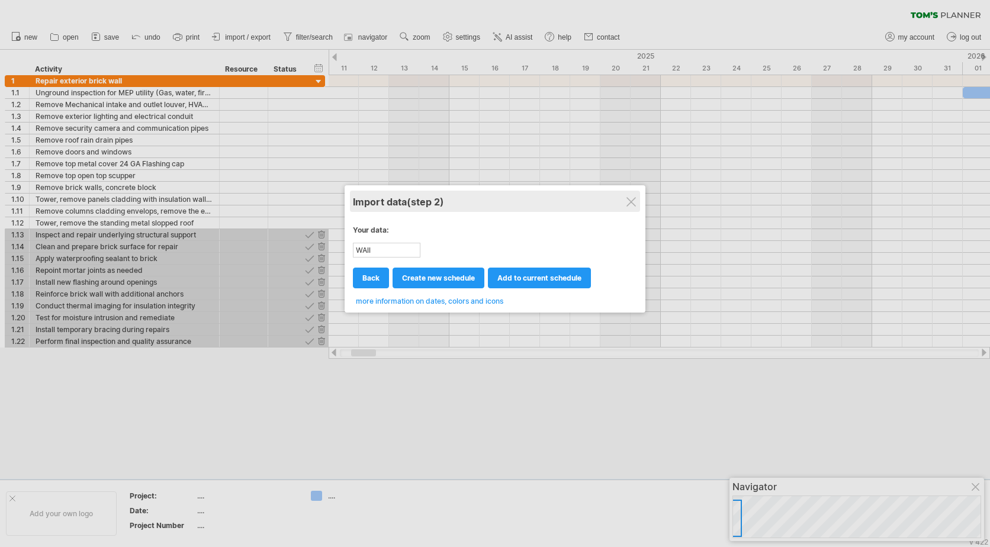
click at [629, 207] on div "Import data (step 2)" at bounding box center [495, 201] width 284 height 21
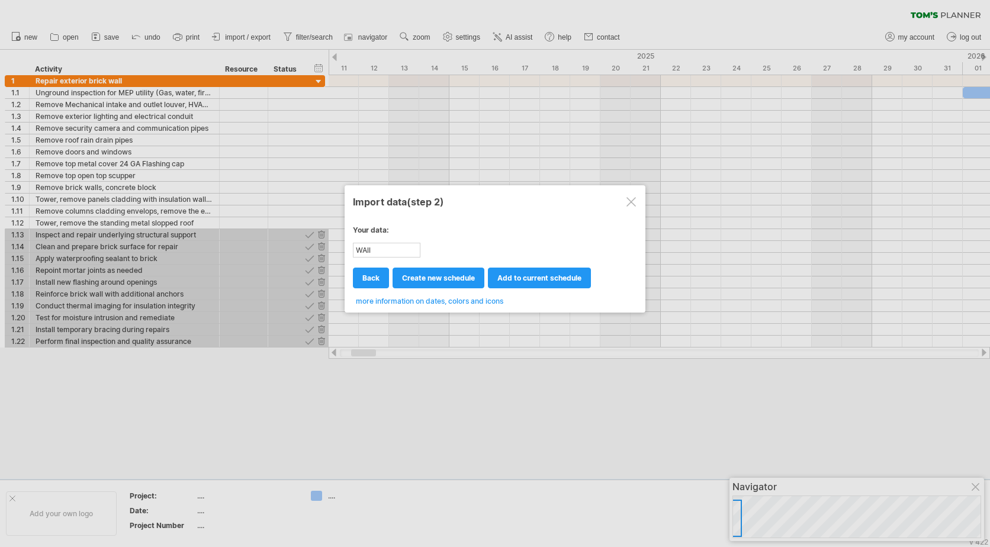
click at [633, 198] on div at bounding box center [630, 201] width 9 height 9
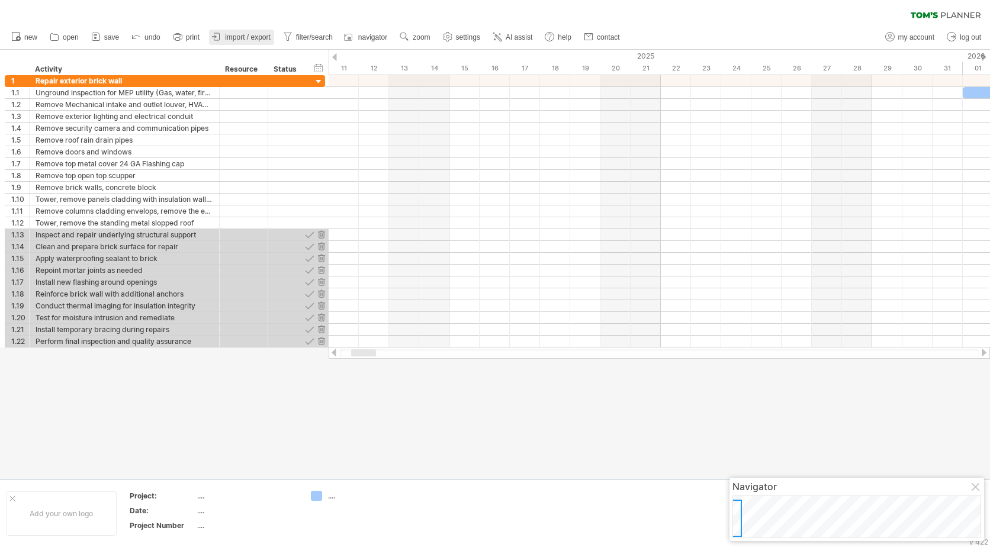
click at [251, 38] on span "import / export" at bounding box center [248, 37] width 46 height 8
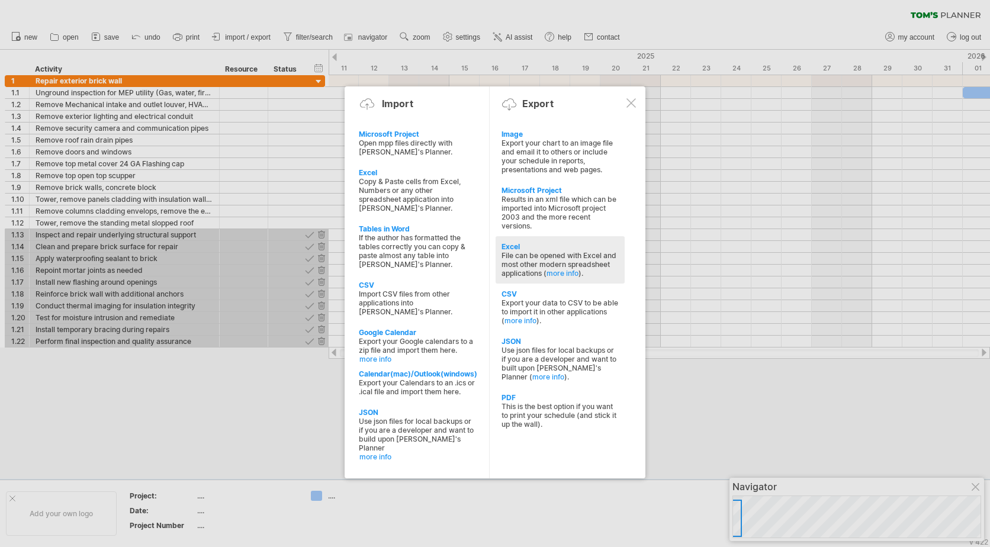
click at [519, 252] on div "File can be opened with Excel and most other modern spreadsheet applications ( …" at bounding box center [559, 264] width 117 height 27
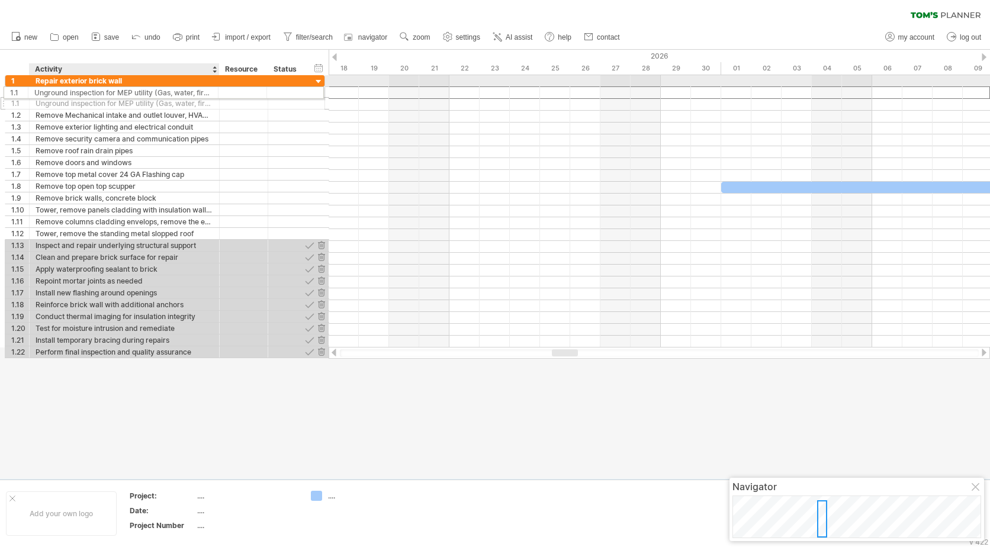
drag, startPoint x: 47, startPoint y: 94, endPoint x: 40, endPoint y: 93, distance: 6.5
click at [40, 93] on div "**********" at bounding box center [165, 216] width 320 height 283
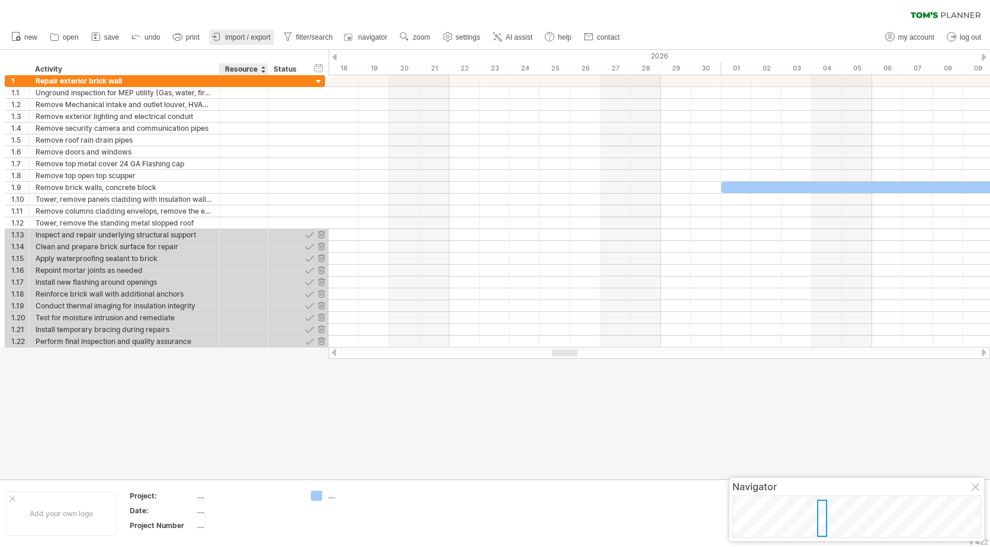
click at [252, 40] on span "import / export" at bounding box center [248, 37] width 46 height 8
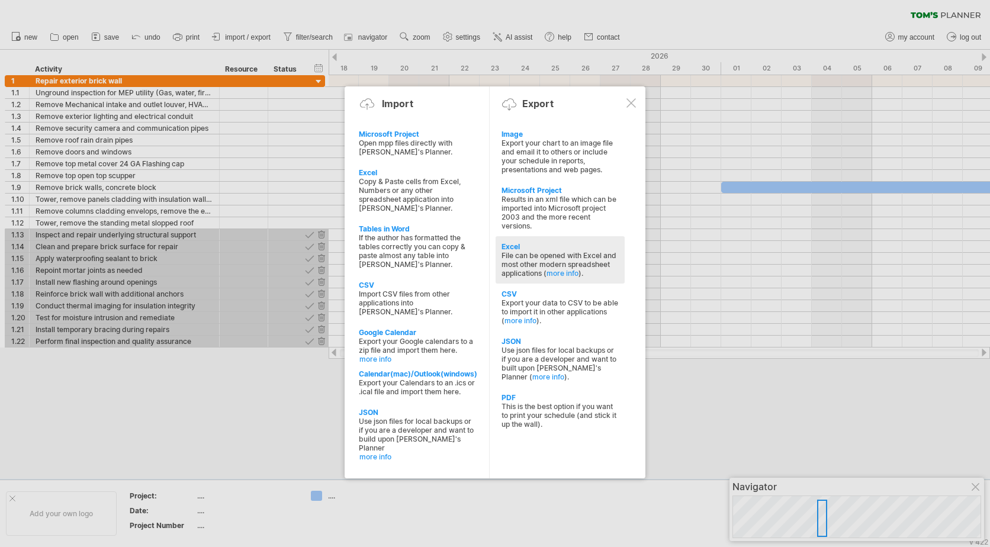
click at [532, 258] on div "File can be opened with Excel and most other modern spreadsheet applications ( …" at bounding box center [559, 264] width 117 height 27
